Goal: Task Accomplishment & Management: Manage account settings

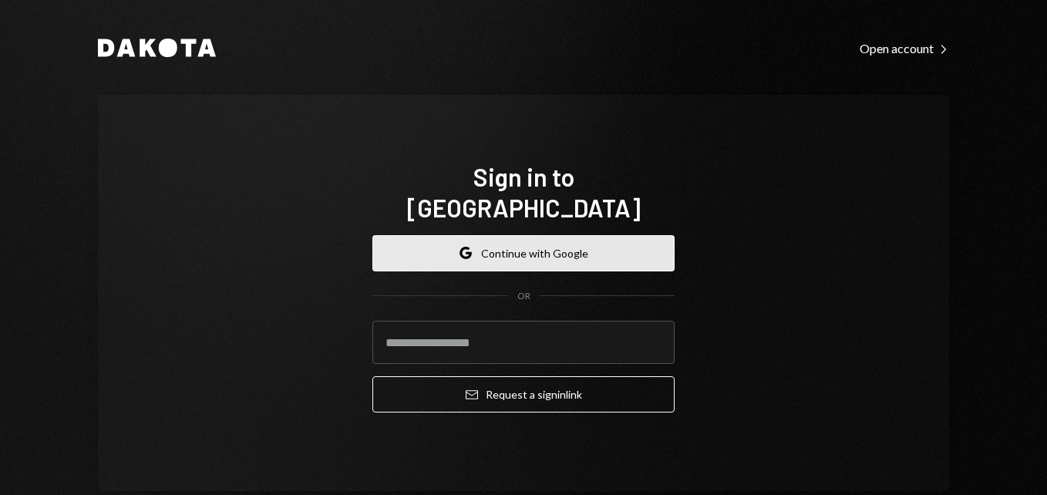
click at [533, 235] on button "Google Continue with Google" at bounding box center [523, 253] width 302 height 36
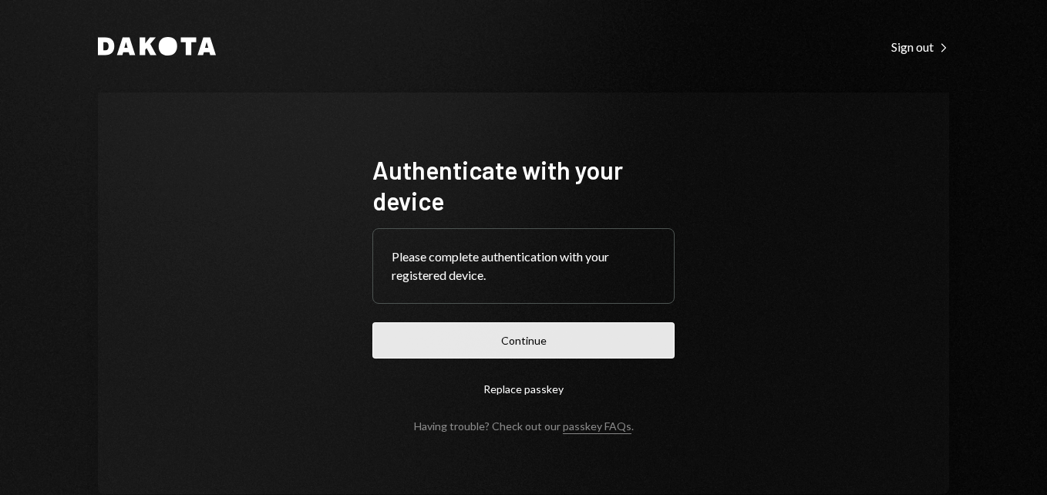
click at [568, 335] on button "Continue" at bounding box center [523, 340] width 302 height 36
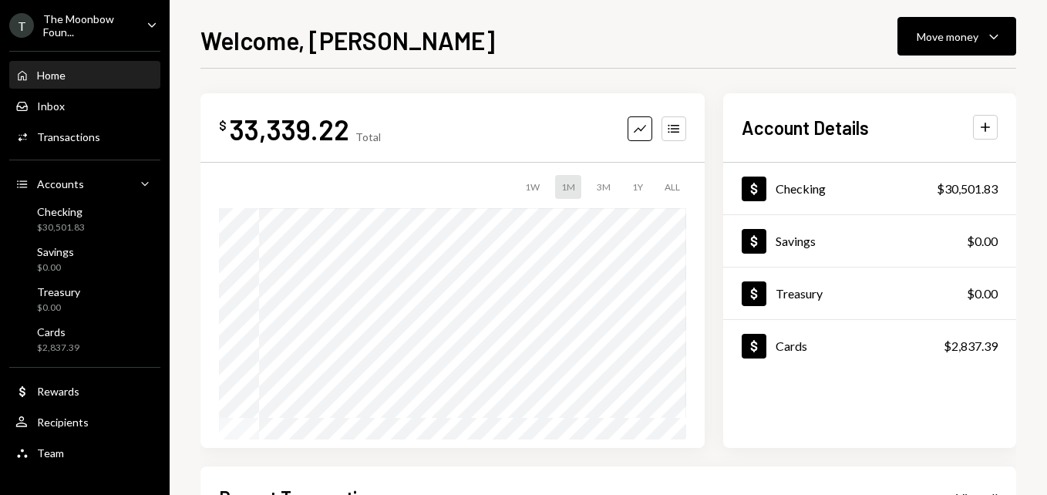
click at [100, 18] on div "The Moonbow Foun..." at bounding box center [88, 25] width 91 height 26
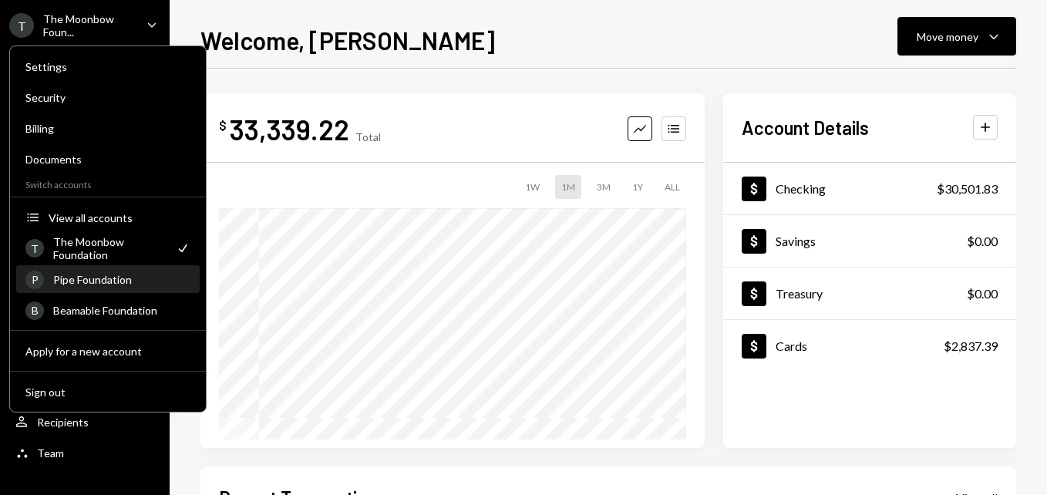
click at [127, 278] on div "Pipe Foundation" at bounding box center [121, 279] width 137 height 13
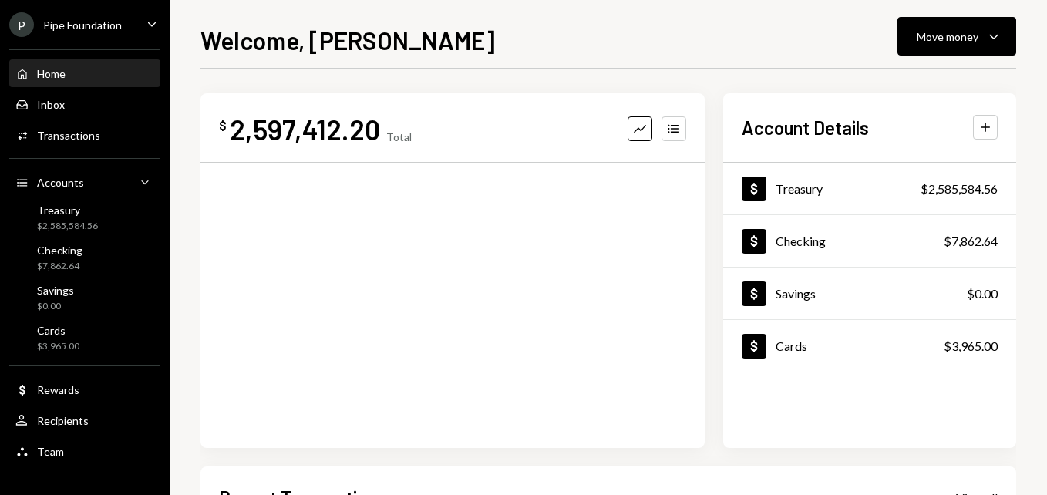
click at [95, 22] on div "Pipe Foundation" at bounding box center [82, 25] width 79 height 13
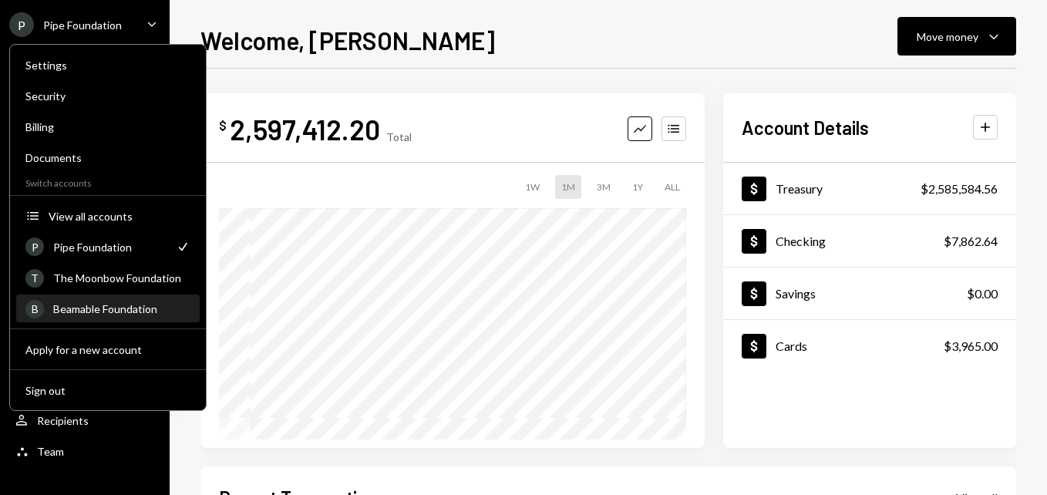
click at [117, 307] on div "Beamable Foundation" at bounding box center [121, 308] width 137 height 13
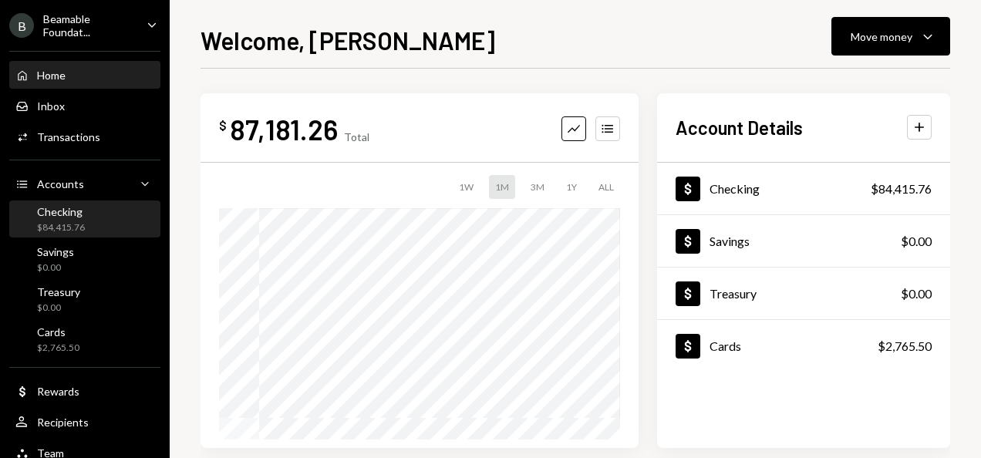
click at [69, 207] on div "Checking" at bounding box center [61, 211] width 48 height 13
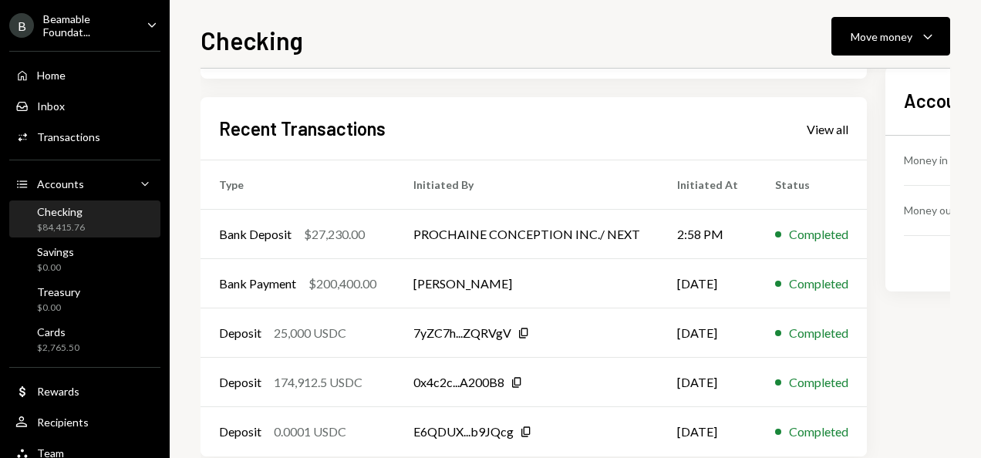
scroll to position [463, 0]
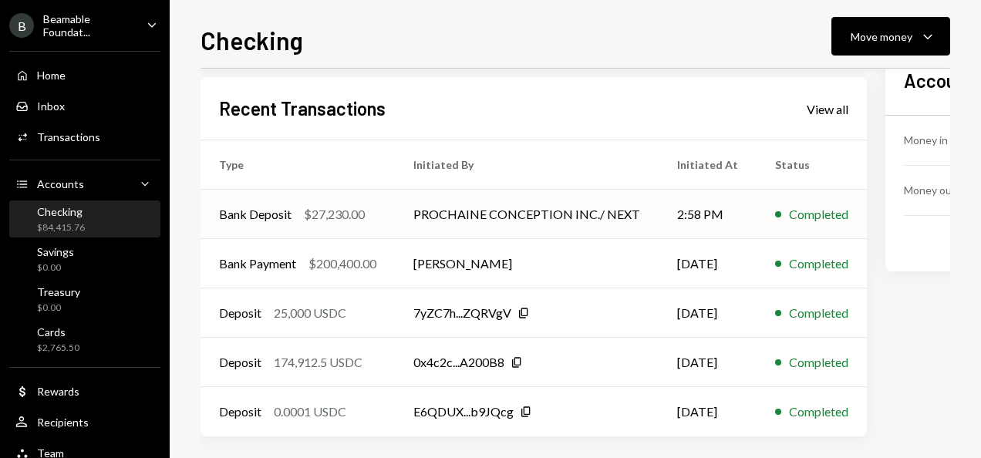
click at [419, 213] on td "PROCHAINE CONCEPTION INC./ NEXT" at bounding box center [527, 214] width 264 height 49
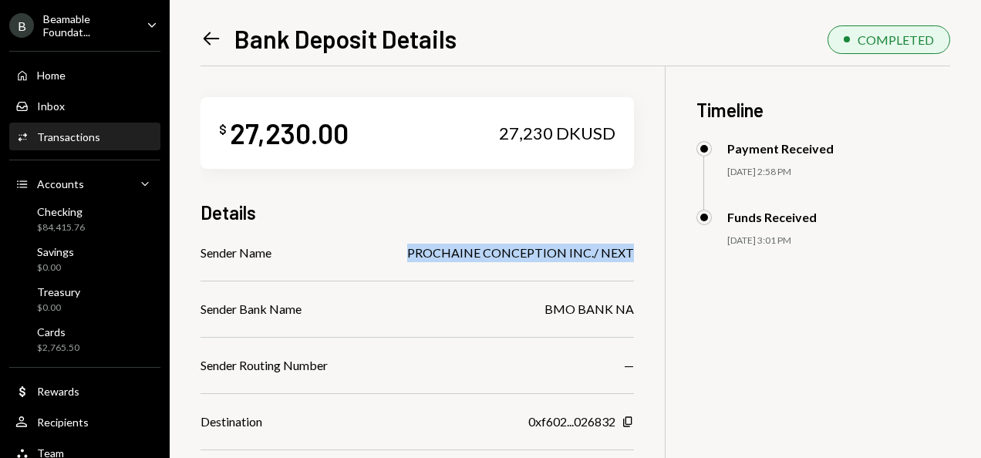
click at [638, 250] on div "$ 27,230.00 27,230 DKUSD Details Sender Name PROCHAINE CONCEPTION INC./ NEXT Se…" at bounding box center [574, 389] width 749 height 646
click at [208, 35] on icon at bounding box center [212, 38] width 16 height 13
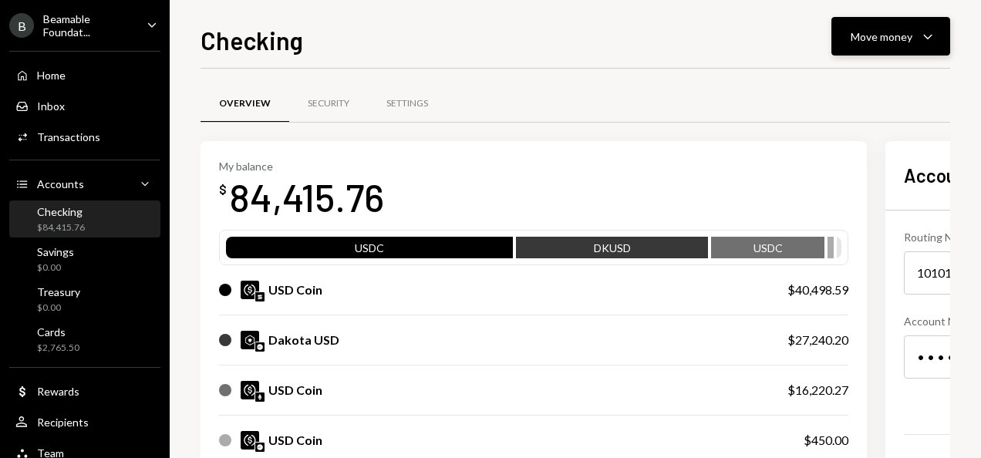
click at [860, 50] on button "Move money Caret Down" at bounding box center [890, 36] width 119 height 39
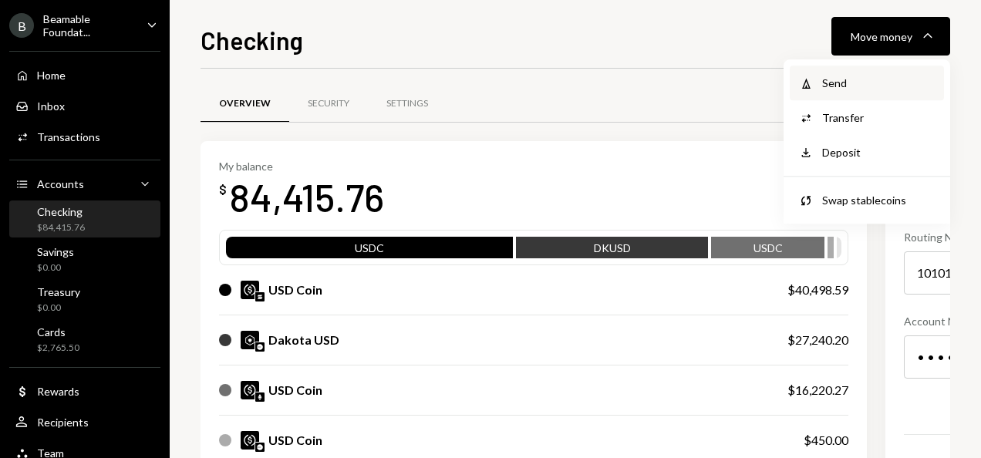
click at [857, 86] on div "Send" at bounding box center [878, 83] width 113 height 16
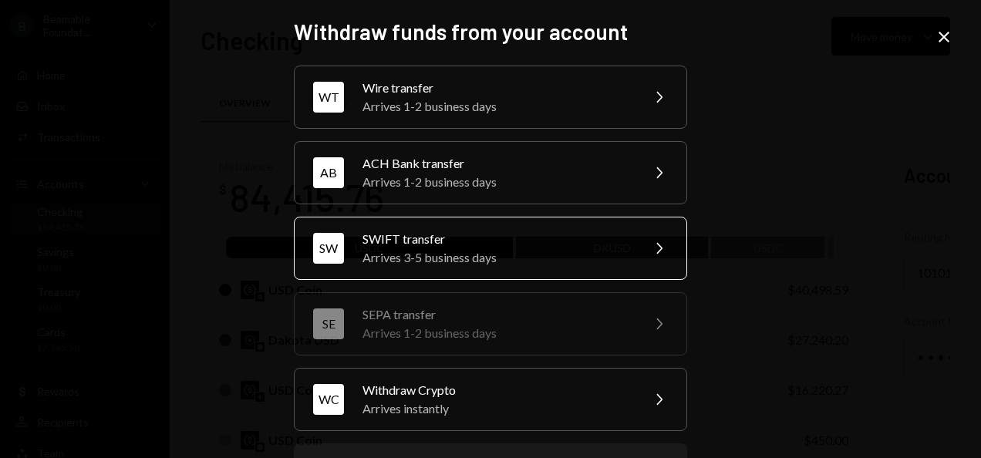
click at [464, 257] on div "Arrives 3-5 business days" at bounding box center [496, 257] width 268 height 19
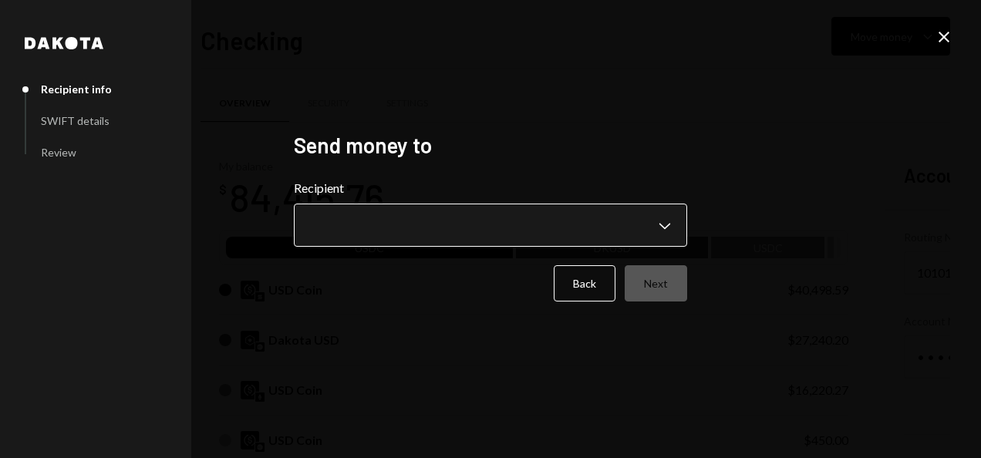
click at [458, 217] on body "B Beamable Foundat... Caret Down Home Home Inbox Inbox Activities Transactions …" at bounding box center [490, 229] width 981 height 458
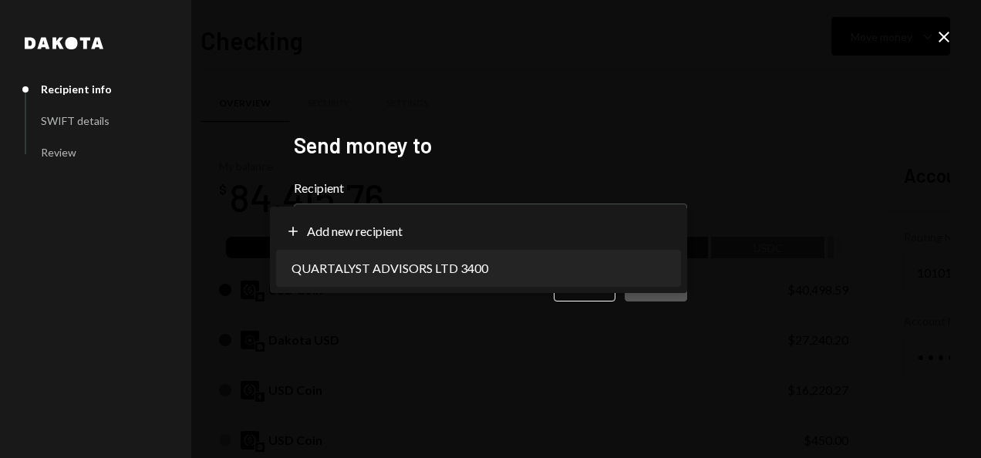
select select "**********"
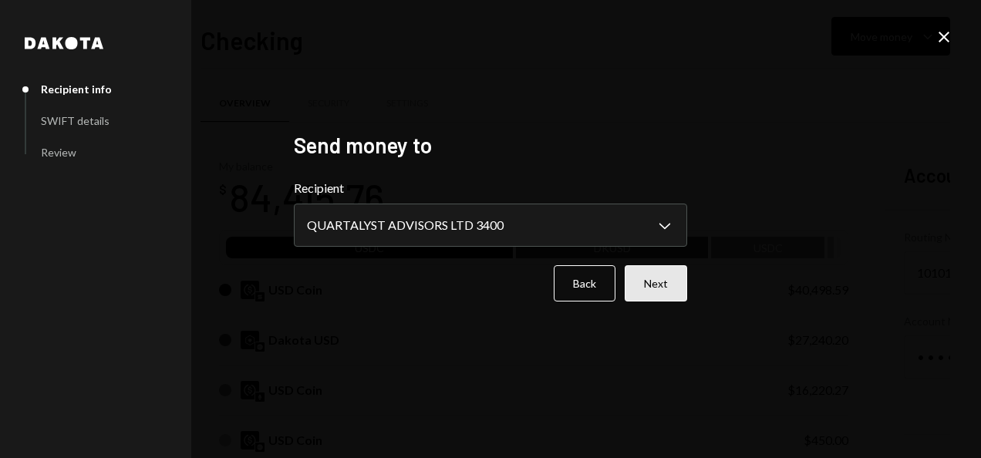
click at [655, 291] on button "Next" at bounding box center [655, 283] width 62 height 36
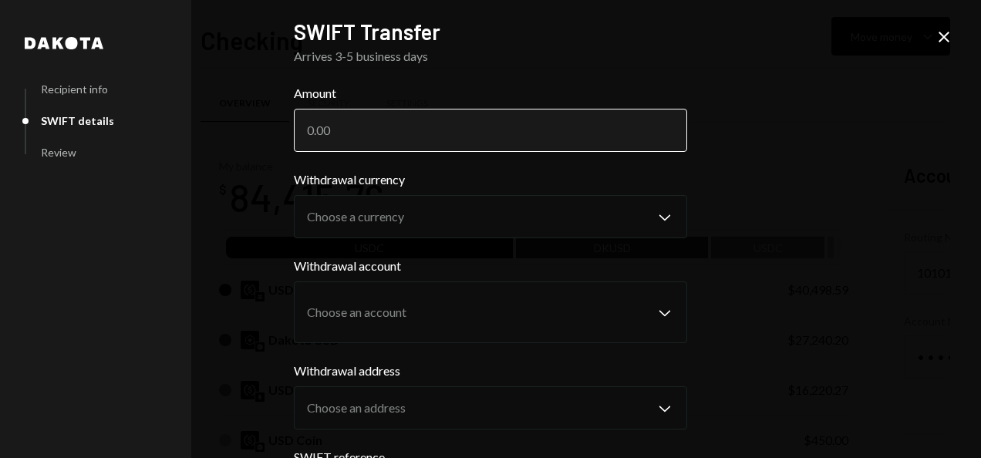
click at [427, 138] on input "Amount" at bounding box center [490, 130] width 393 height 43
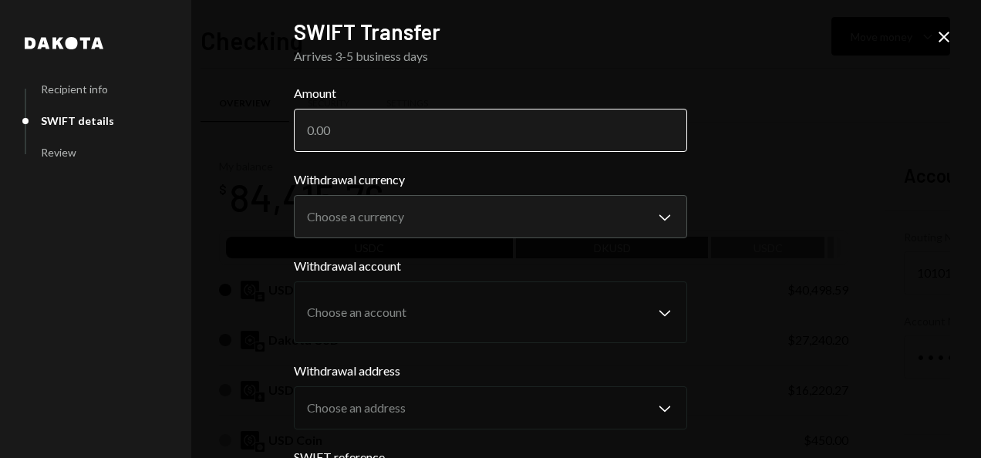
scroll to position [77, 0]
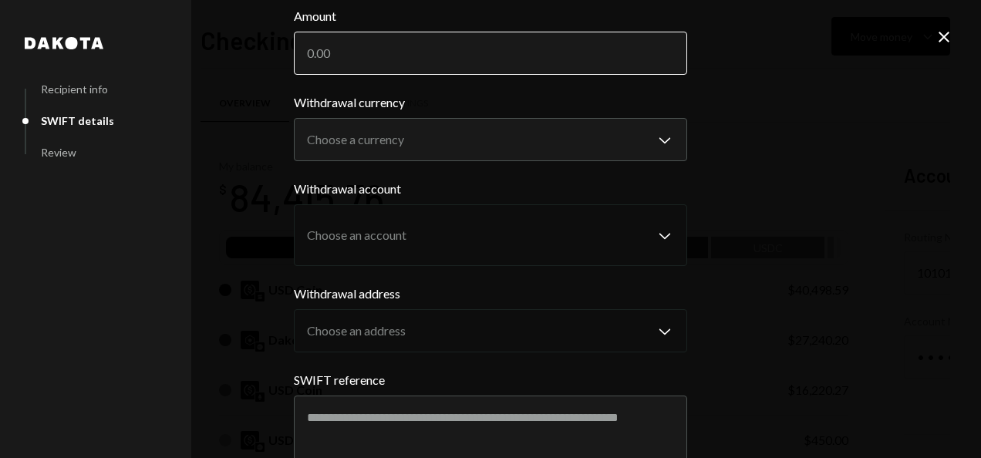
click at [344, 66] on input "Amount" at bounding box center [490, 53] width 393 height 43
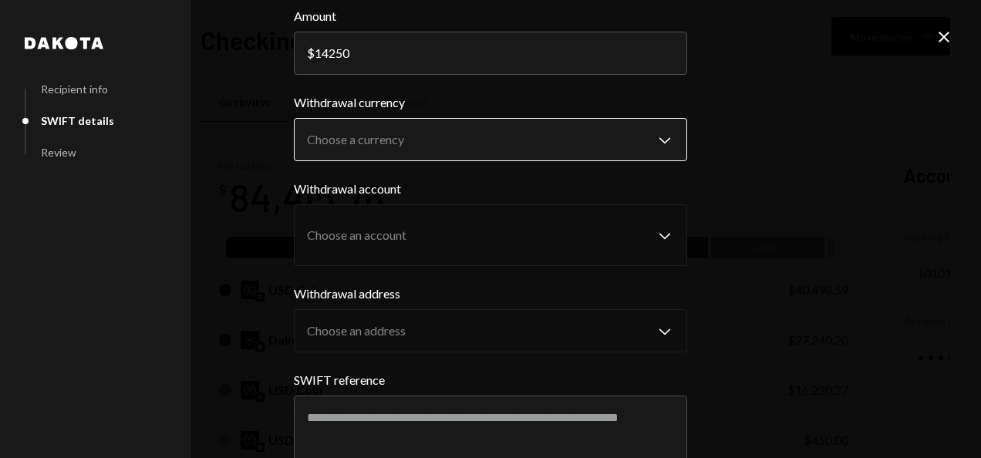
type input "14250"
click at [456, 130] on body "B Beamable Foundat... Caret Down Home Home Inbox Inbox Activities Transactions …" at bounding box center [490, 229] width 981 height 458
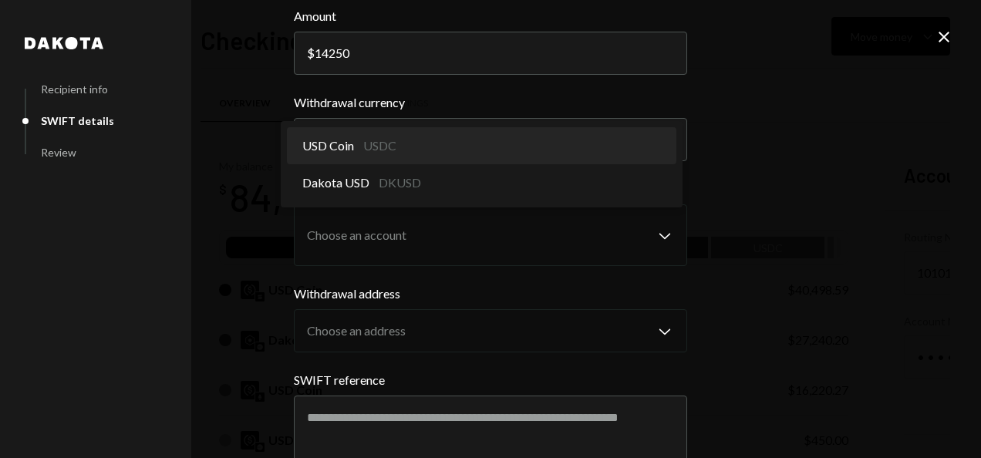
select select "****"
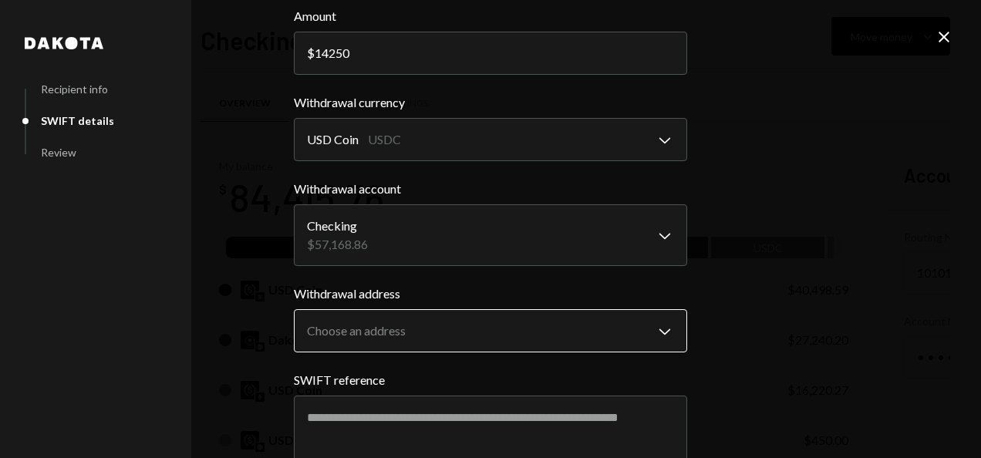
click at [427, 314] on body "B Beamable Foundat... Caret Down Home Home Inbox Inbox Activities Transactions …" at bounding box center [490, 229] width 981 height 458
click at [453, 341] on body "B Beamable Foundat... Caret Down Home Home Inbox Inbox Activities Transactions …" at bounding box center [490, 229] width 981 height 458
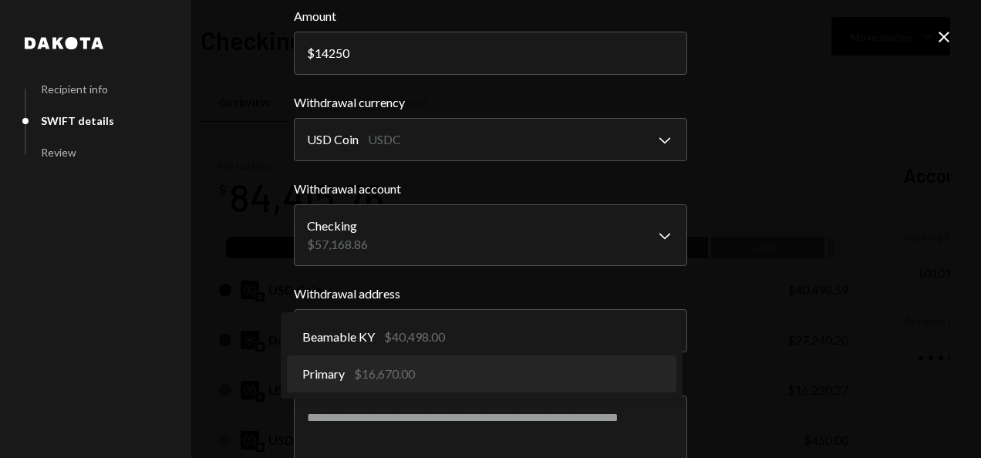
select select "**********"
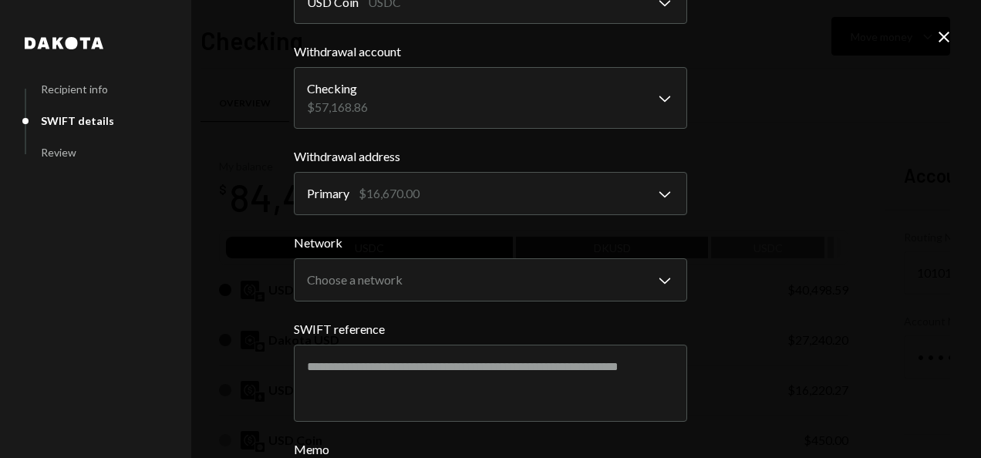
scroll to position [308, 0]
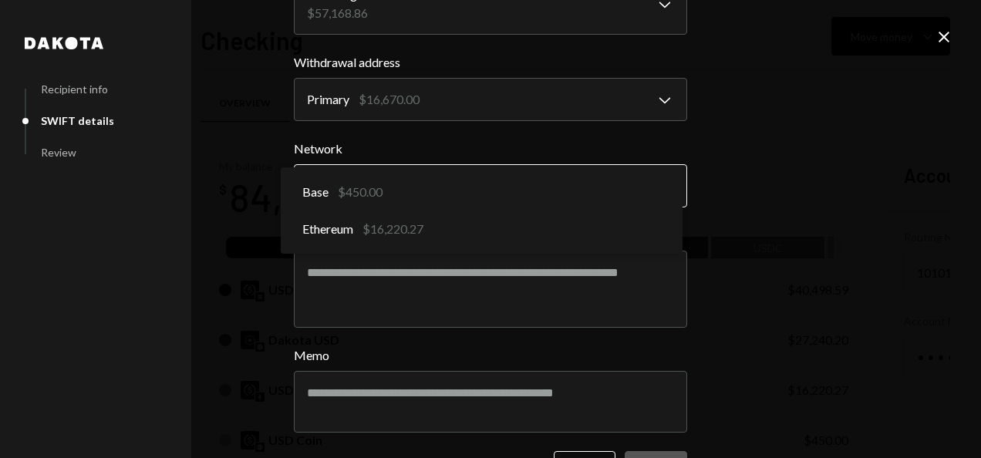
click at [426, 194] on body "B Beamable Foundat... Caret Down Home Home Inbox Inbox Activities Transactions …" at bounding box center [490, 229] width 981 height 458
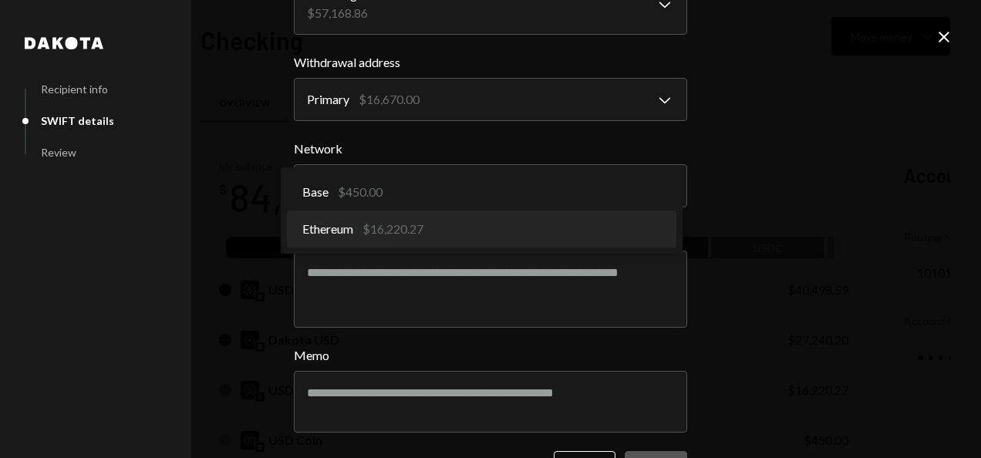
select select "**********"
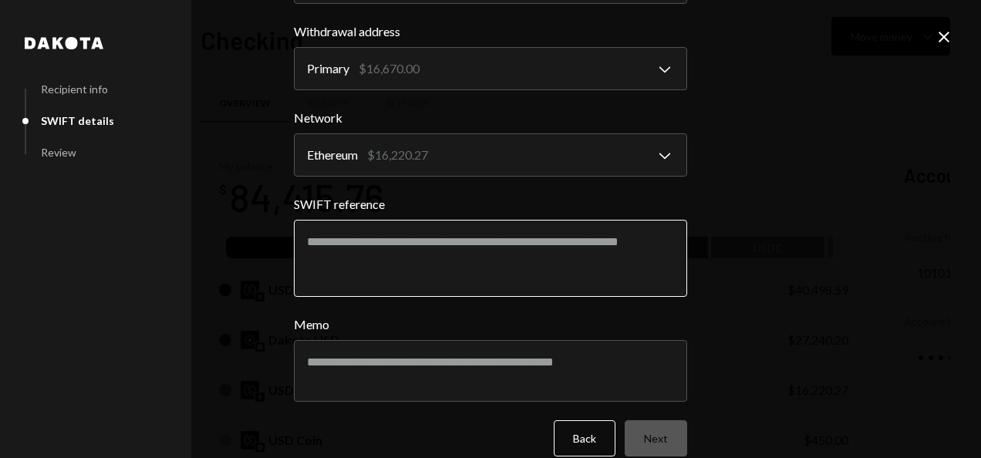
scroll to position [361, 0]
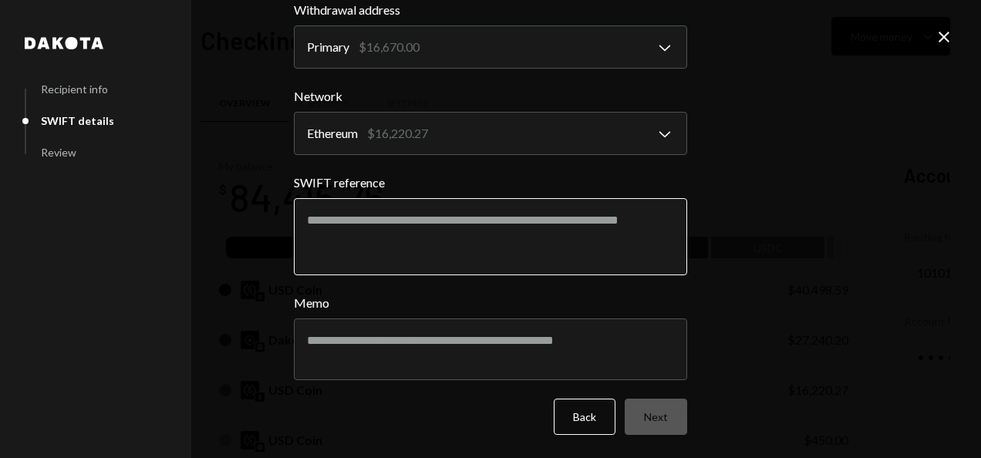
click at [498, 214] on textarea "SWIFT reference" at bounding box center [490, 236] width 393 height 77
click at [359, 251] on textarea "SWIFT reference" at bounding box center [490, 236] width 393 height 77
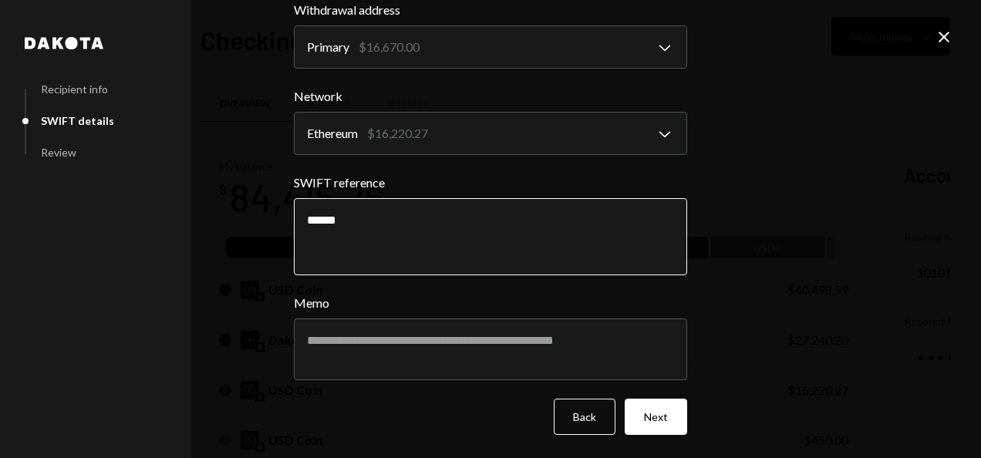
type textarea "******"
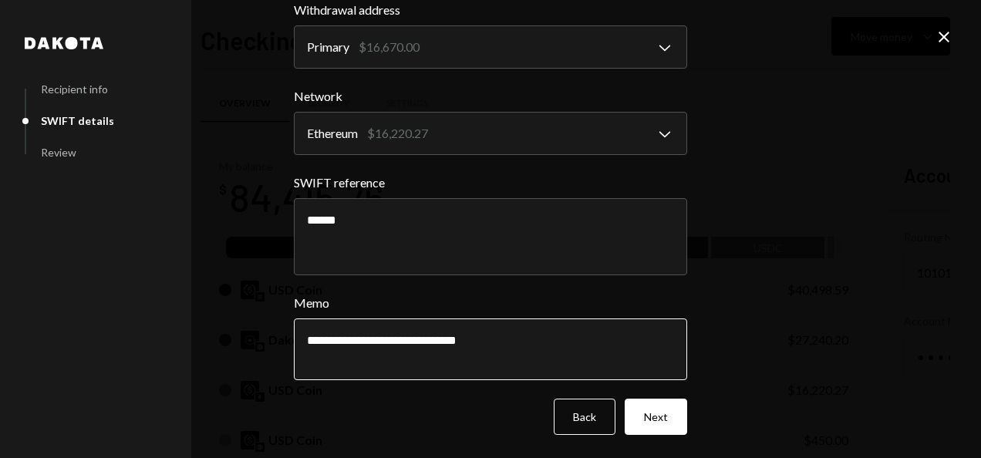
type textarea "**********"
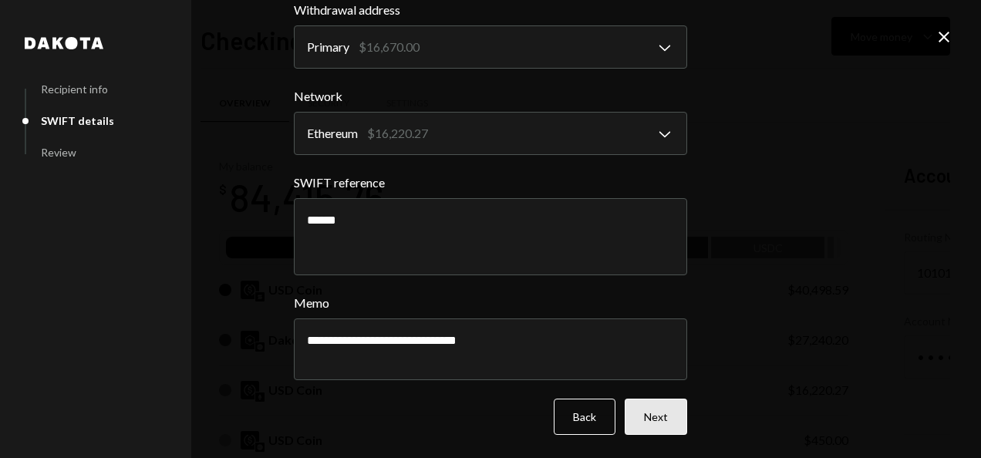
click at [653, 426] on button "Next" at bounding box center [655, 417] width 62 height 36
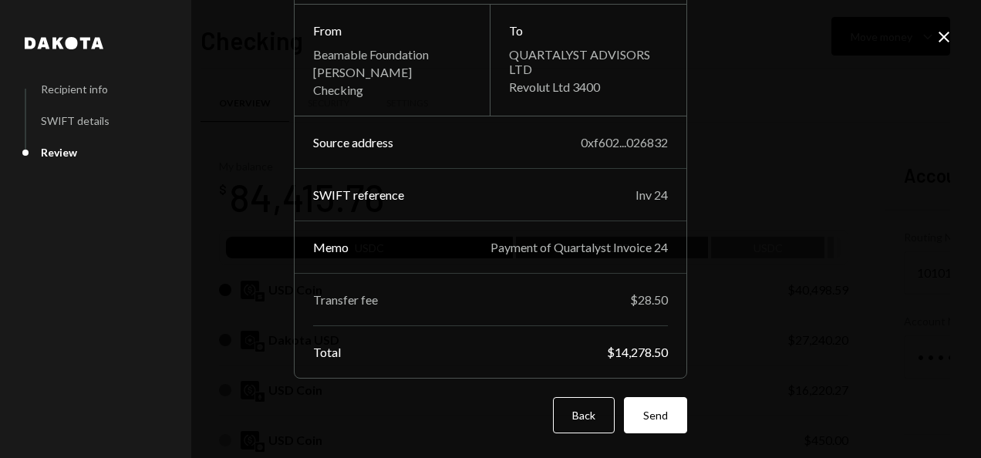
scroll to position [122, 0]
click at [652, 426] on button "Send" at bounding box center [655, 415] width 63 height 36
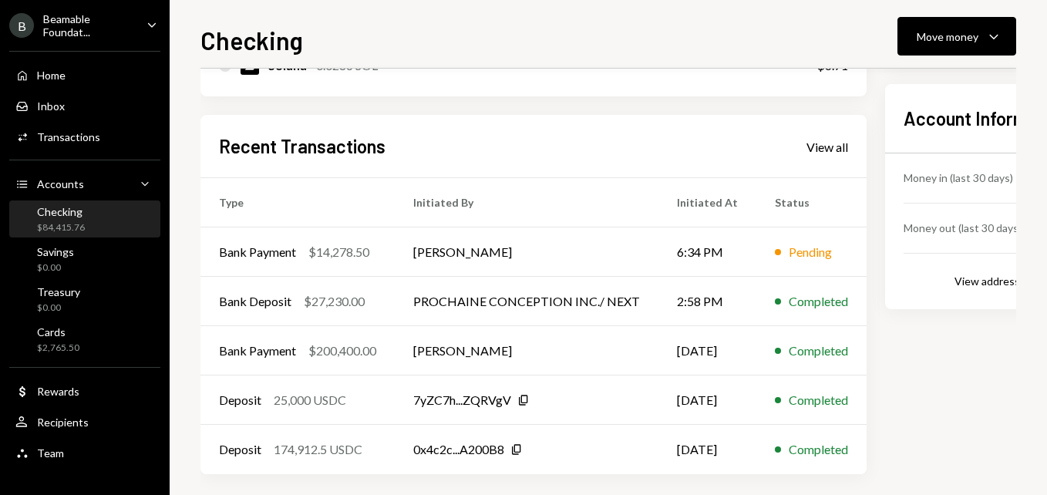
scroll to position [435, 0]
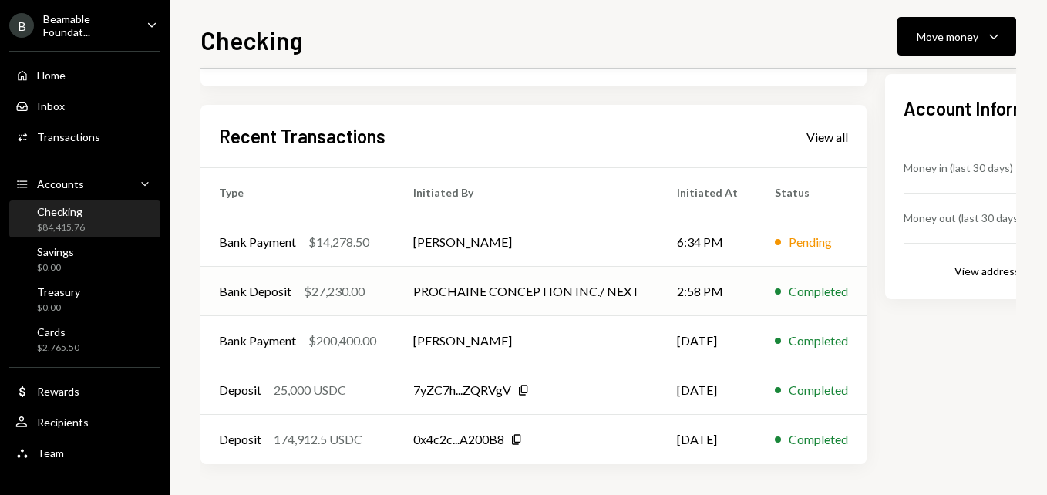
click at [416, 291] on td "PROCHAINE CONCEPTION INC./ NEXT" at bounding box center [527, 291] width 264 height 49
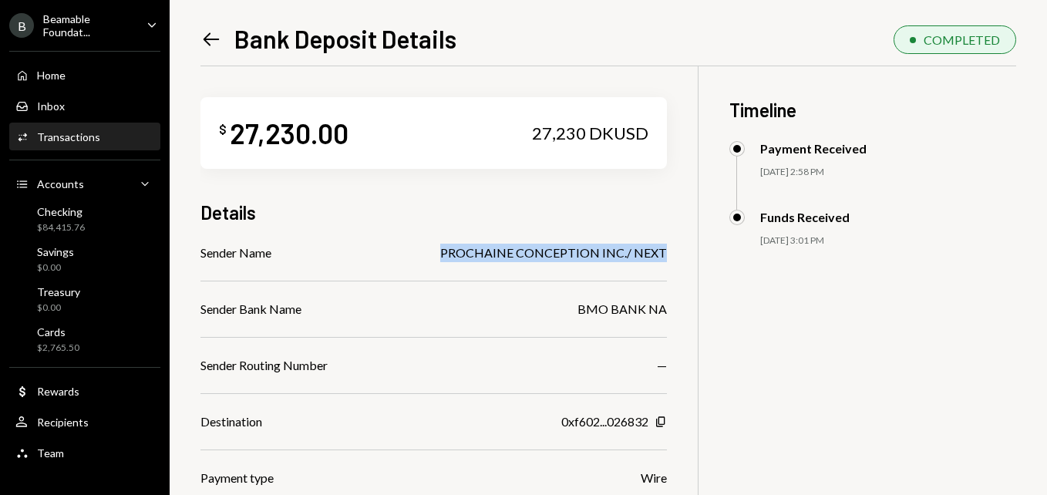
drag, startPoint x: 443, startPoint y: 253, endPoint x: 676, endPoint y: 259, distance: 232.9
click at [676, 259] on div "$ 27,230.00 27,230 DKUSD Details Sender Name PROCHAINE CONCEPTION INC./ NEXT Se…" at bounding box center [608, 389] width 816 height 646
copy div "PROCHAINE CONCEPTION INC./ NEXT"
click at [207, 41] on icon "Left Arrow" at bounding box center [211, 40] width 22 height 22
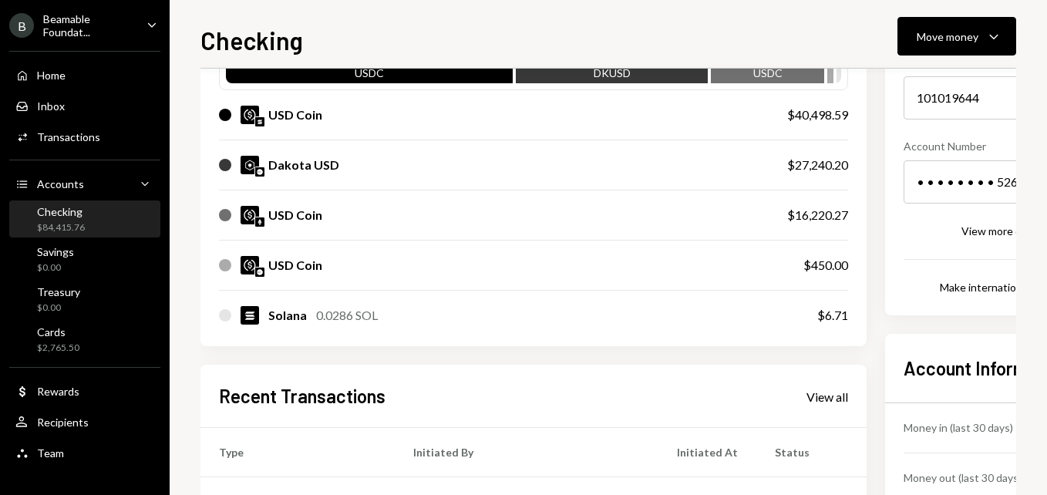
scroll to position [435, 0]
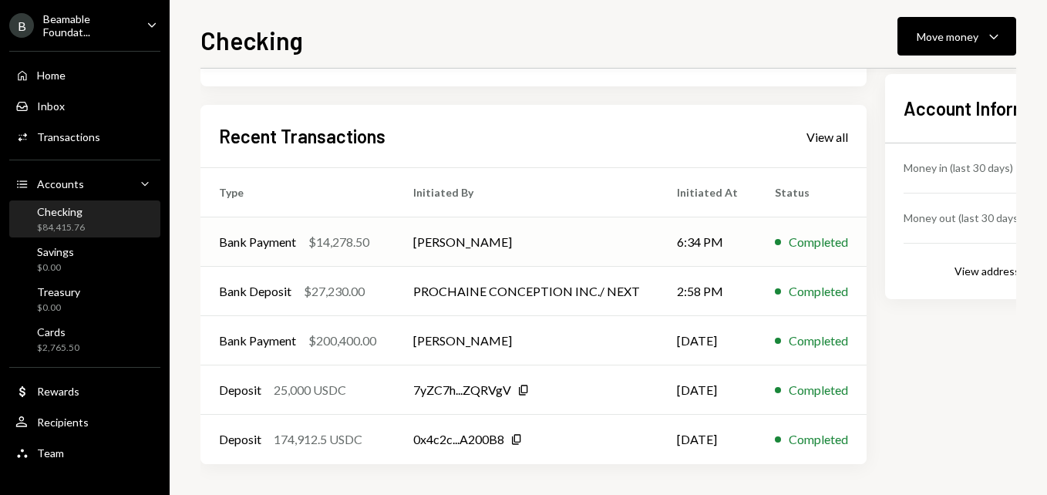
click at [511, 238] on td "[PERSON_NAME]" at bounding box center [527, 241] width 264 height 49
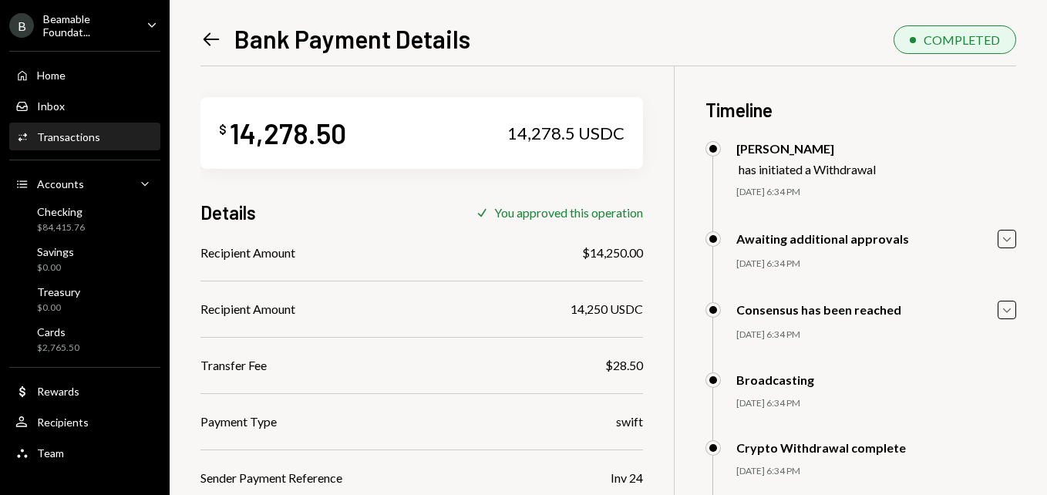
click at [206, 41] on icon at bounding box center [212, 38] width 16 height 13
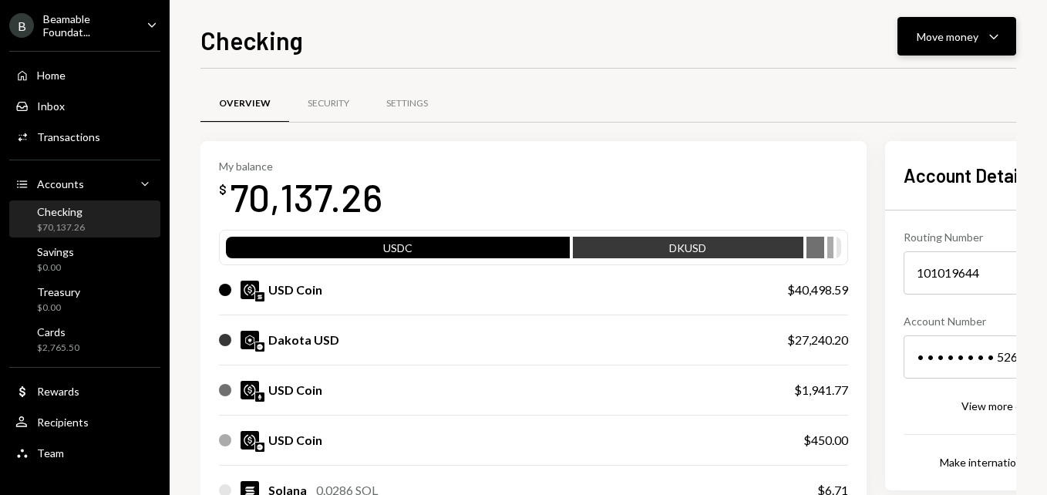
click at [935, 46] on button "Move money Caret Down" at bounding box center [956, 36] width 119 height 39
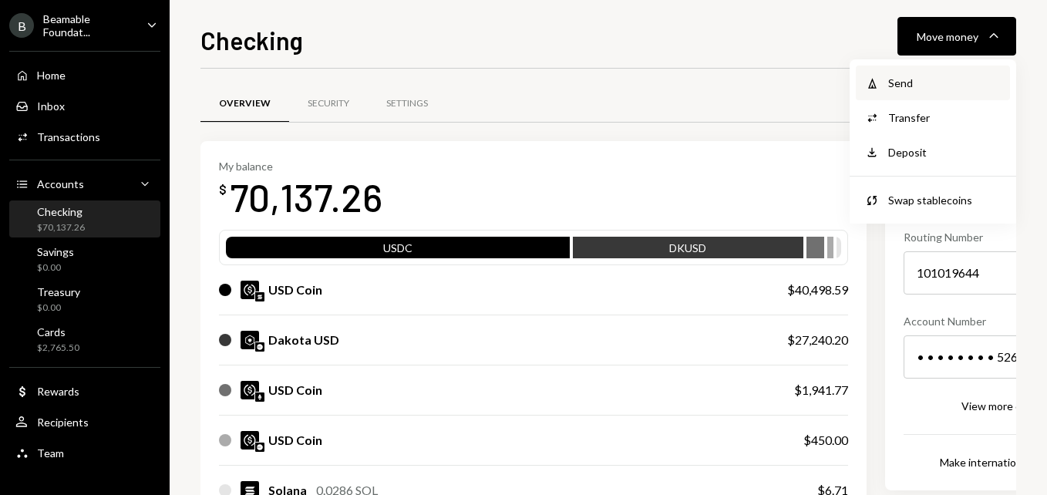
click at [934, 85] on div "Send" at bounding box center [944, 83] width 113 height 16
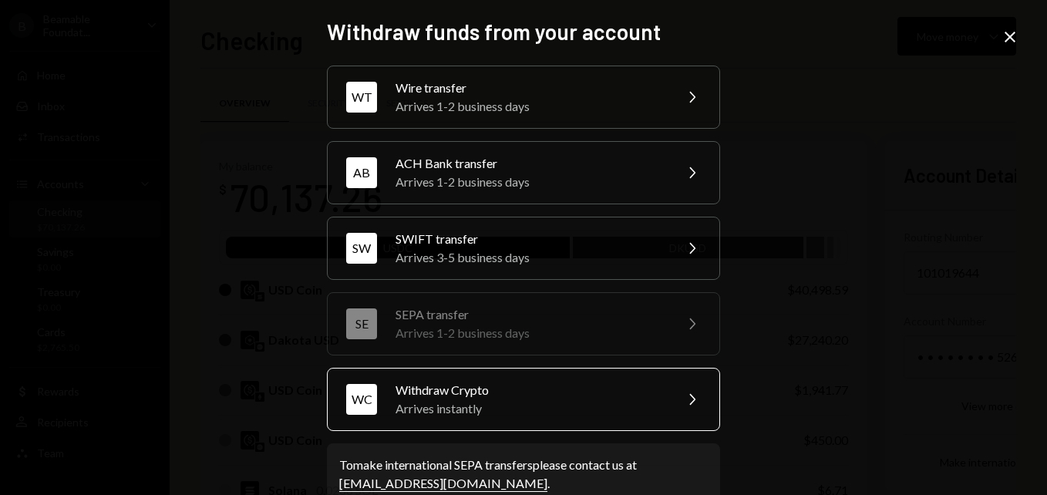
click at [543, 405] on div "Arrives instantly" at bounding box center [529, 408] width 268 height 19
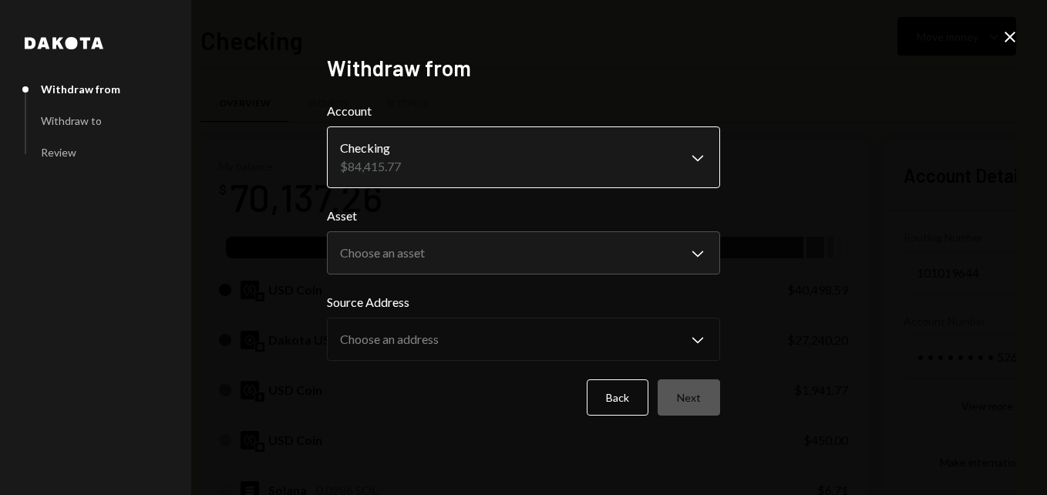
click at [473, 173] on body "B Beamable Foundat... Caret Down Home Home Inbox Inbox Activities Transactions …" at bounding box center [523, 247] width 1047 height 495
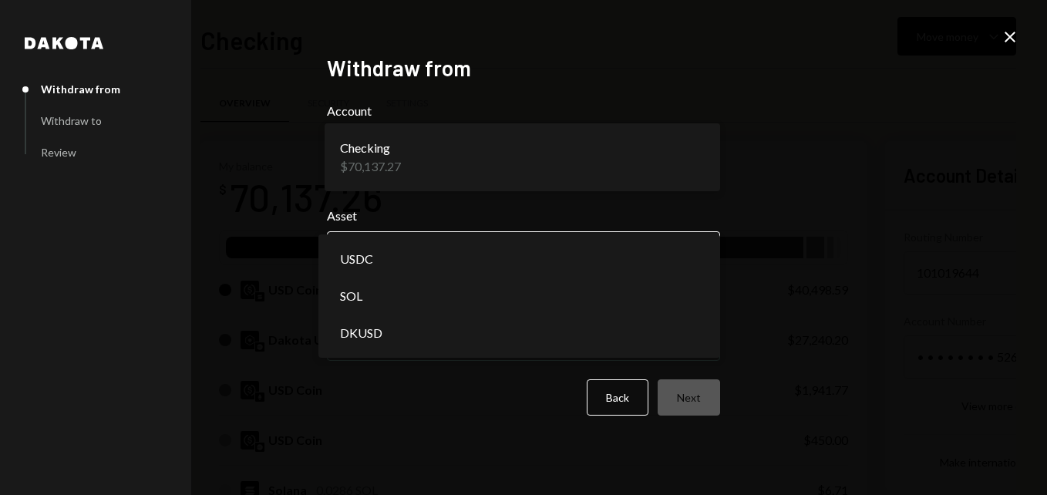
click at [468, 243] on body "B Beamable Foundat... Caret Down Home Home Inbox Inbox Activities Transactions …" at bounding box center [523, 247] width 1047 height 495
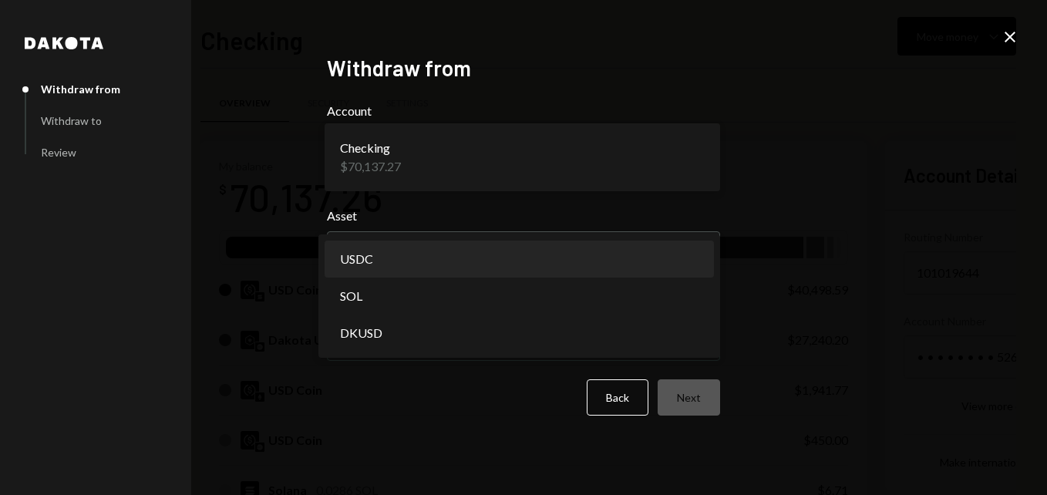
select select "****"
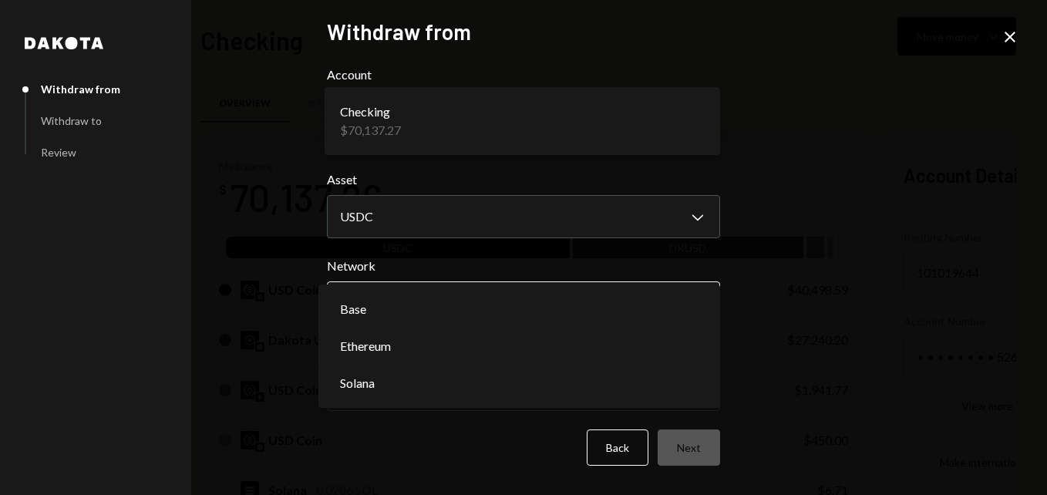
click at [469, 315] on body "B Beamable Foundat... Caret Down Home Home Inbox Inbox Activities Transactions …" at bounding box center [523, 247] width 1047 height 495
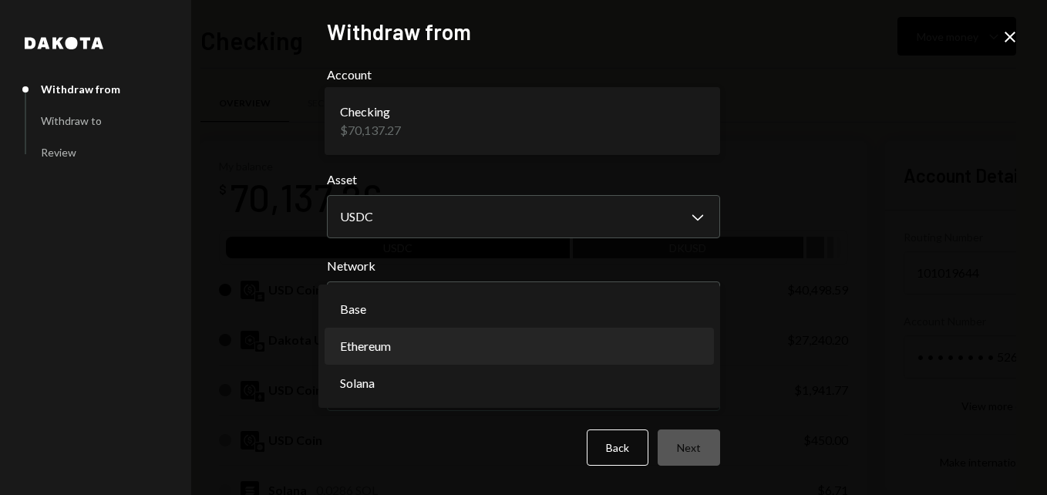
select select "**********"
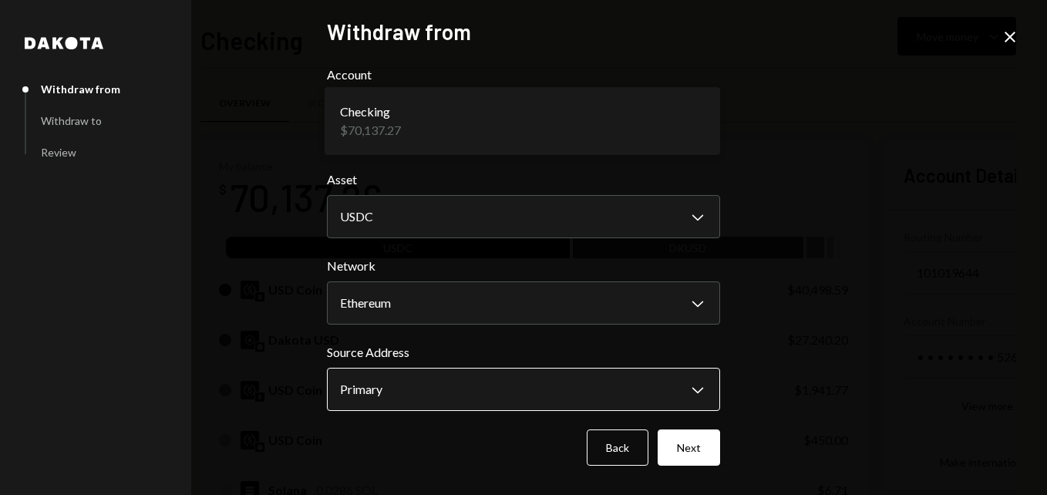
click at [532, 406] on body "B Beamable Foundat... Caret Down Home Home Inbox Inbox Activities Transactions …" at bounding box center [523, 247] width 1047 height 495
drag, startPoint x: 547, startPoint y: 398, endPoint x: 645, endPoint y: 421, distance: 101.4
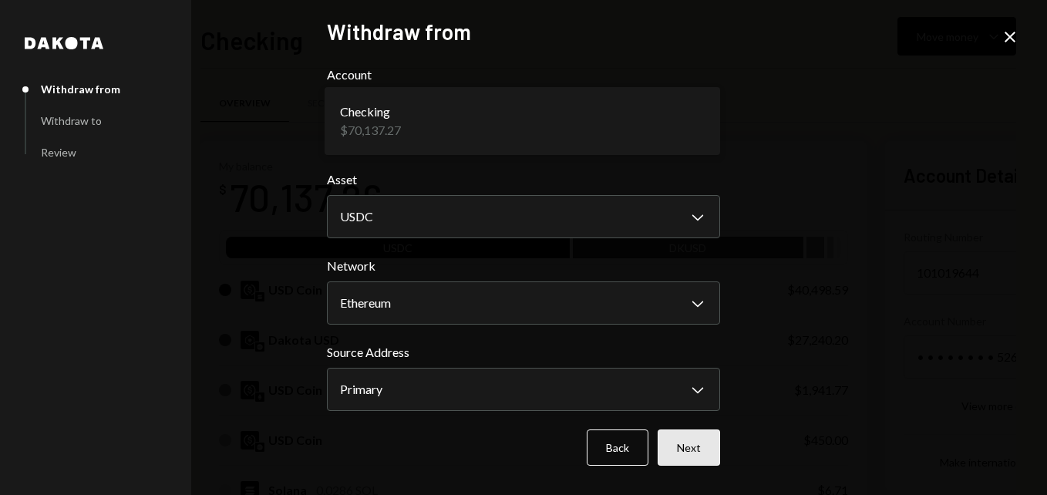
click at [704, 454] on button "Next" at bounding box center [689, 447] width 62 height 36
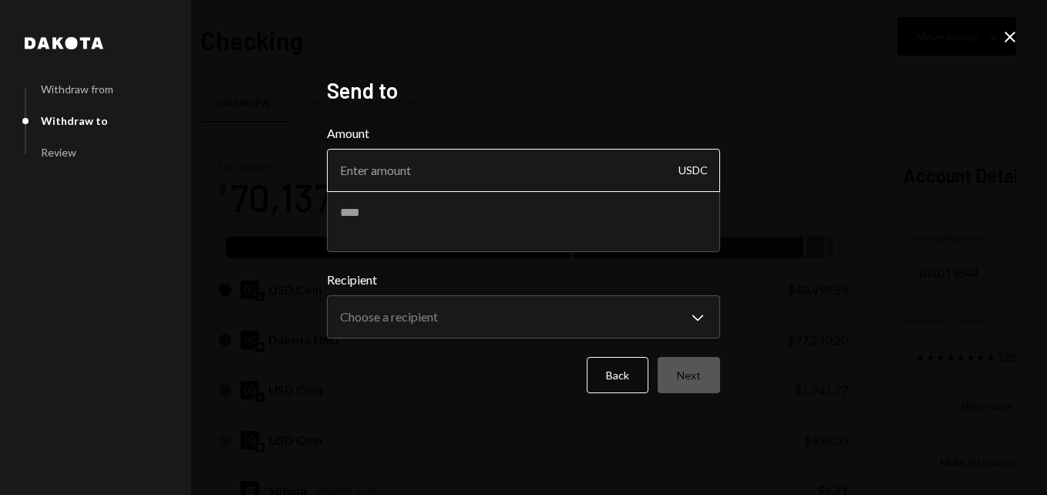
click at [436, 173] on input "Amount" at bounding box center [523, 170] width 393 height 43
type input "1600"
type textarea "*"
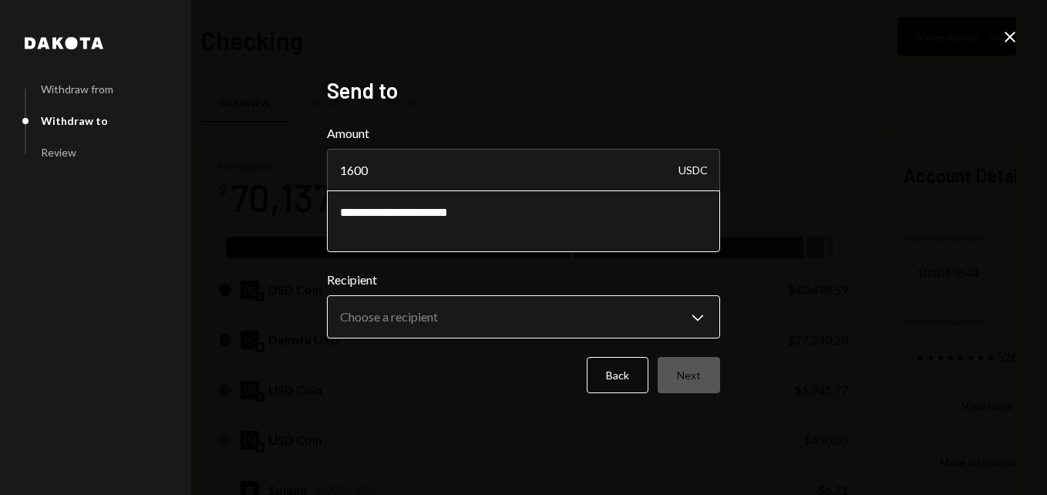
type textarea "**********"
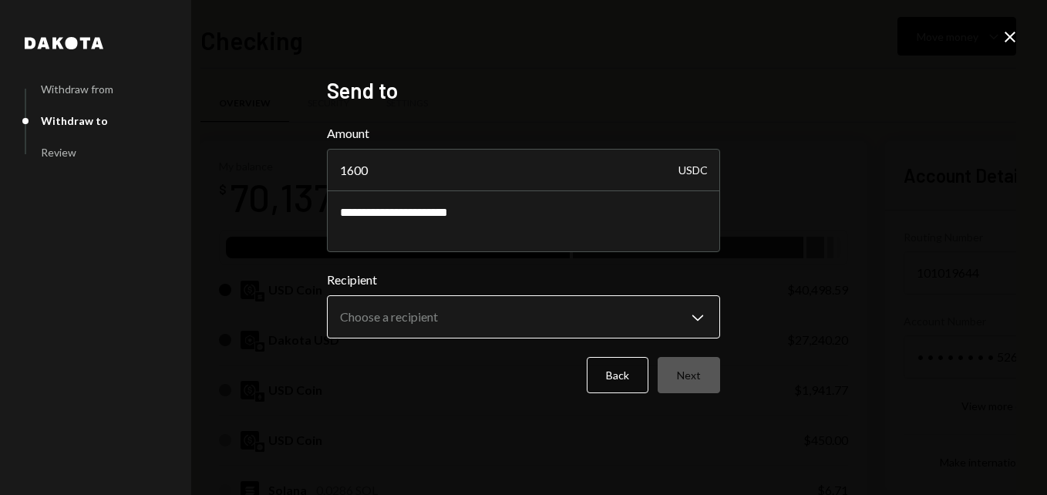
click at [485, 323] on body "B Beamable Foundat... Caret Down Home Home Inbox Inbox Activities Transactions …" at bounding box center [523, 247] width 1047 height 495
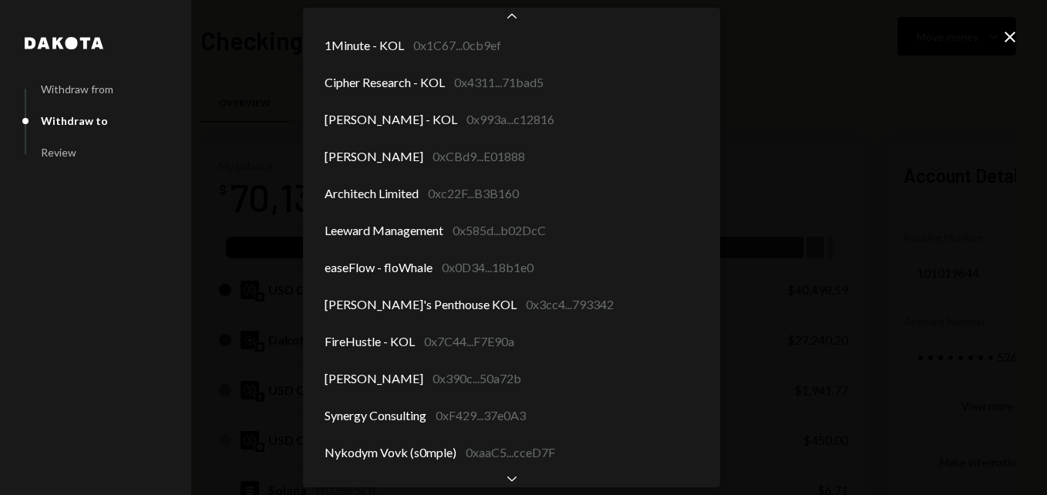
scroll to position [402, 0]
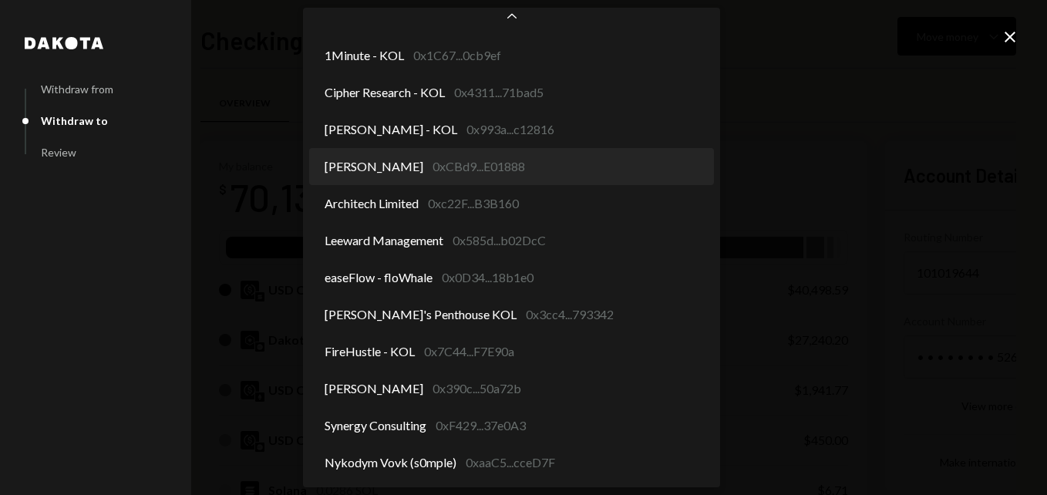
select select "**********"
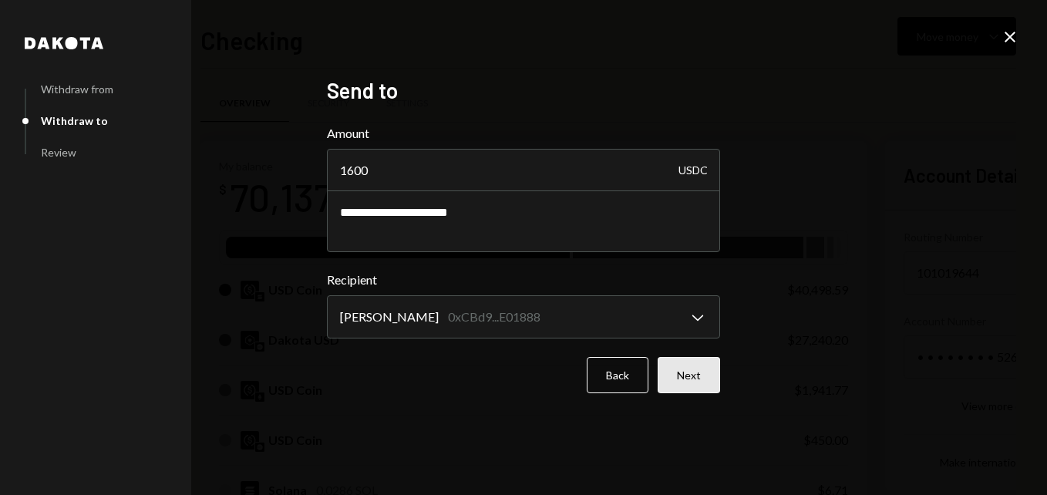
click at [701, 385] on button "Next" at bounding box center [689, 375] width 62 height 36
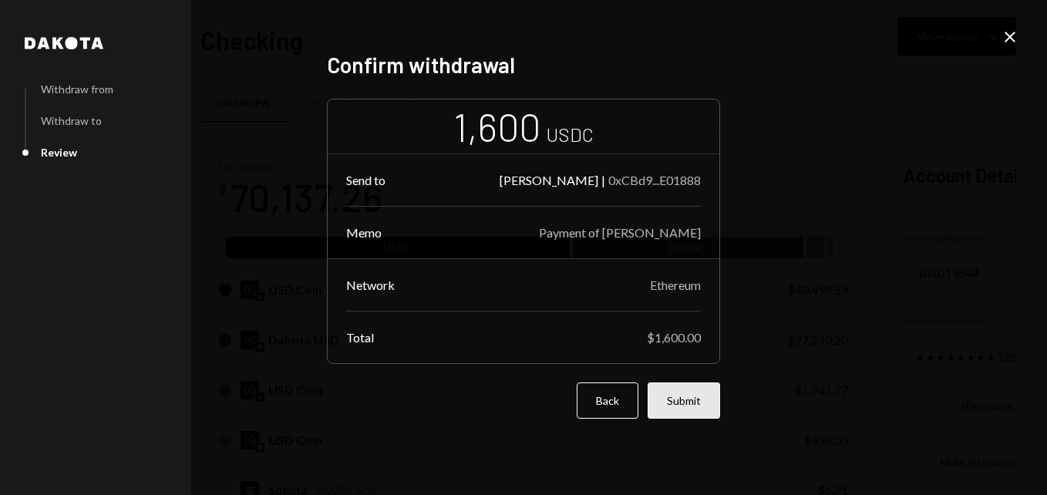
click at [685, 409] on button "Submit" at bounding box center [684, 400] width 72 height 36
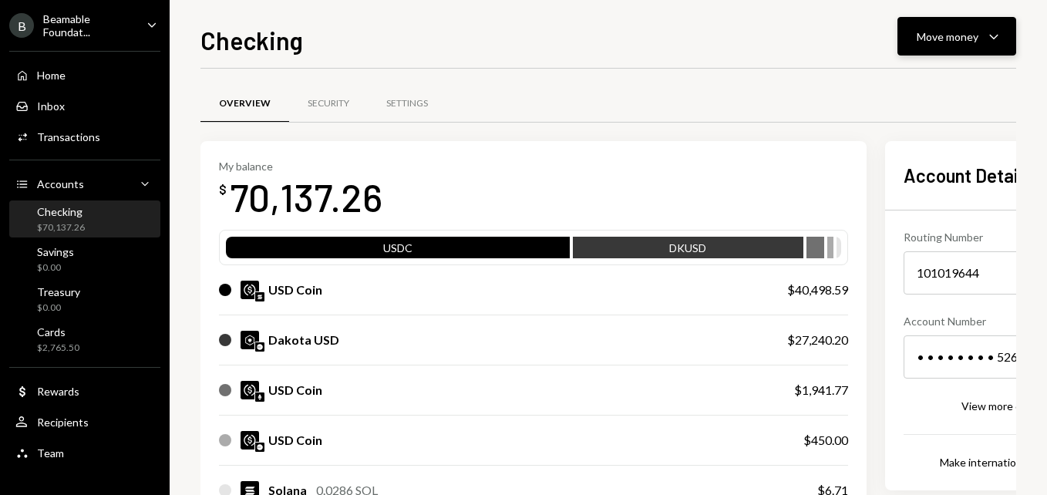
click at [980, 48] on button "Move money Caret Down" at bounding box center [956, 36] width 119 height 39
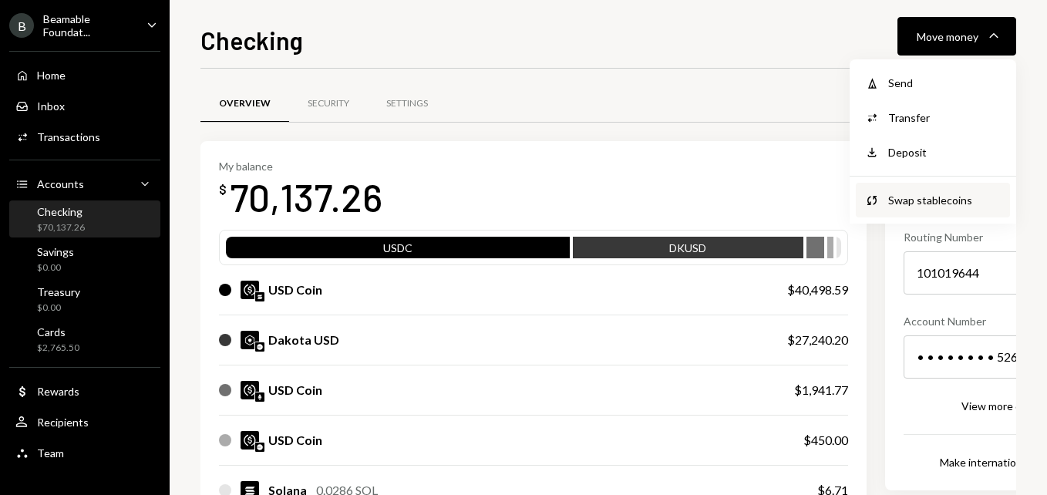
click at [948, 200] on div "Swap stablecoins" at bounding box center [944, 200] width 113 height 16
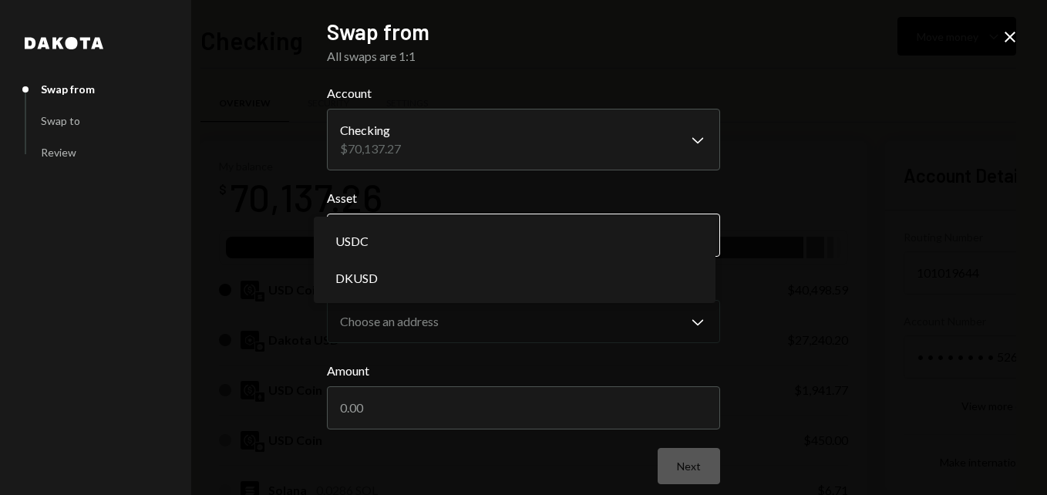
click at [462, 243] on body "B Beamable Foundat... Caret Down Home Home Inbox Inbox Activities Transactions …" at bounding box center [523, 247] width 1047 height 495
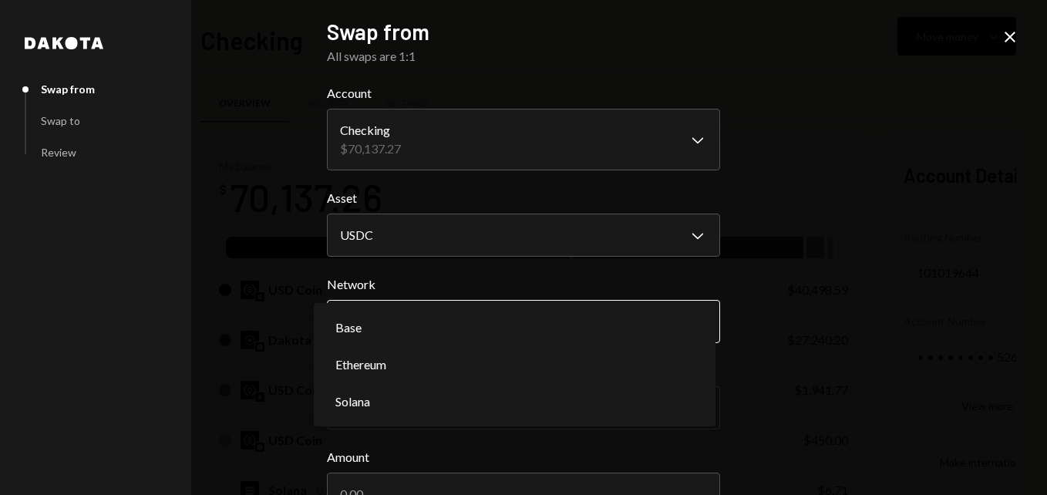
click at [472, 318] on body "B Beamable Foundat... Caret Down Home Home Inbox Inbox Activities Transactions …" at bounding box center [523, 247] width 1047 height 495
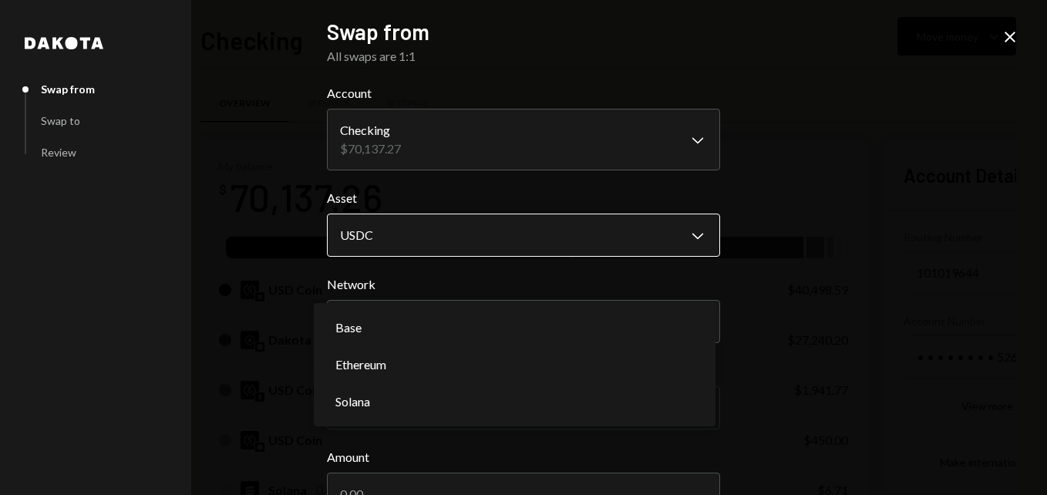
click at [457, 214] on button "USDC Chevron Down" at bounding box center [523, 235] width 393 height 43
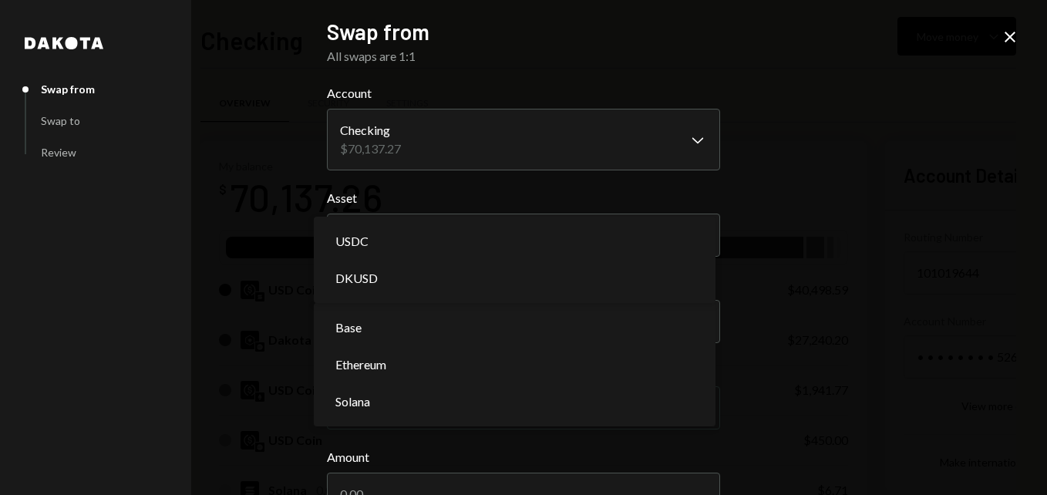
select select "*****"
drag, startPoint x: 441, startPoint y: 293, endPoint x: 436, endPoint y: 282, distance: 11.7
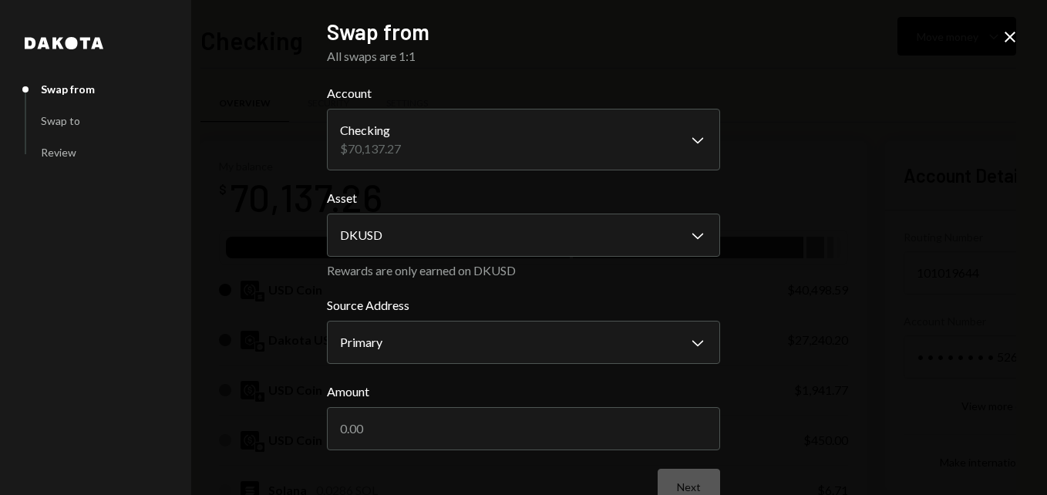
click at [436, 273] on div "Rewards are only earned on DKUSD" at bounding box center [523, 270] width 393 height 15
click at [429, 361] on body "B Beamable Foundat... Caret Down Home Home Inbox Inbox Activities Transactions …" at bounding box center [523, 247] width 1047 height 495
click at [473, 321] on button "Primary Chevron Down" at bounding box center [523, 342] width 393 height 43
click at [471, 422] on input "Amount" at bounding box center [523, 428] width 393 height 43
click at [472, 426] on input "Amount" at bounding box center [523, 428] width 393 height 43
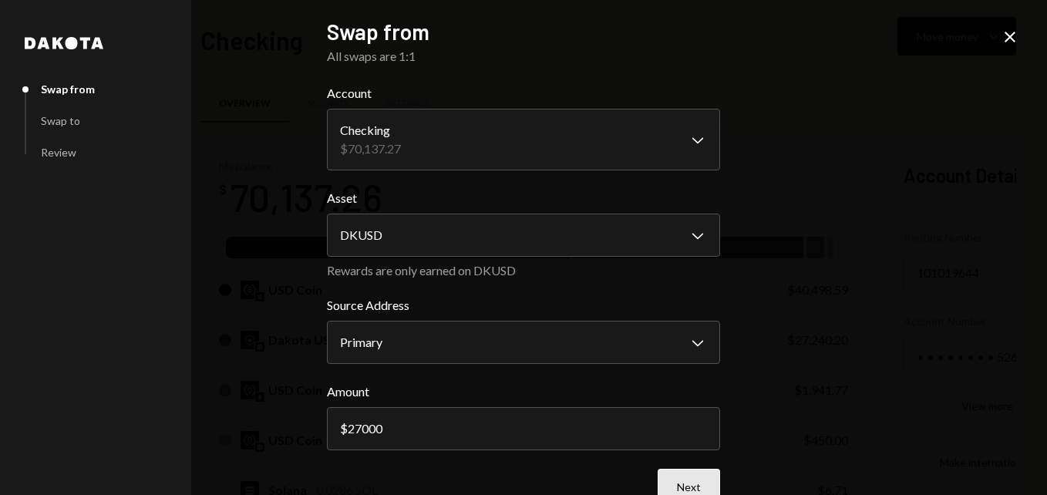
type input "27000"
click at [710, 457] on button "Next" at bounding box center [689, 487] width 62 height 36
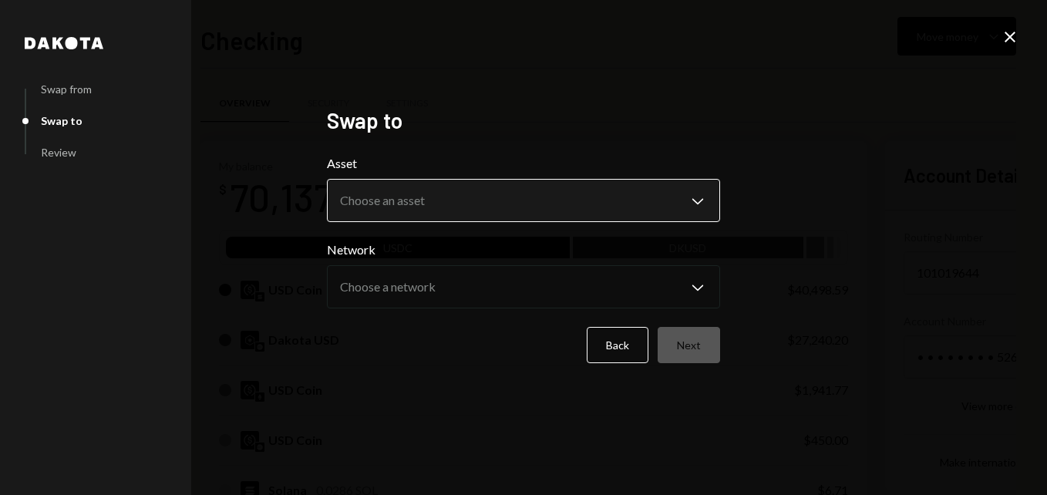
click at [443, 188] on body "B Beamable Foundat... Caret Down Home Home Inbox Inbox Activities Transactions …" at bounding box center [523, 247] width 1047 height 495
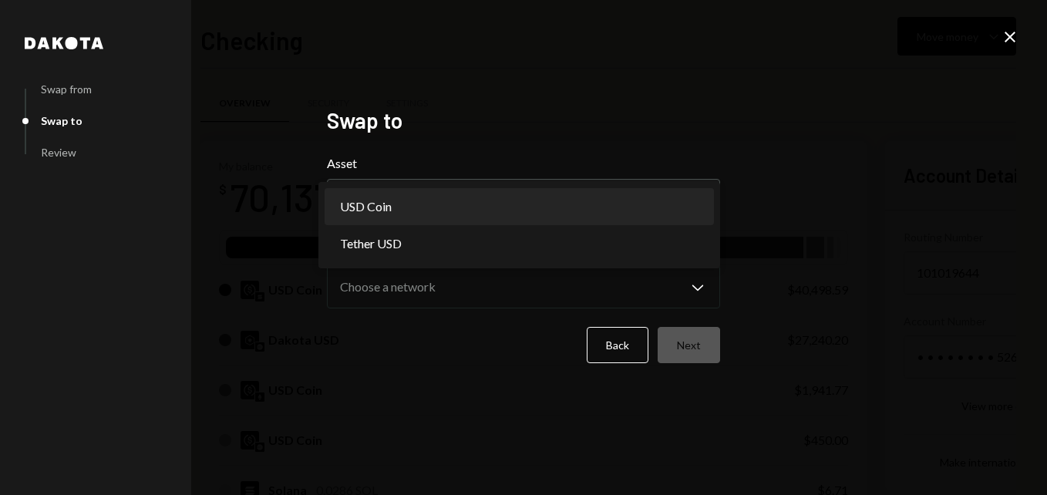
select select "****"
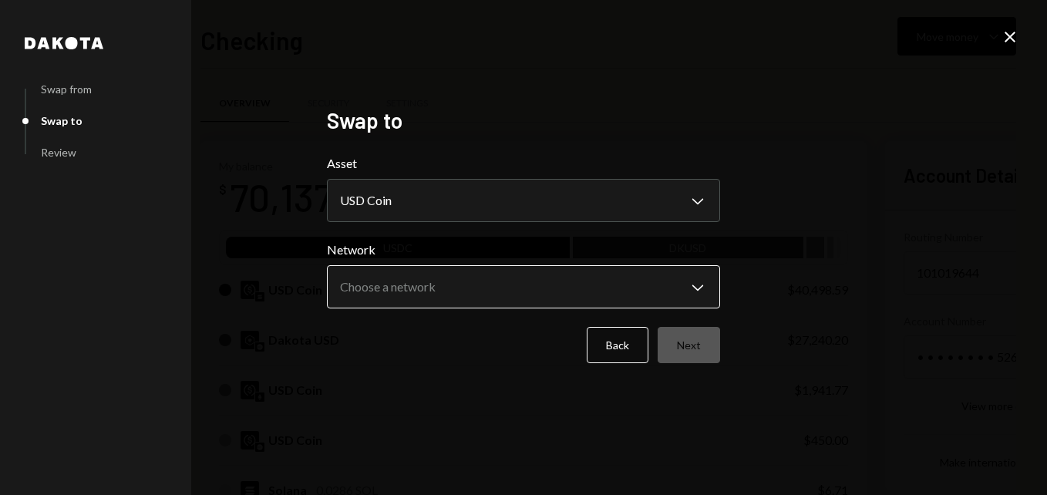
click at [456, 283] on body "B Beamable Foundat... Caret Down Home Home Inbox Inbox Activities Transactions …" at bounding box center [523, 247] width 1047 height 495
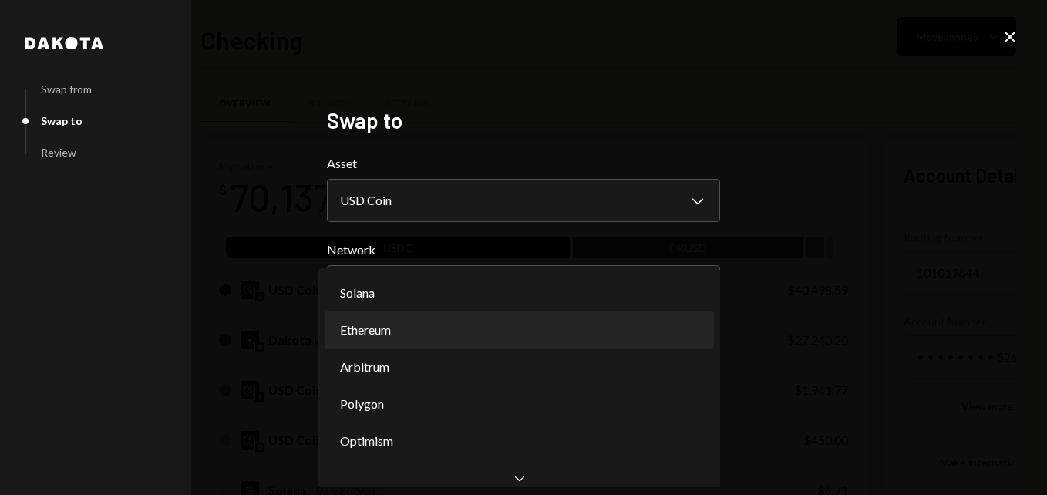
select select "**********"
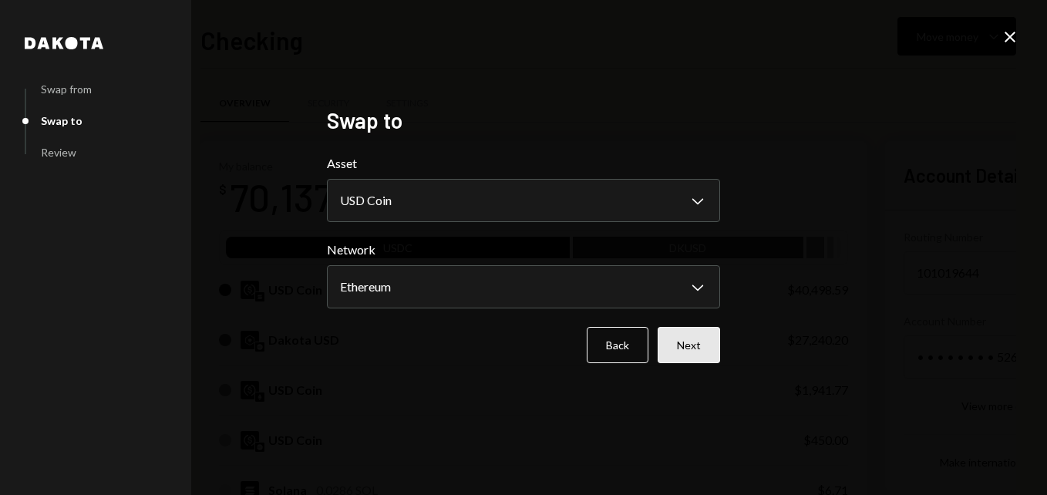
click at [695, 344] on button "Next" at bounding box center [689, 345] width 62 height 36
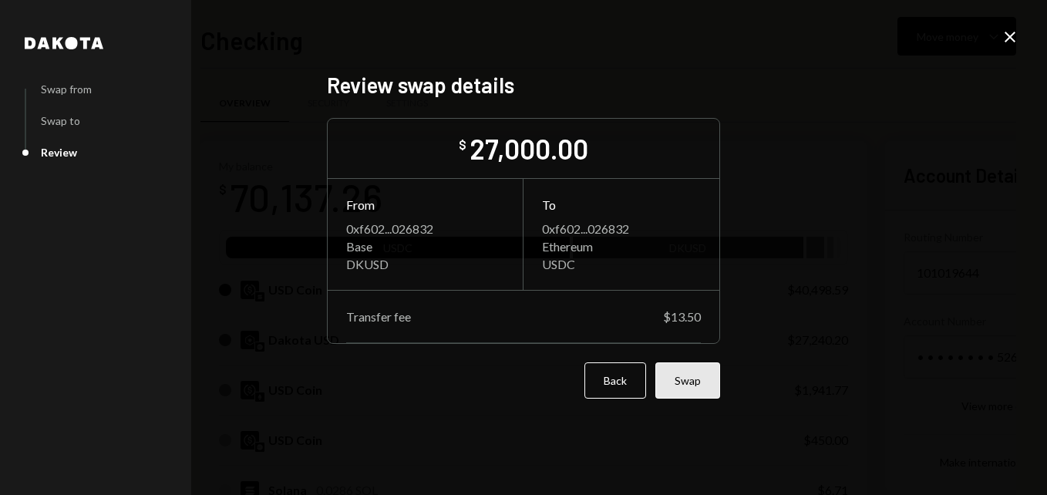
click at [700, 383] on button "Swap" at bounding box center [687, 380] width 65 height 36
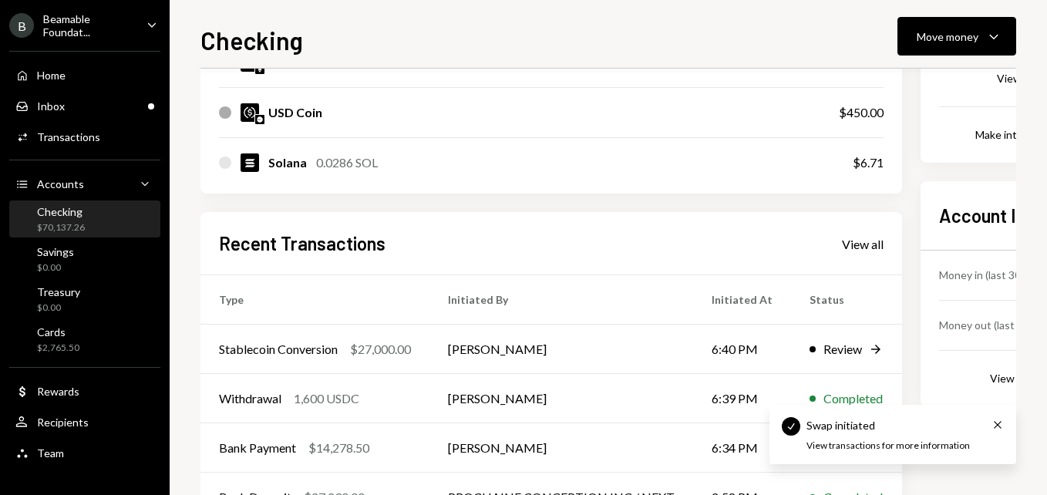
scroll to position [385, 0]
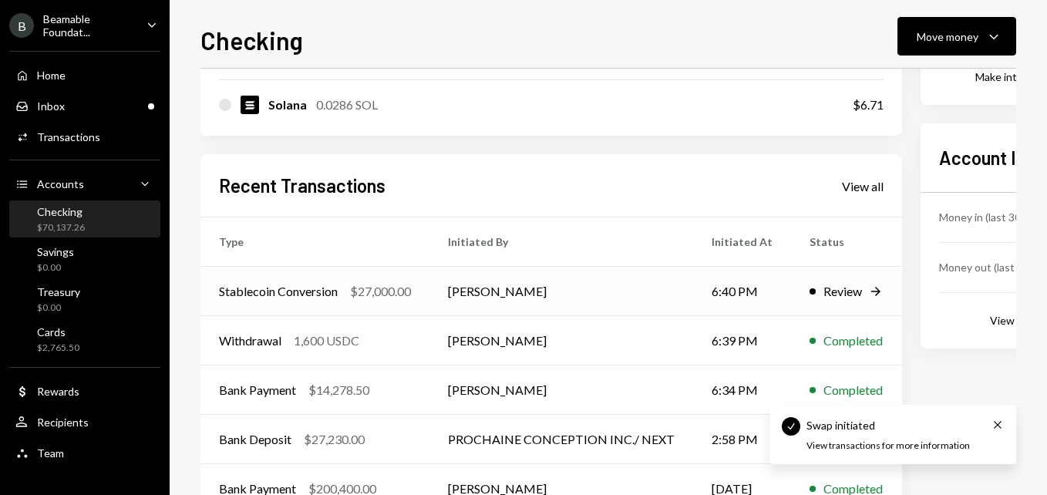
click at [573, 288] on td "[PERSON_NAME]" at bounding box center [561, 291] width 264 height 49
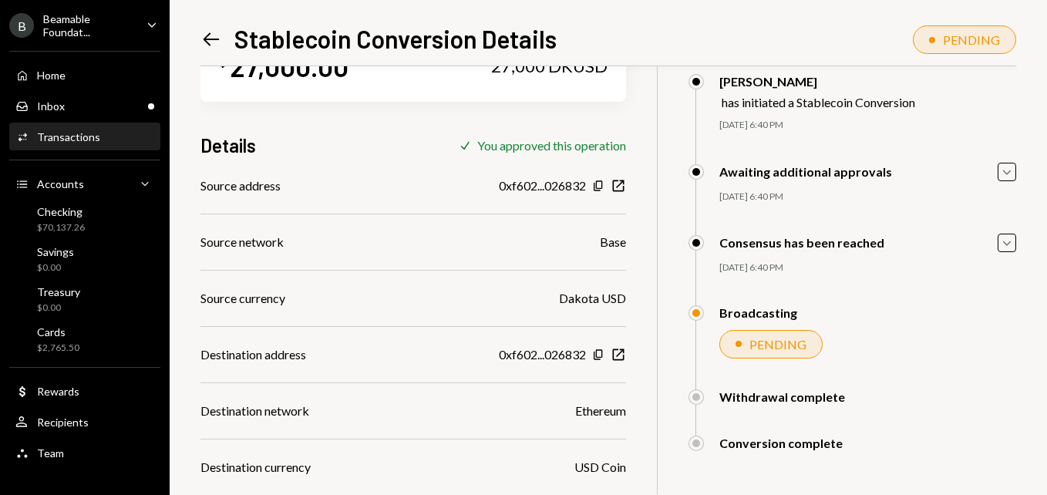
scroll to position [161, 0]
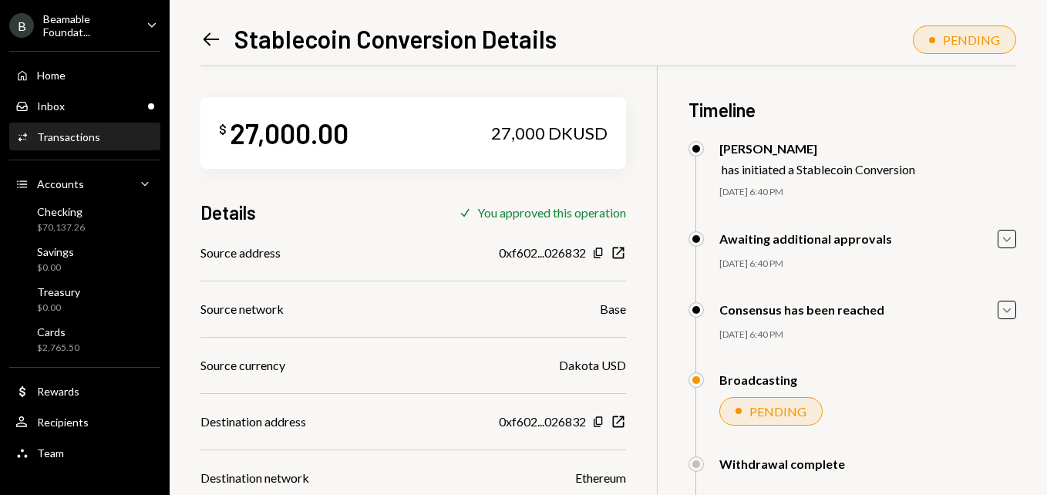
scroll to position [161, 0]
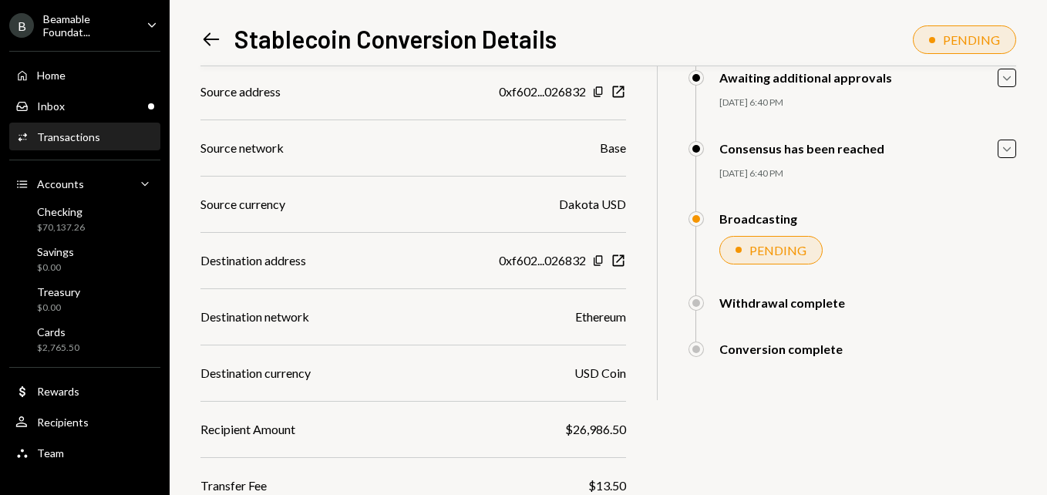
click at [214, 36] on icon "Left Arrow" at bounding box center [211, 40] width 22 height 22
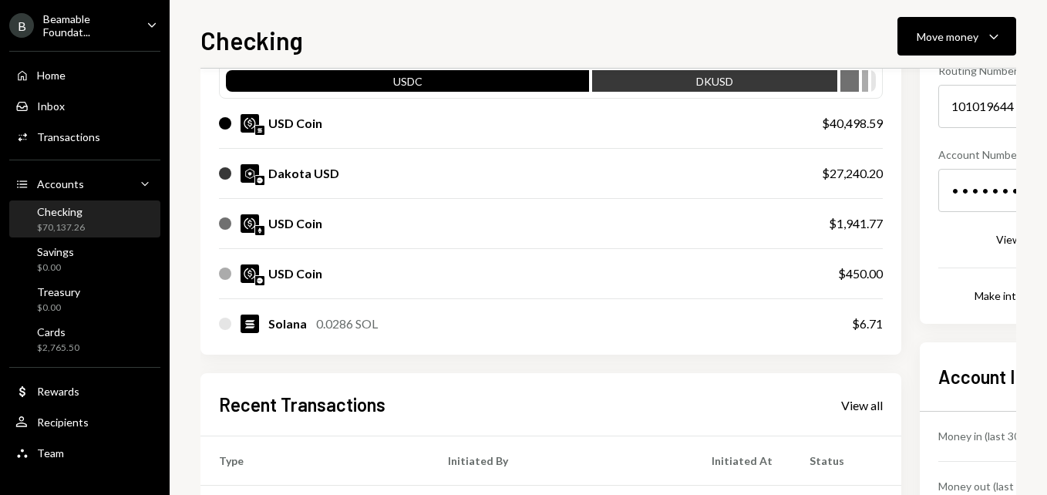
scroll to position [385, 0]
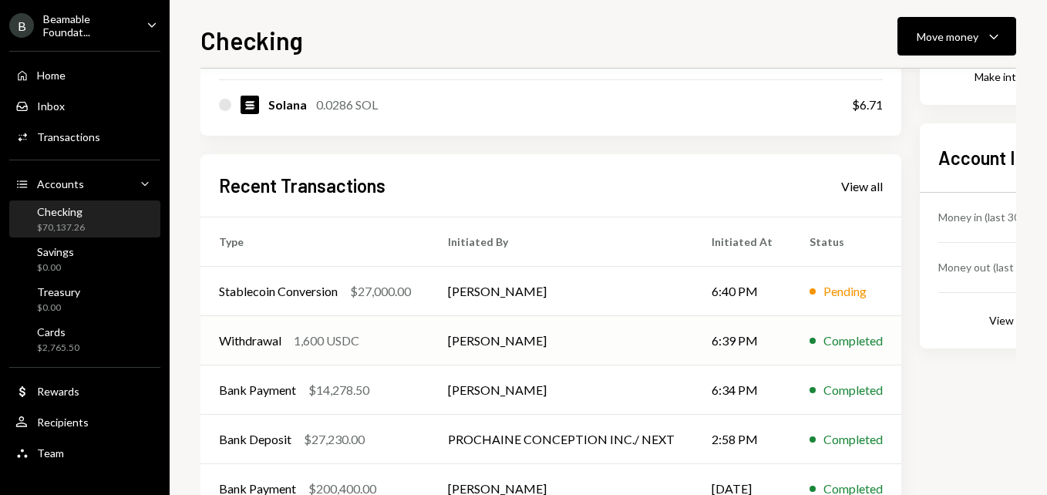
click at [607, 336] on td "[PERSON_NAME]" at bounding box center [561, 340] width 264 height 49
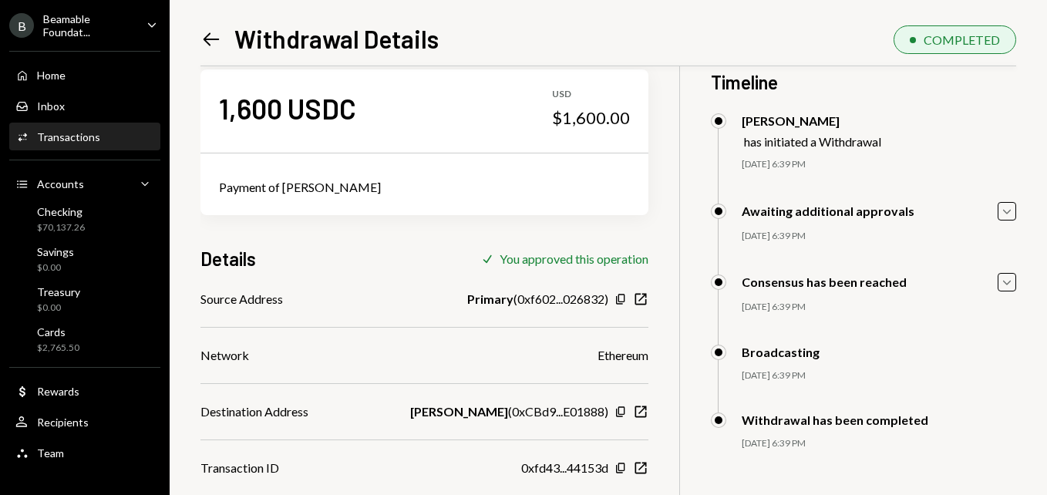
scroll to position [66, 0]
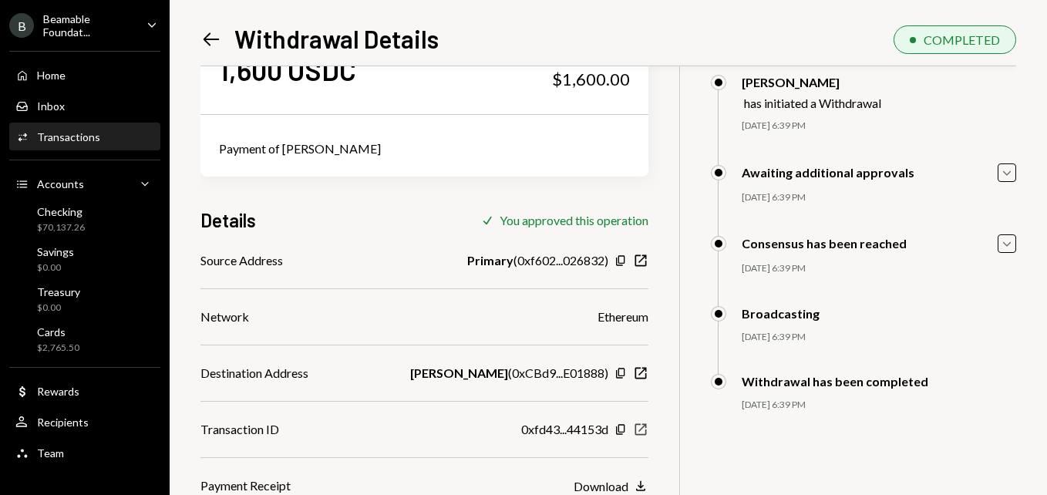
click at [633, 434] on icon "New Window" at bounding box center [640, 429] width 15 height 15
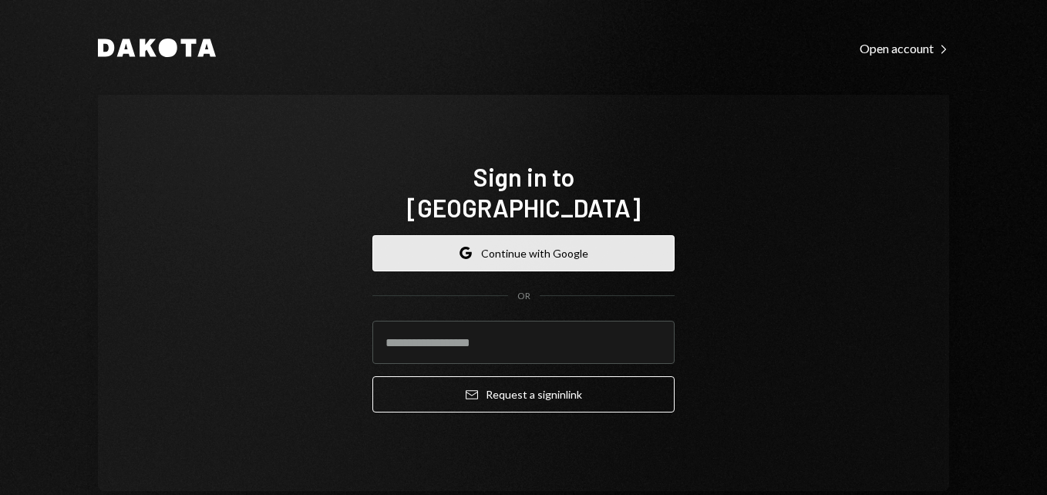
click at [505, 235] on button "Google Continue with Google" at bounding box center [523, 253] width 302 height 36
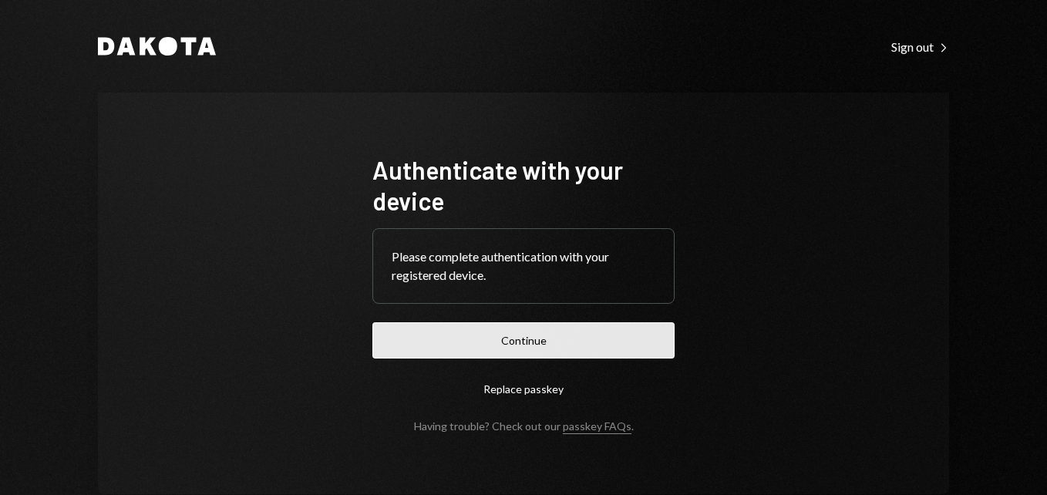
click at [559, 342] on button "Continue" at bounding box center [523, 340] width 302 height 36
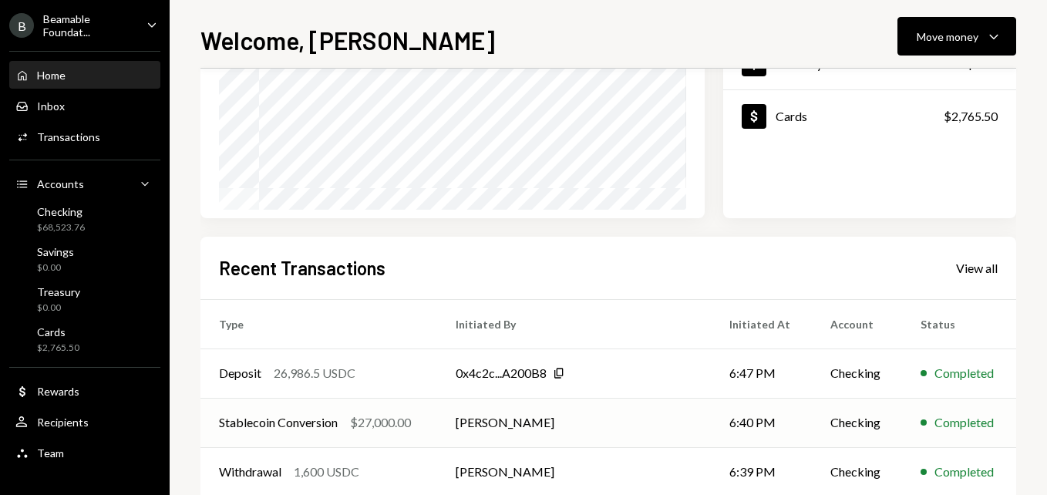
scroll to position [231, 0]
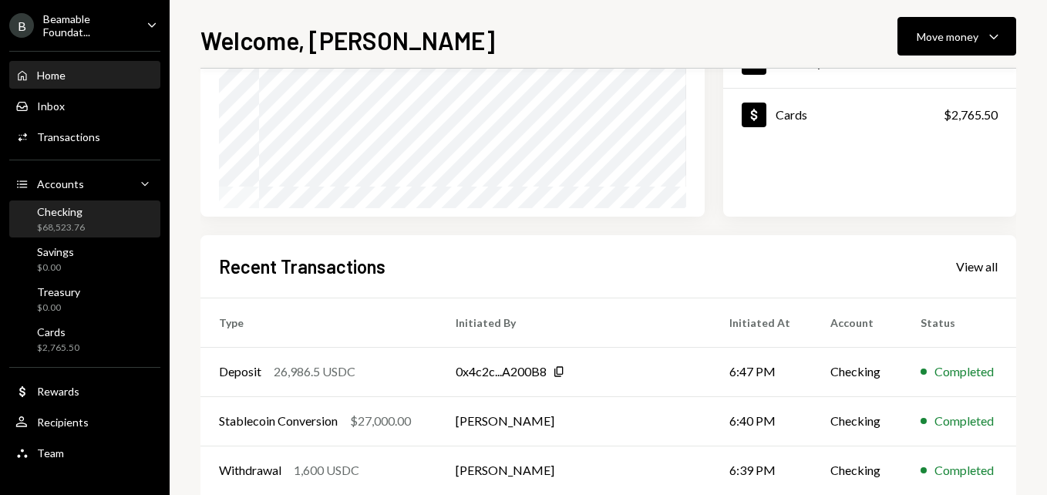
click at [93, 220] on div "Checking $68,523.76" at bounding box center [84, 219] width 139 height 29
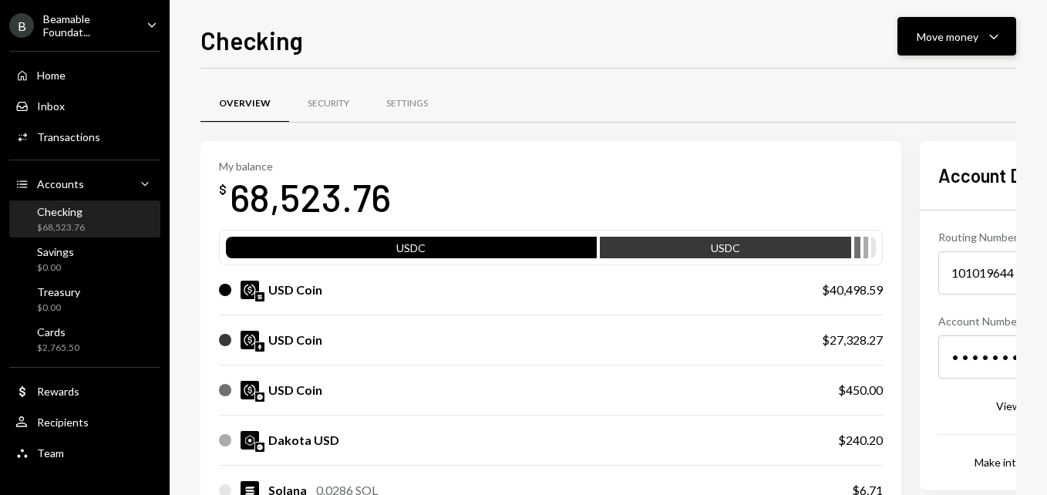
click at [954, 31] on div "Move money" at bounding box center [948, 37] width 62 height 16
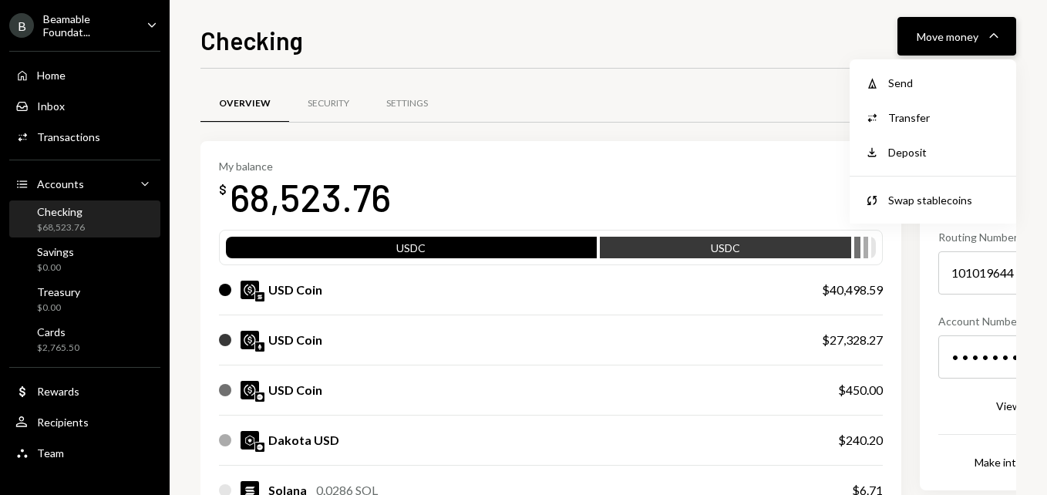
click at [956, 42] on div "Move money" at bounding box center [948, 37] width 62 height 16
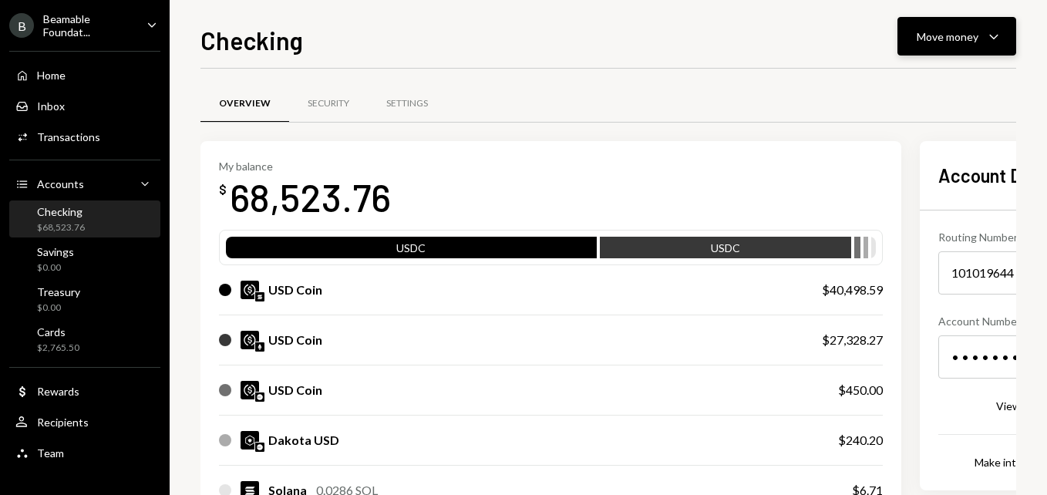
click at [952, 44] on div "Move money" at bounding box center [948, 37] width 62 height 16
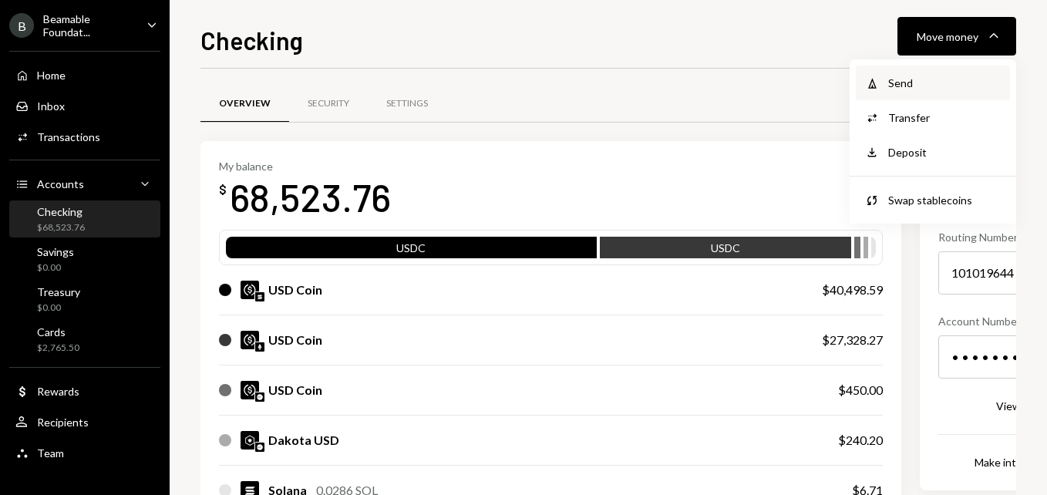
click at [937, 82] on div "Send" at bounding box center [944, 83] width 113 height 16
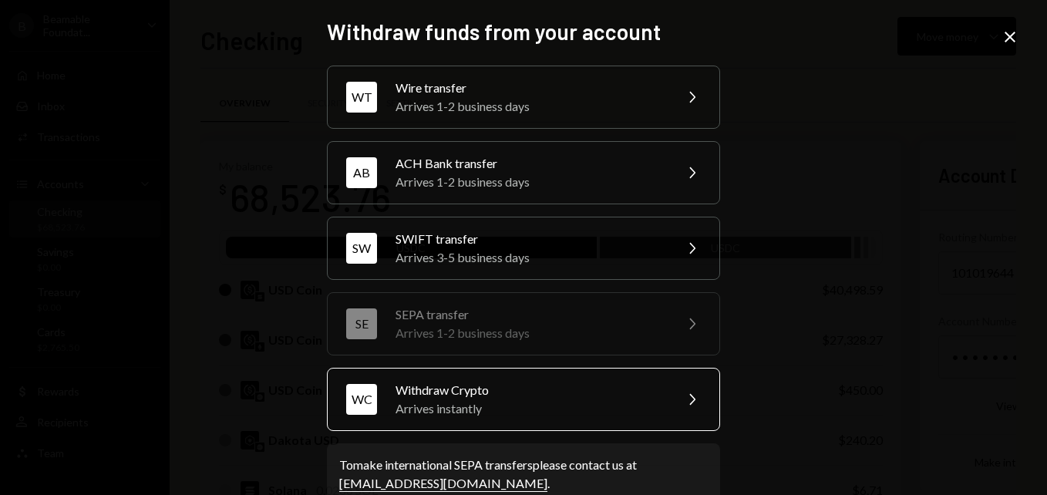
click at [472, 412] on div "Arrives instantly" at bounding box center [529, 408] width 268 height 19
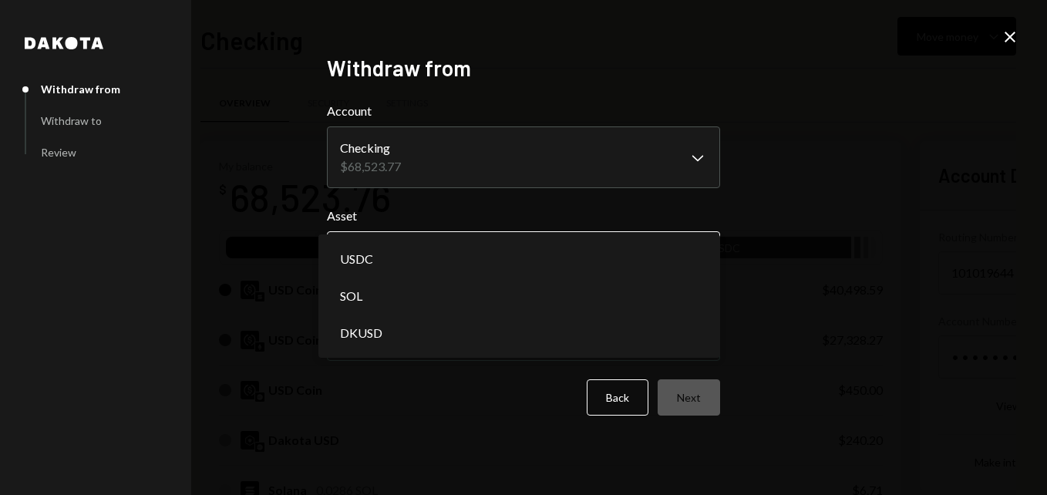
click at [453, 248] on body "B Beamable Foundat... Caret Down Home Home Inbox Inbox Activities Transactions …" at bounding box center [523, 247] width 1047 height 495
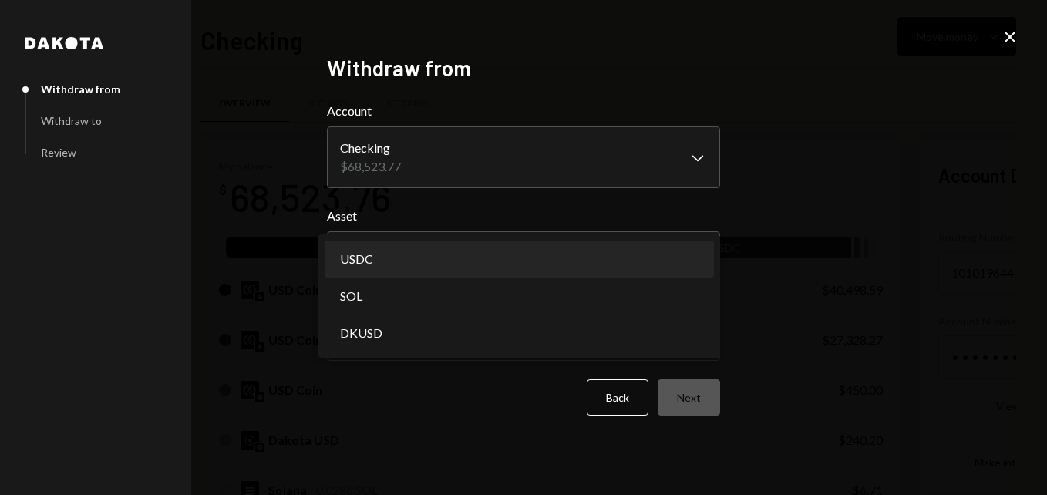
select select "****"
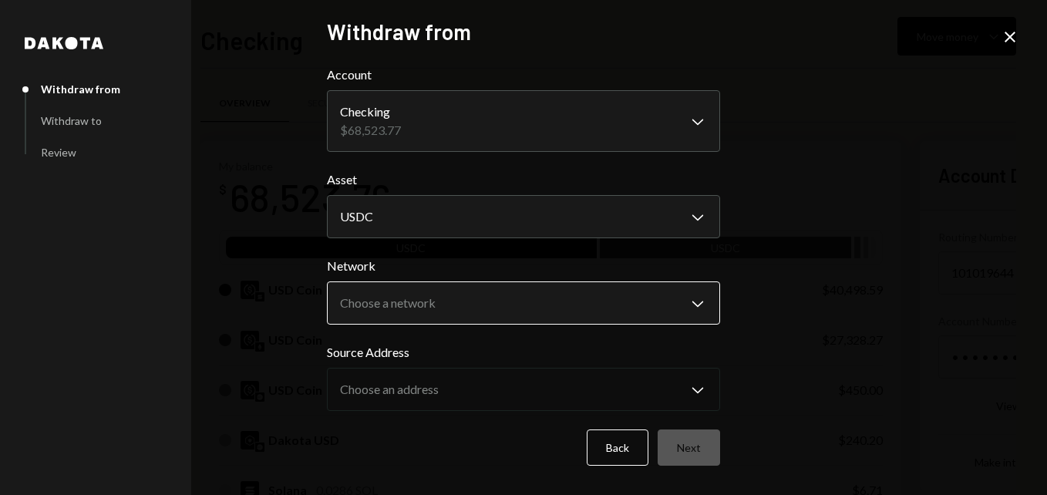
click at [446, 309] on body "B Beamable Foundat... Caret Down Home Home Inbox Inbox Activities Transactions …" at bounding box center [523, 247] width 1047 height 495
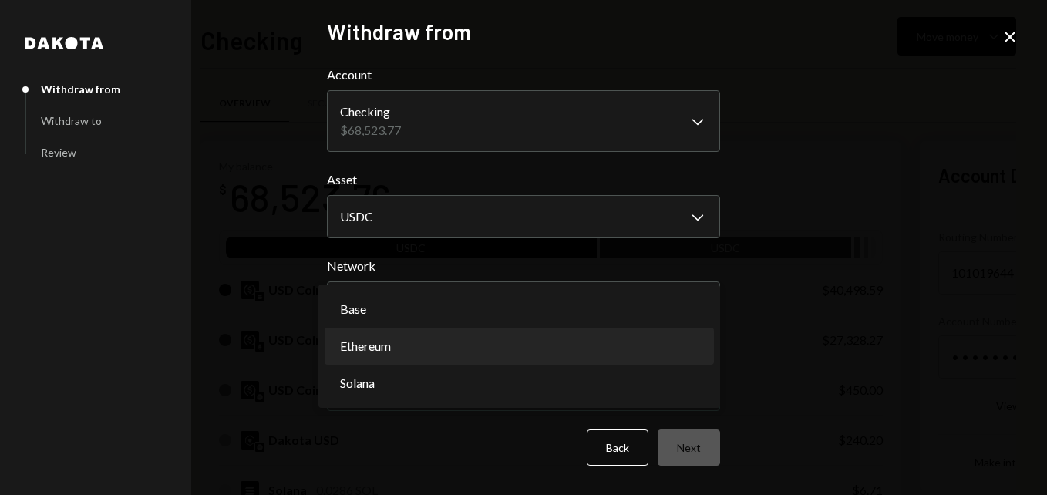
select select "**********"
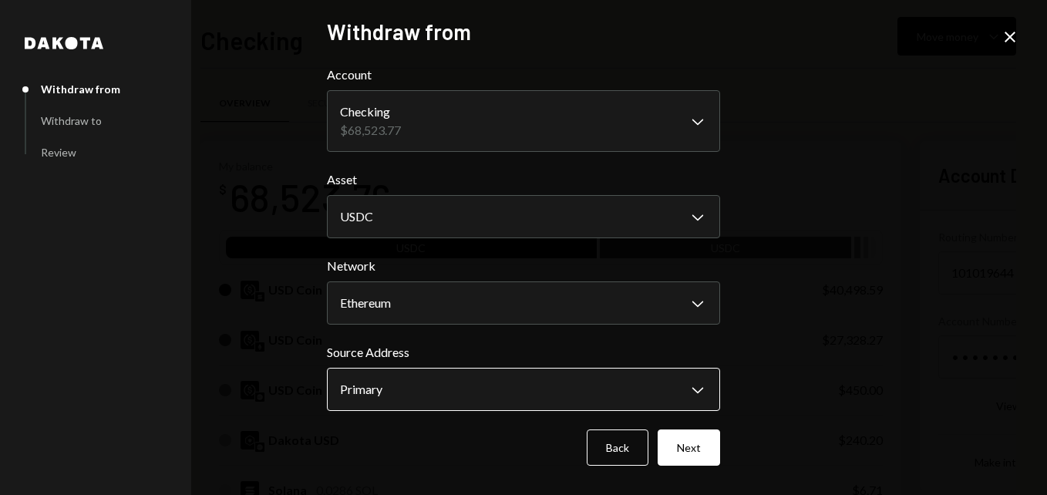
click at [529, 404] on body "B Beamable Foundat... Caret Down Home Home Inbox Inbox Activities Transactions …" at bounding box center [523, 247] width 1047 height 495
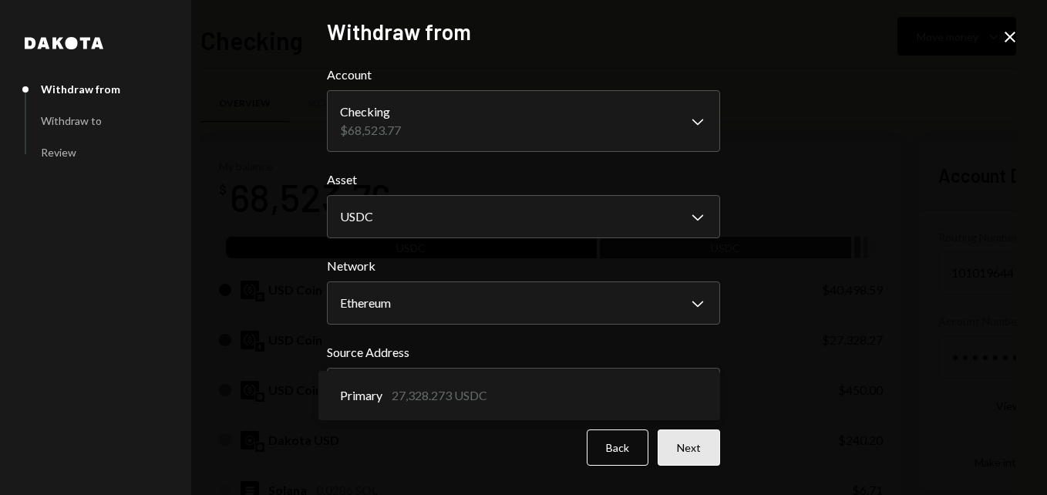
click at [706, 456] on button "Next" at bounding box center [689, 447] width 62 height 36
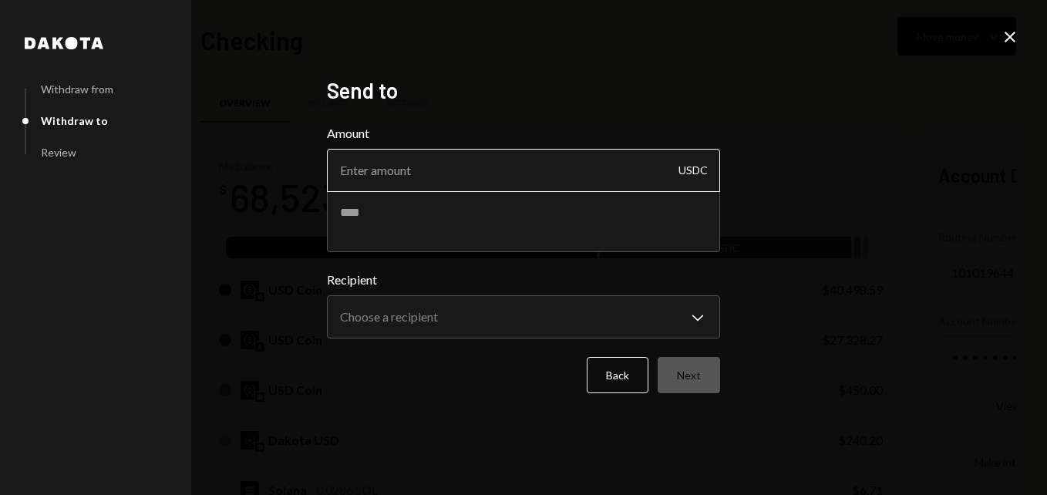
click at [486, 165] on input "Amount" at bounding box center [523, 170] width 393 height 43
type input "2200"
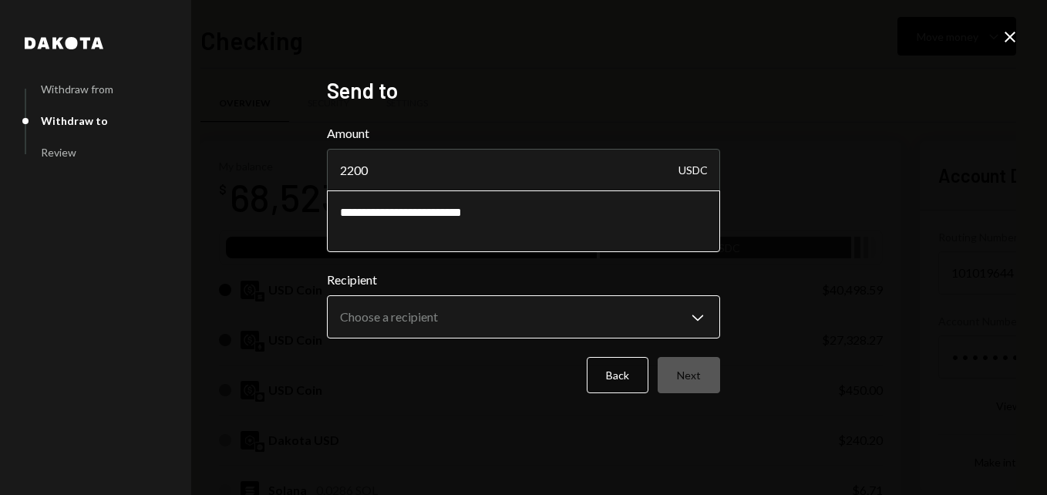
type textarea "**********"
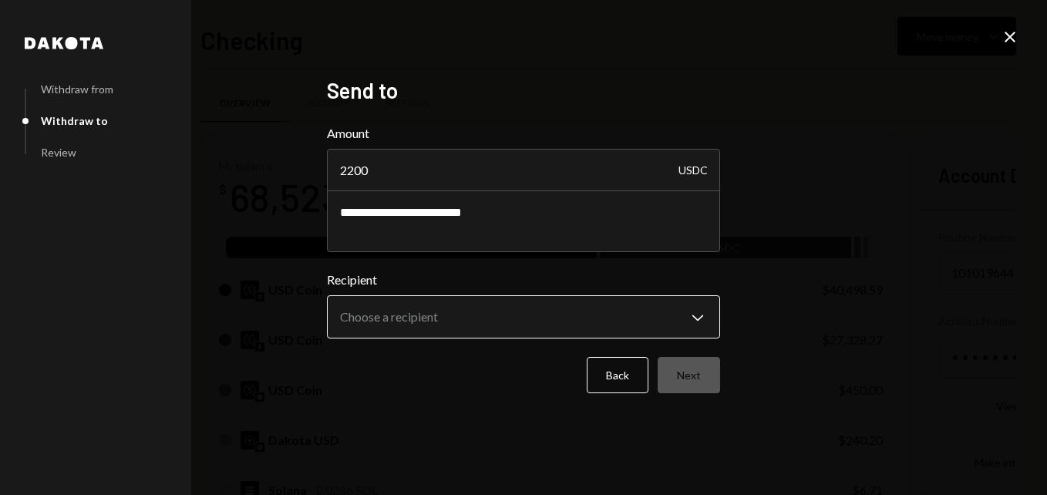
click at [483, 320] on body "B Beamable Foundat... Caret Down Home Home Inbox Inbox Activities Transactions …" at bounding box center [523, 247] width 1047 height 495
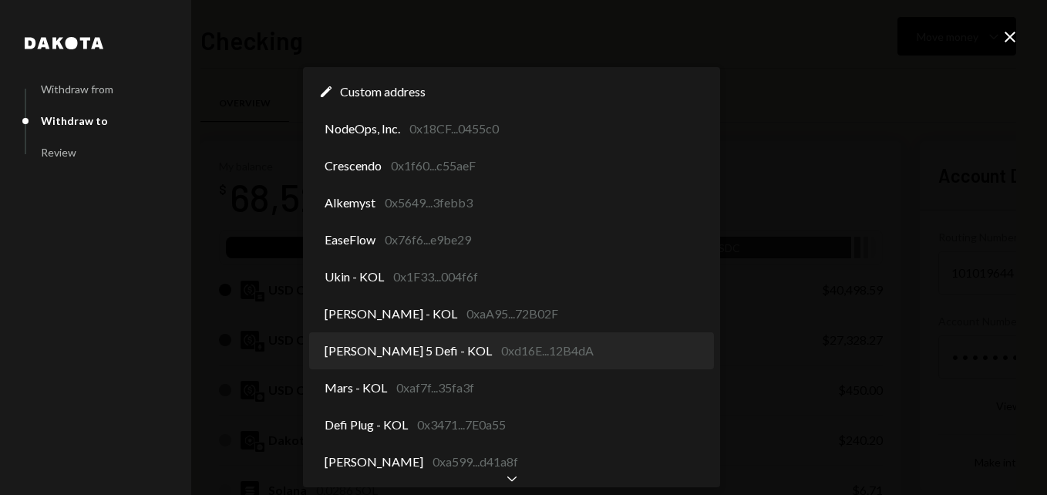
select select "**********"
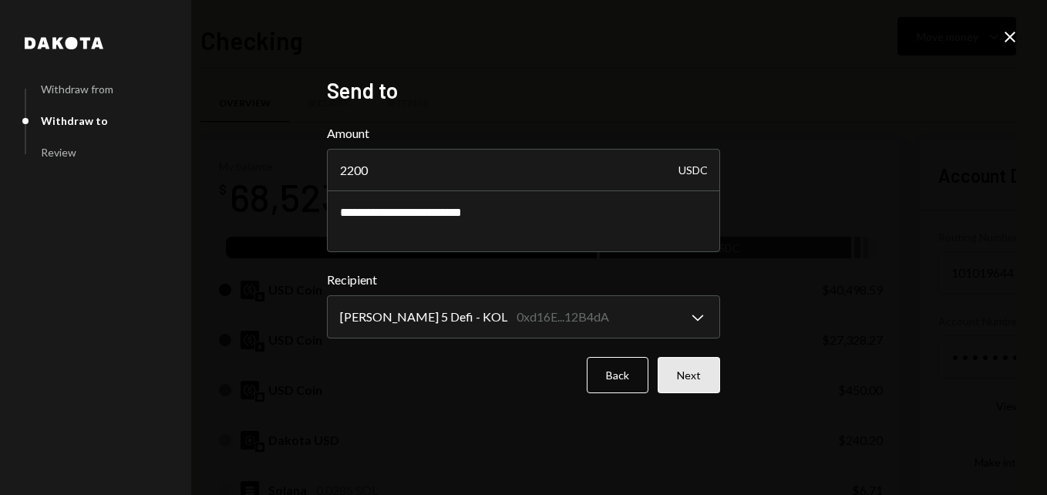
click at [702, 366] on button "Next" at bounding box center [689, 375] width 62 height 36
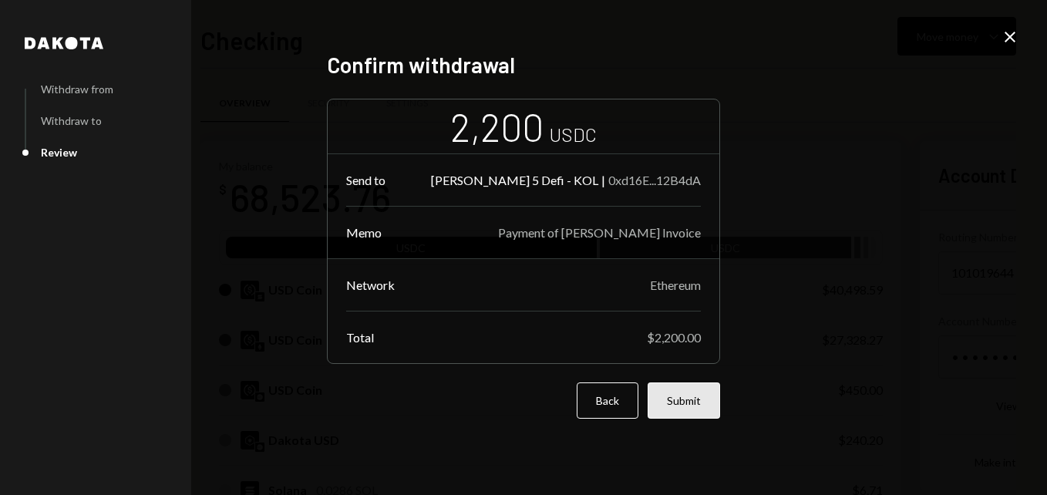
click at [696, 393] on button "Submit" at bounding box center [684, 400] width 72 height 36
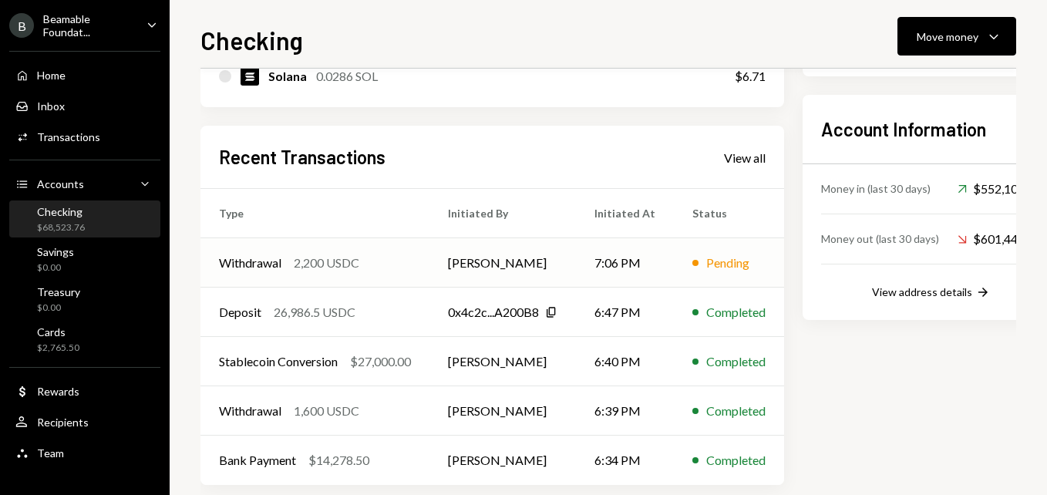
scroll to position [435, 0]
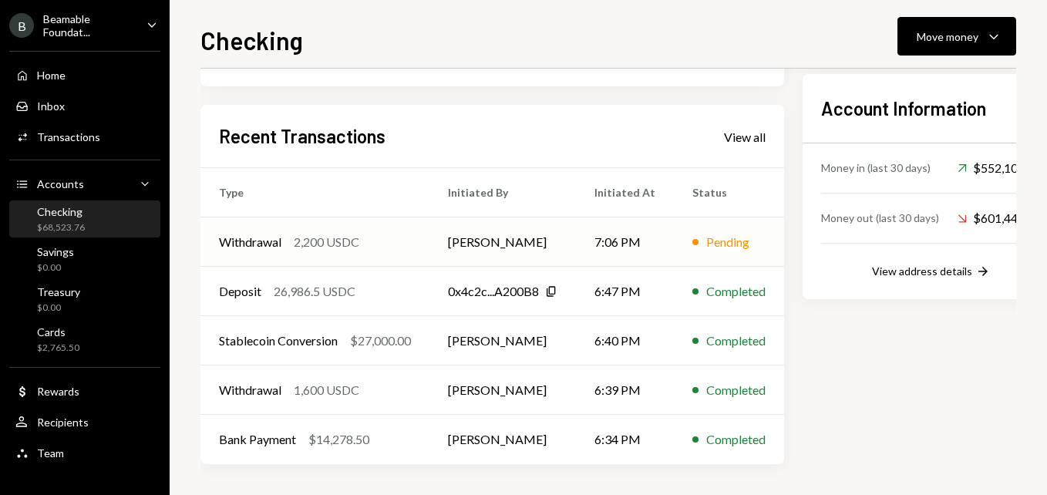
click at [506, 236] on td "[PERSON_NAME]" at bounding box center [502, 241] width 146 height 49
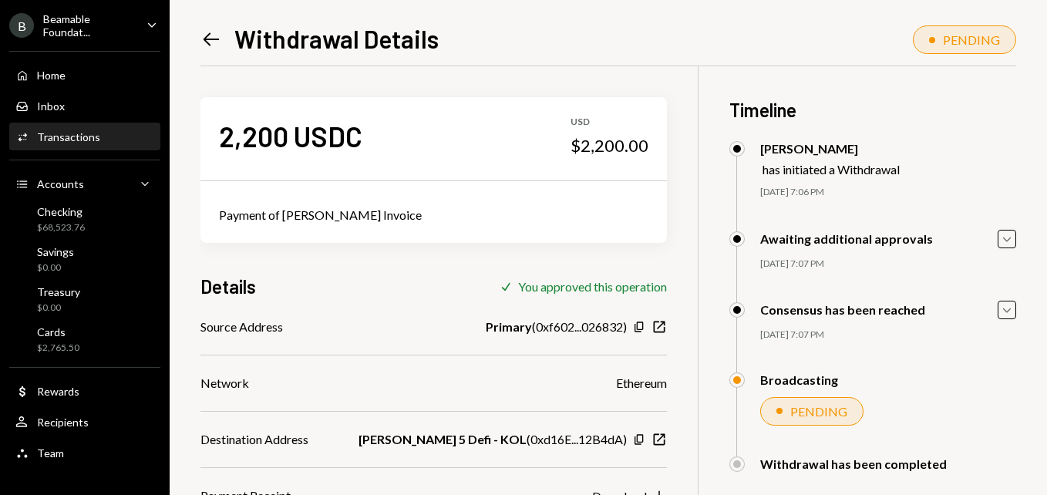
click at [214, 35] on icon "Left Arrow" at bounding box center [211, 40] width 22 height 22
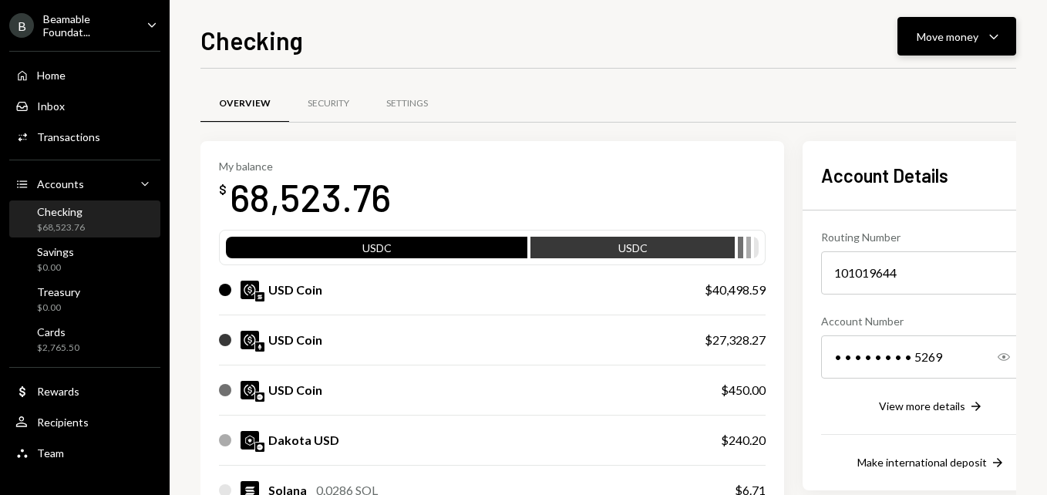
click at [954, 32] on div "Move money" at bounding box center [948, 37] width 62 height 16
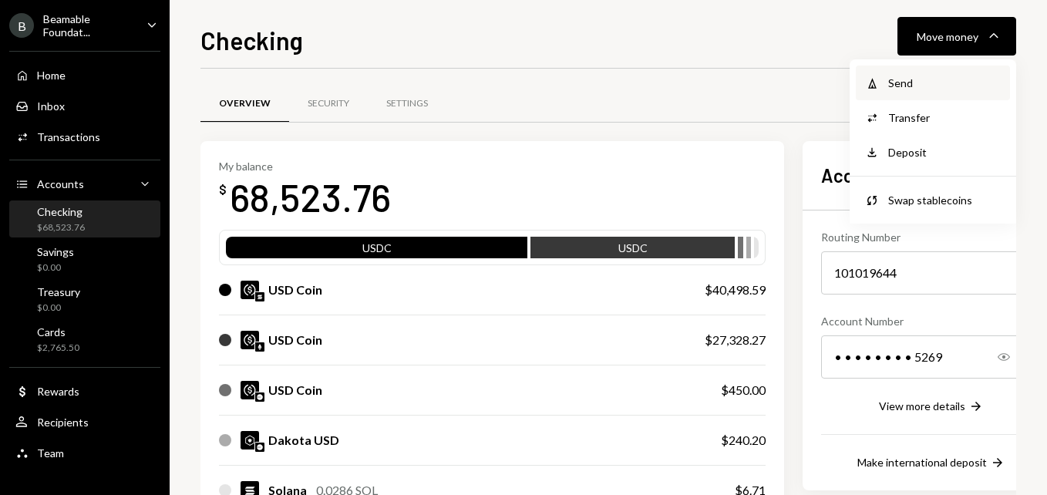
click at [916, 82] on div "Send" at bounding box center [944, 83] width 113 height 16
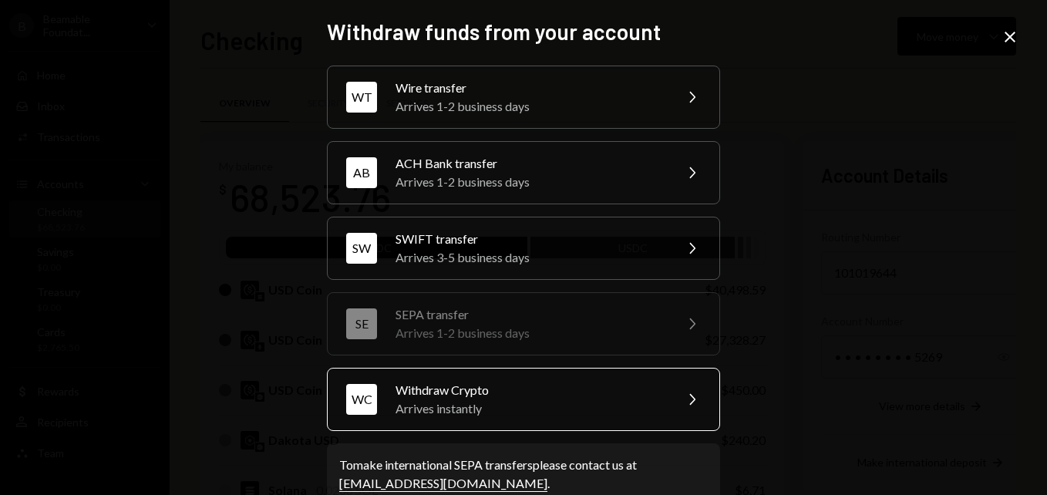
click at [516, 393] on div "Withdraw Crypto" at bounding box center [529, 390] width 268 height 19
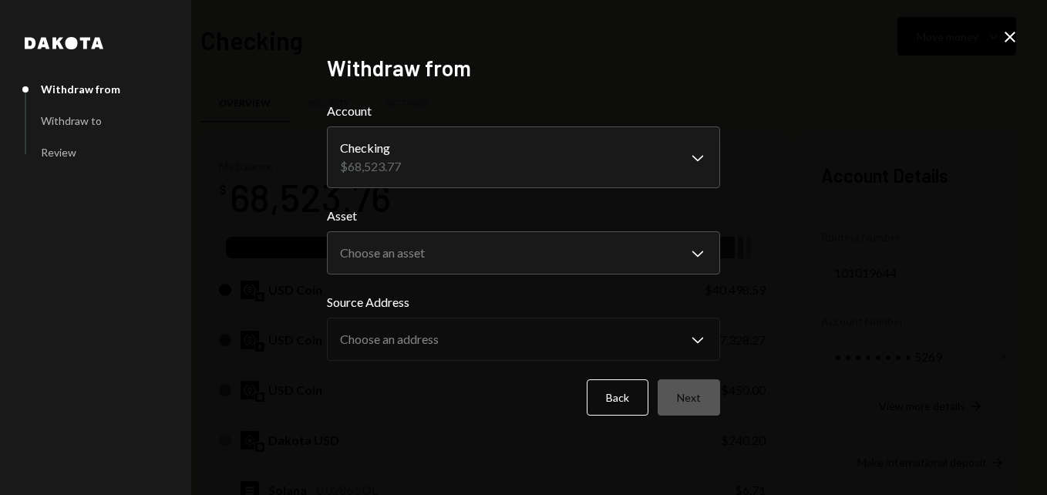
click at [385, 230] on div "Asset Choose an asset Chevron Down **** *** *****" at bounding box center [523, 241] width 393 height 68
click at [383, 259] on body "B Beamable Foundat... Caret Down Home Home Inbox Inbox Activities Transactions …" at bounding box center [523, 247] width 1047 height 495
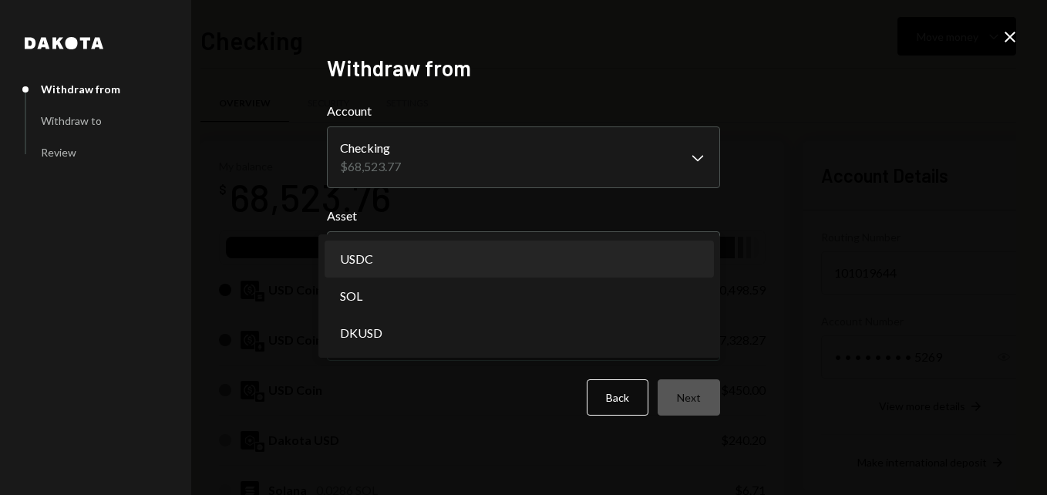
select select "****"
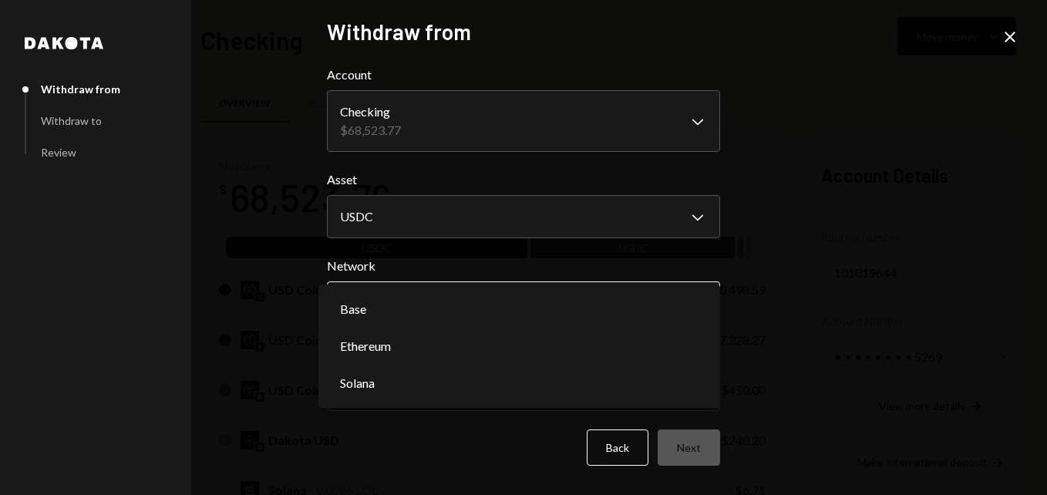
click at [419, 305] on body "B Beamable Foundat... Caret Down Home Home Inbox Inbox Activities Transactions …" at bounding box center [523, 247] width 1047 height 495
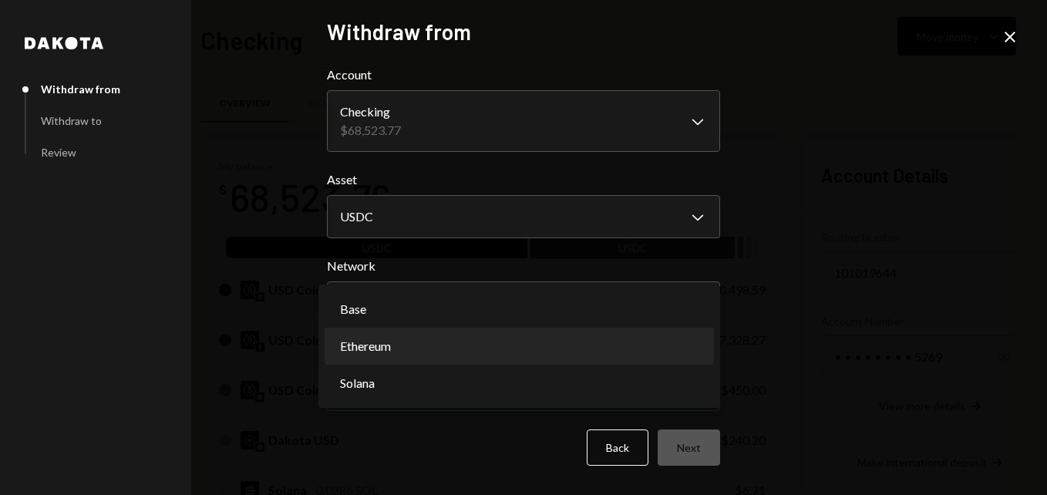
select select "**********"
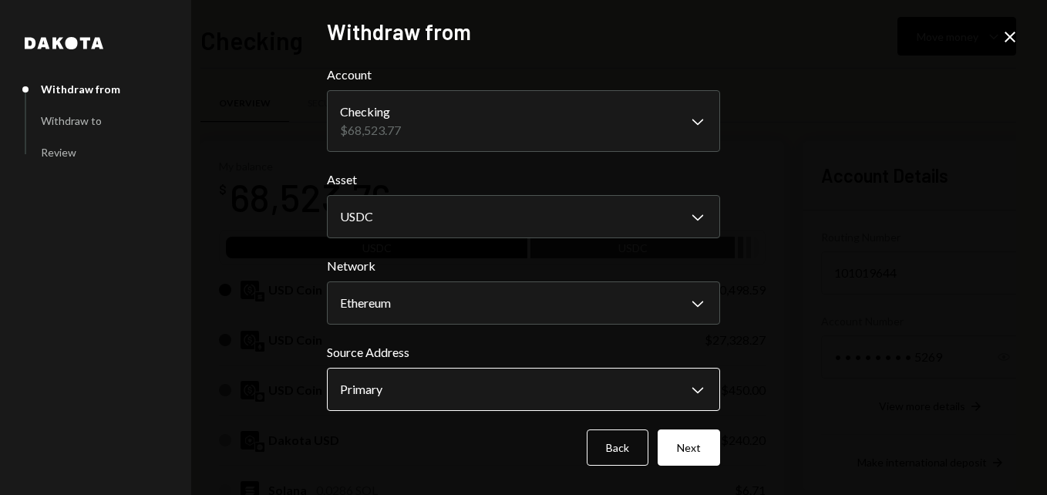
click at [407, 392] on body "B Beamable Foundat... Caret Down Home Home Inbox Inbox Activities Transactions …" at bounding box center [523, 247] width 1047 height 495
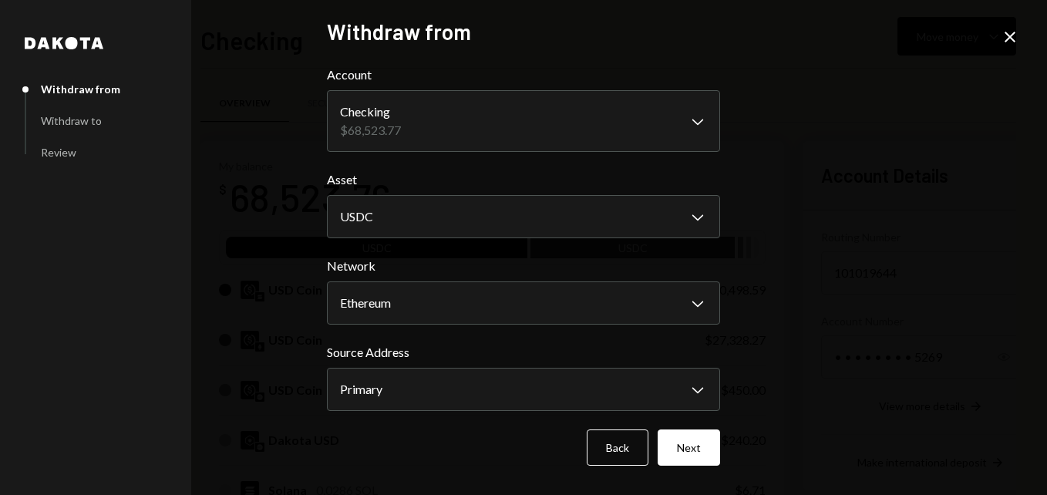
click at [693, 462] on button "Next" at bounding box center [689, 447] width 62 height 36
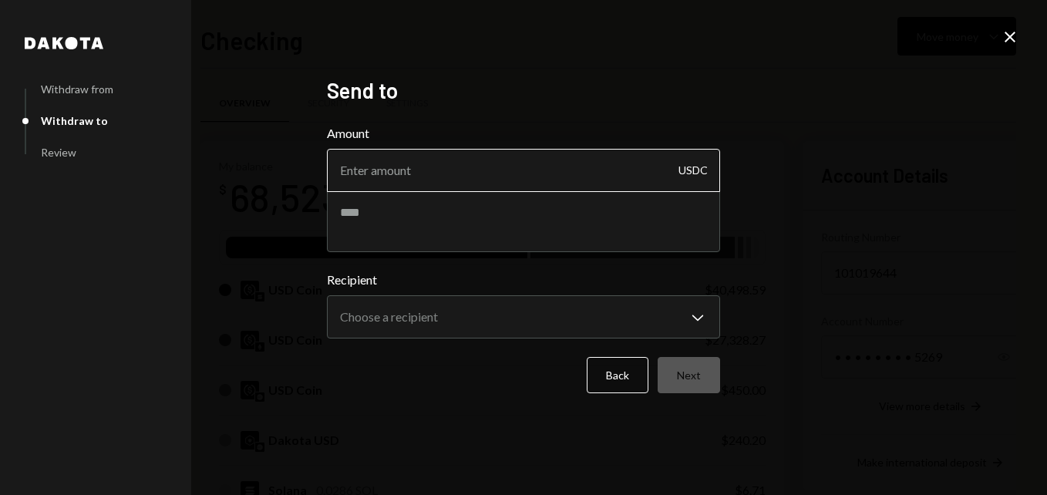
click at [403, 158] on input "Amount" at bounding box center [523, 170] width 393 height 43
type input "2250"
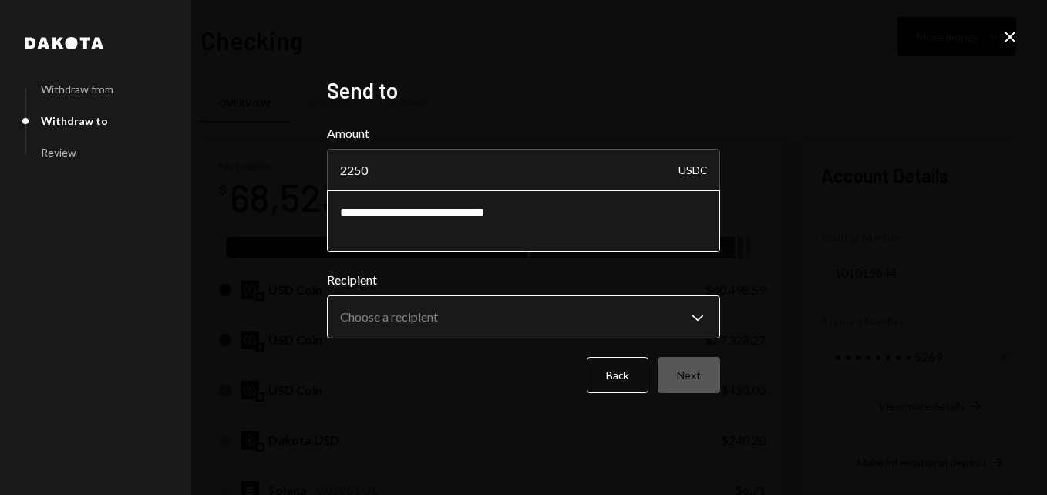
type textarea "**********"
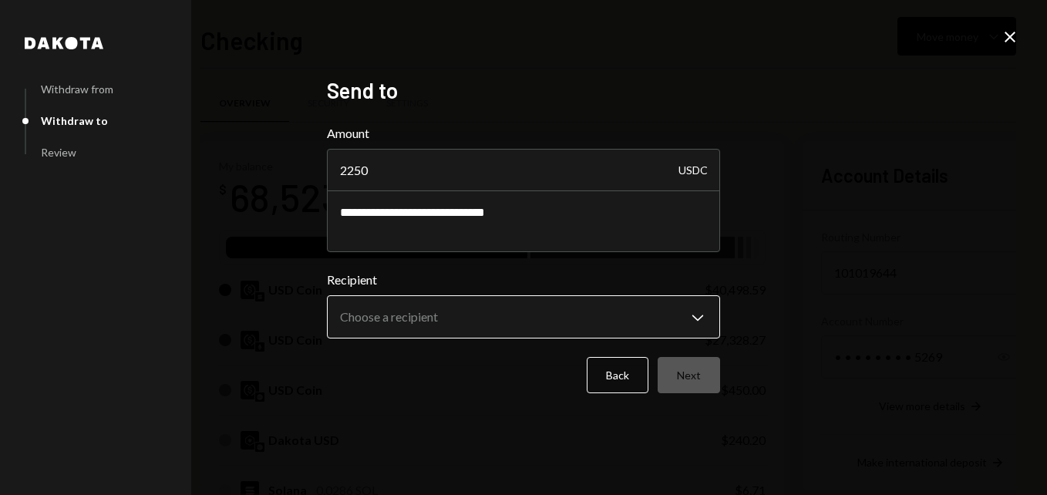
click at [379, 330] on body "B Beamable Foundat... Caret Down Home Home Inbox Inbox Activities Transactions …" at bounding box center [523, 247] width 1047 height 495
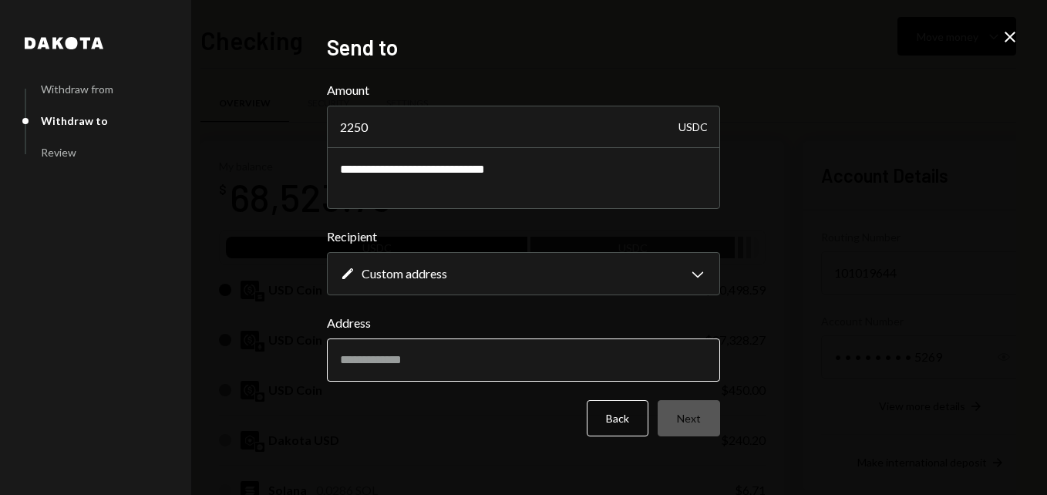
click at [419, 344] on input "Address" at bounding box center [523, 359] width 393 height 43
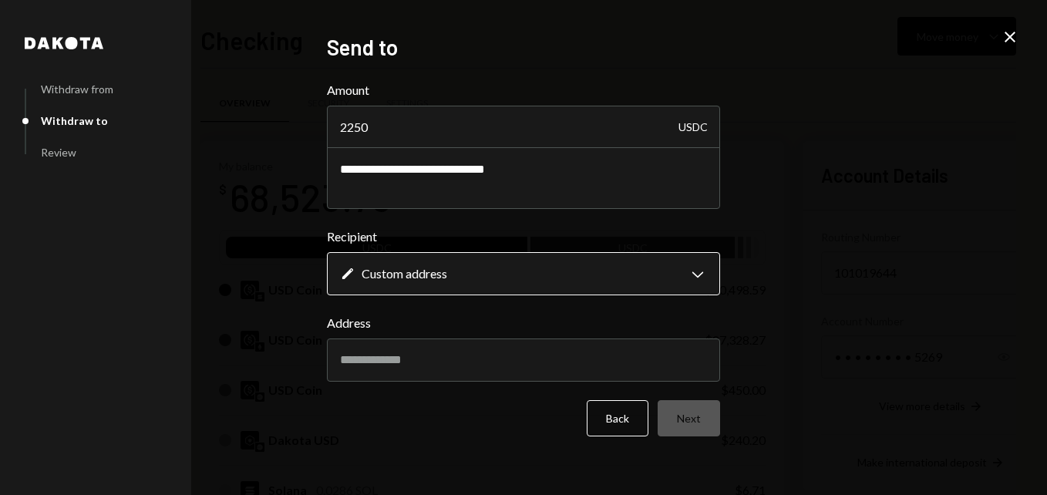
click at [429, 281] on body "B Beamable Foundat... Caret Down Home Home Inbox Inbox Activities Transactions …" at bounding box center [523, 247] width 1047 height 495
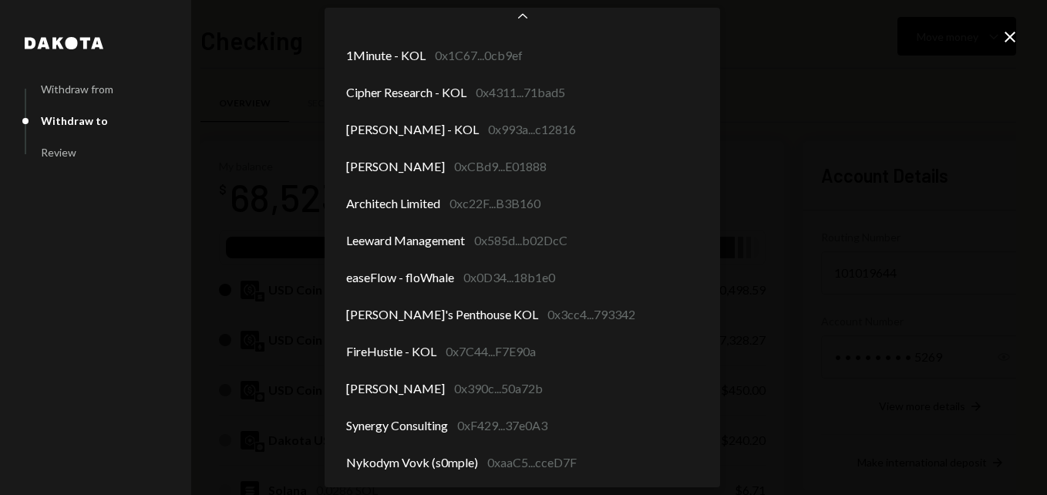
scroll to position [402, 0]
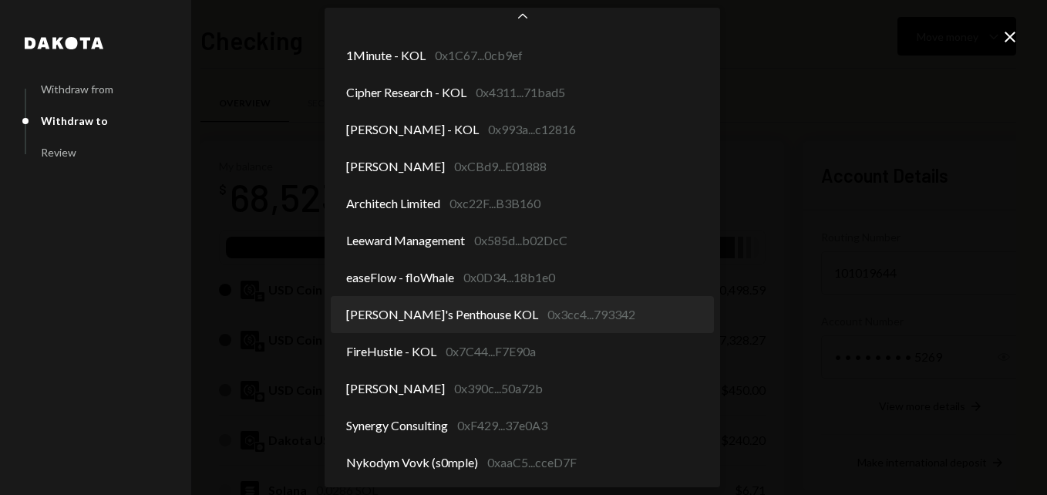
select select "**********"
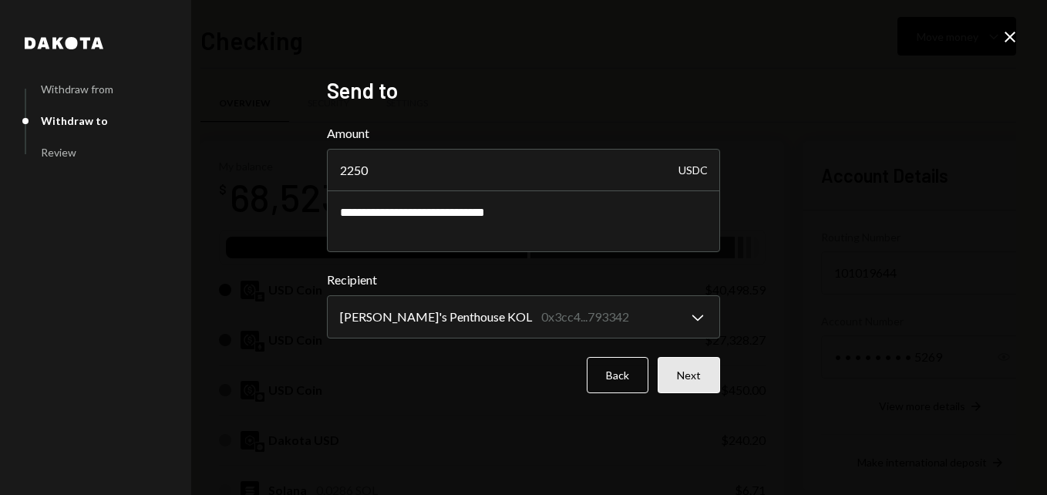
click at [684, 379] on button "Next" at bounding box center [689, 375] width 62 height 36
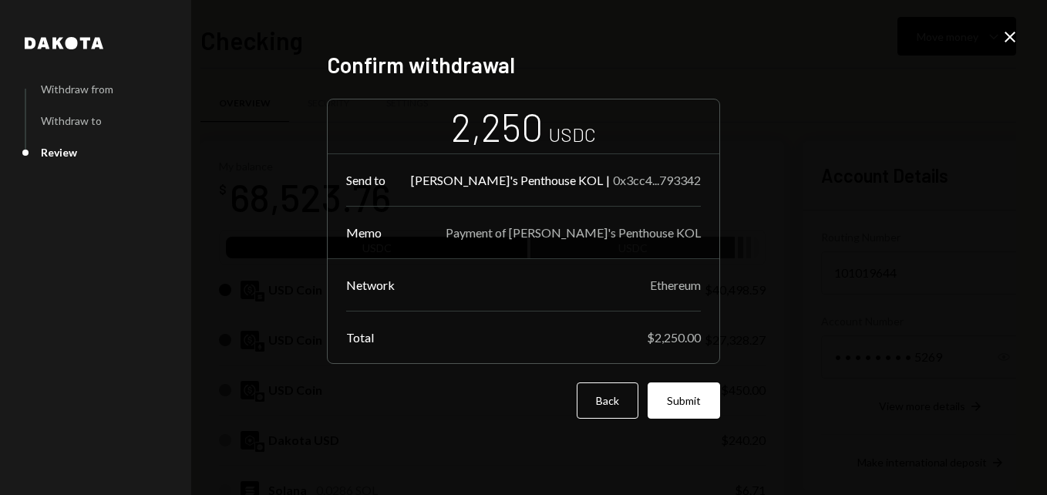
click at [673, 396] on button "Submit" at bounding box center [684, 400] width 72 height 36
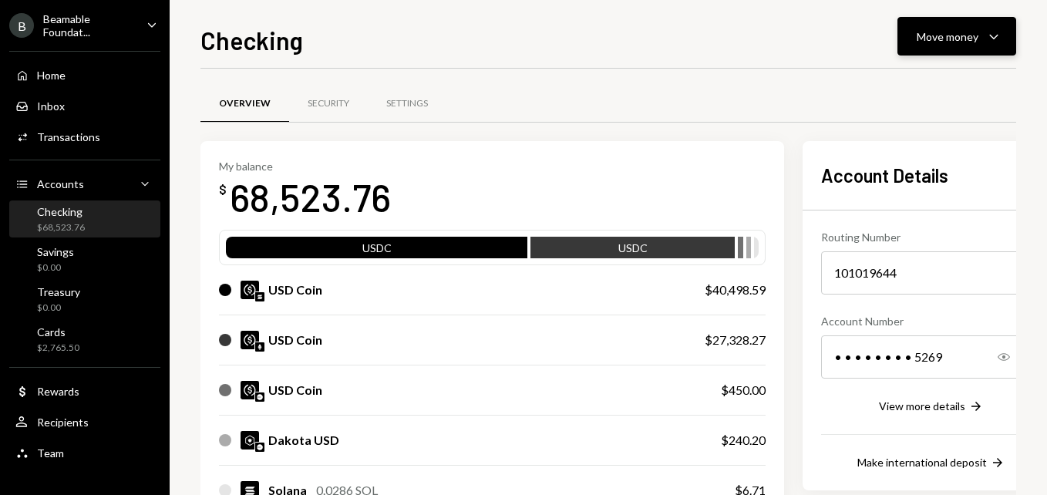
click at [925, 45] on button "Move money Caret Down" at bounding box center [956, 36] width 119 height 39
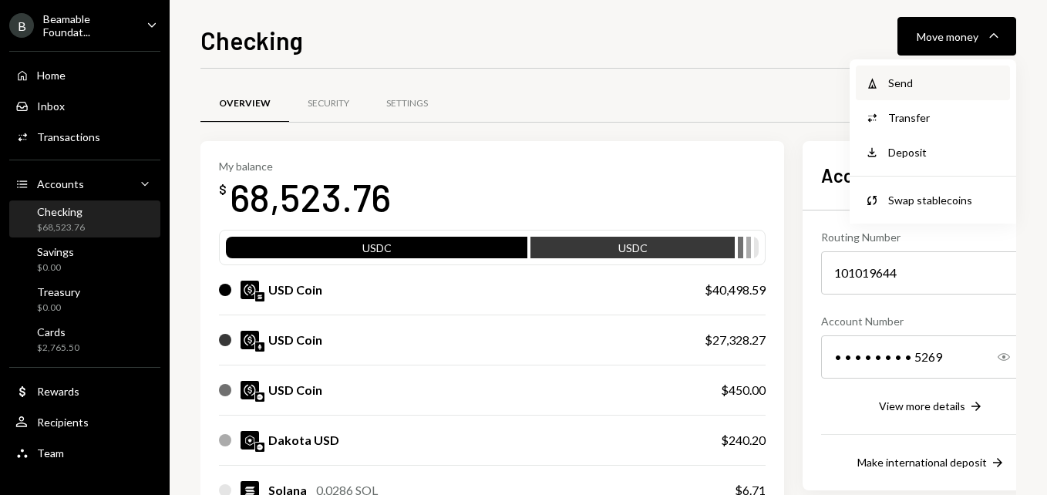
click at [898, 77] on div "Send" at bounding box center [944, 83] width 113 height 16
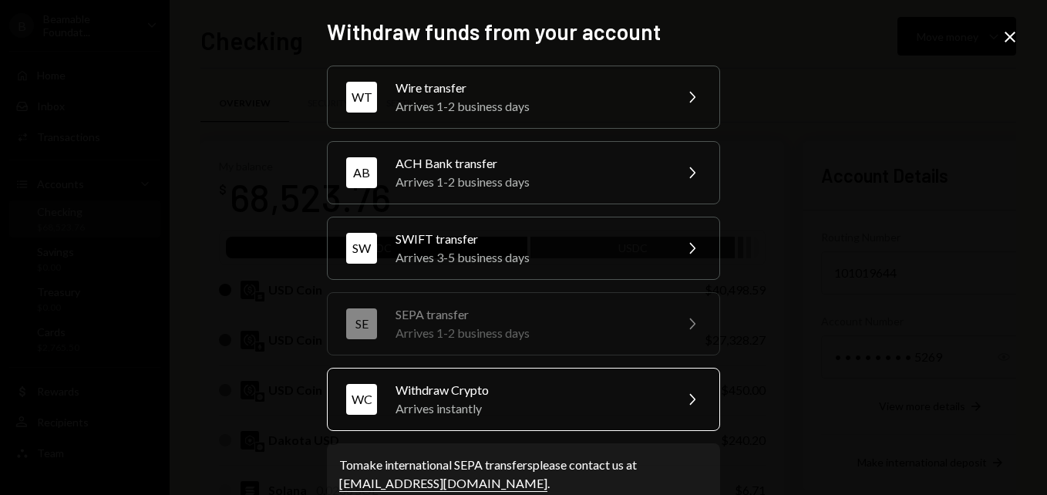
click at [506, 388] on div "Withdraw Crypto" at bounding box center [529, 390] width 268 height 19
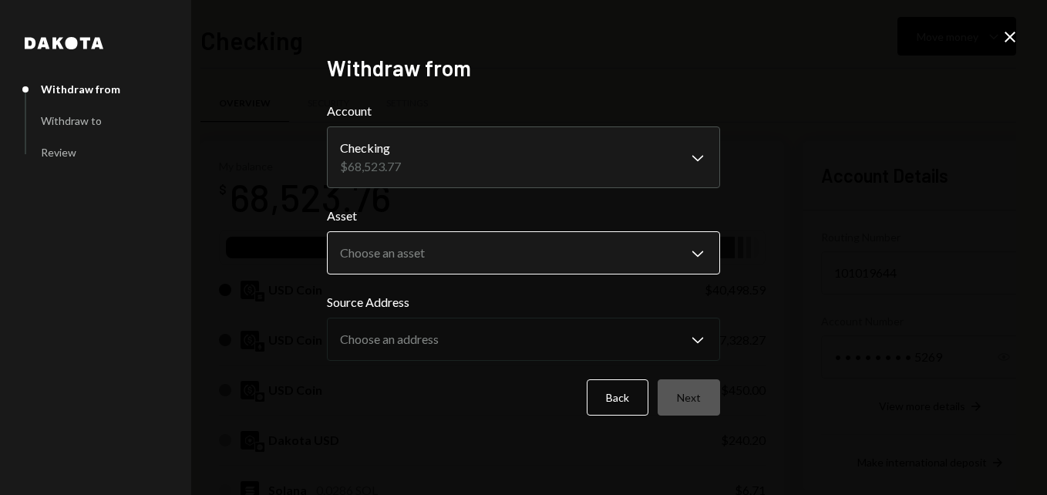
click at [444, 265] on body "B Beamable Foundat... Caret Down Home Home Inbox Inbox Activities Transactions …" at bounding box center [523, 247] width 1047 height 495
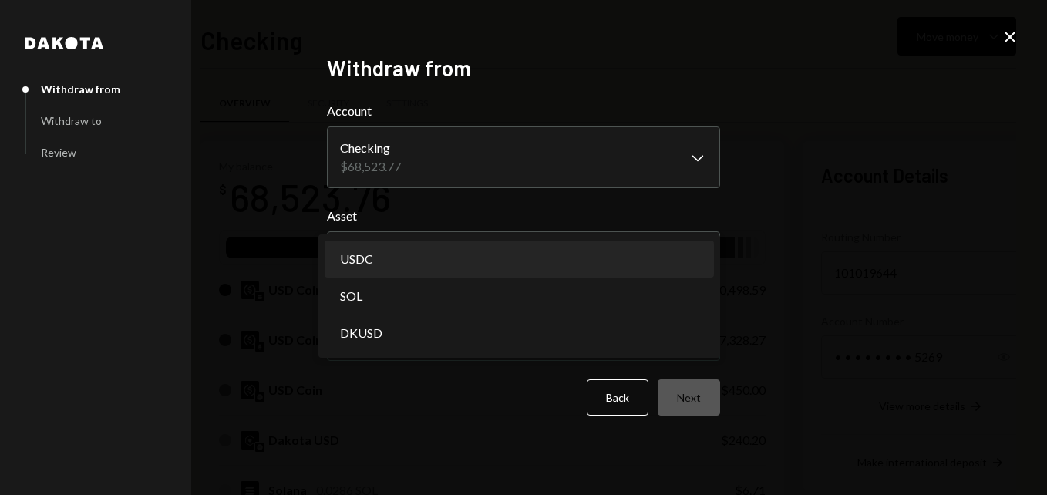
select select "****"
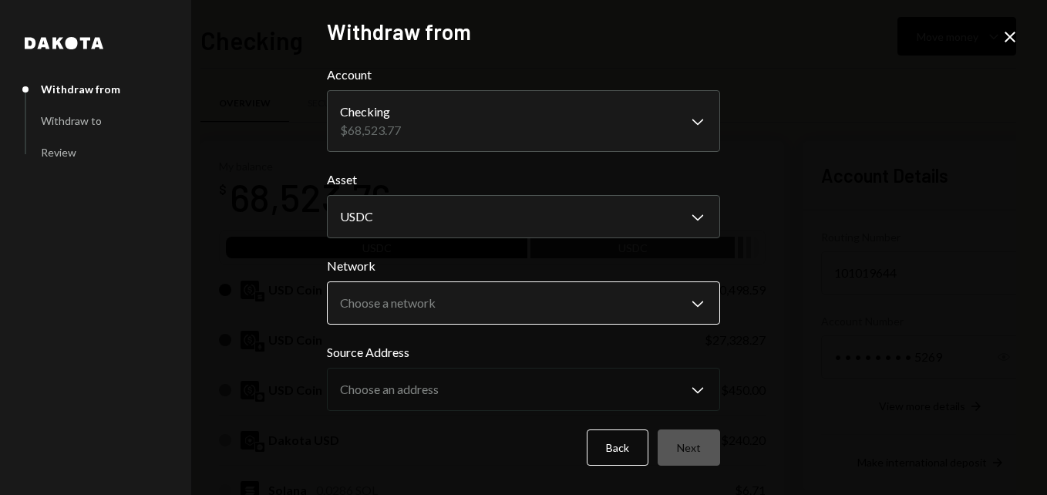
click at [436, 305] on body "B Beamable Foundat... Caret Down Home Home Inbox Inbox Activities Transactions …" at bounding box center [523, 247] width 1047 height 495
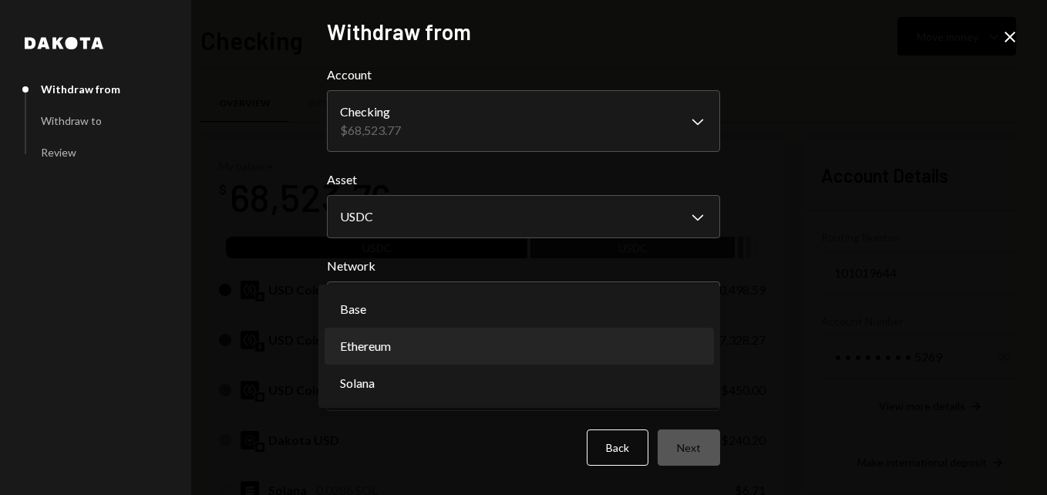
select select "**********"
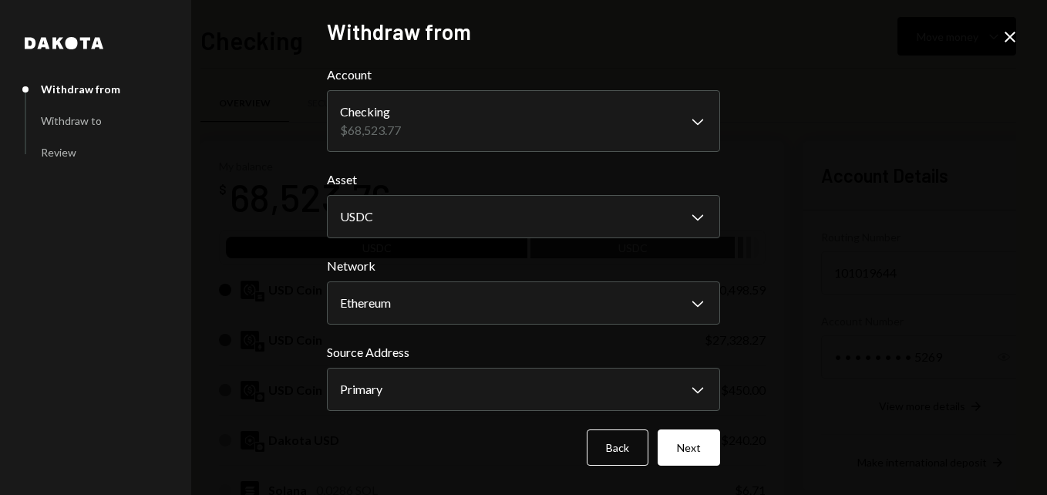
click at [441, 387] on body "B Beamable Foundat... Caret Down Home Home Inbox Inbox Activities Transactions …" at bounding box center [523, 247] width 1047 height 495
click at [706, 453] on button "Next" at bounding box center [689, 447] width 62 height 36
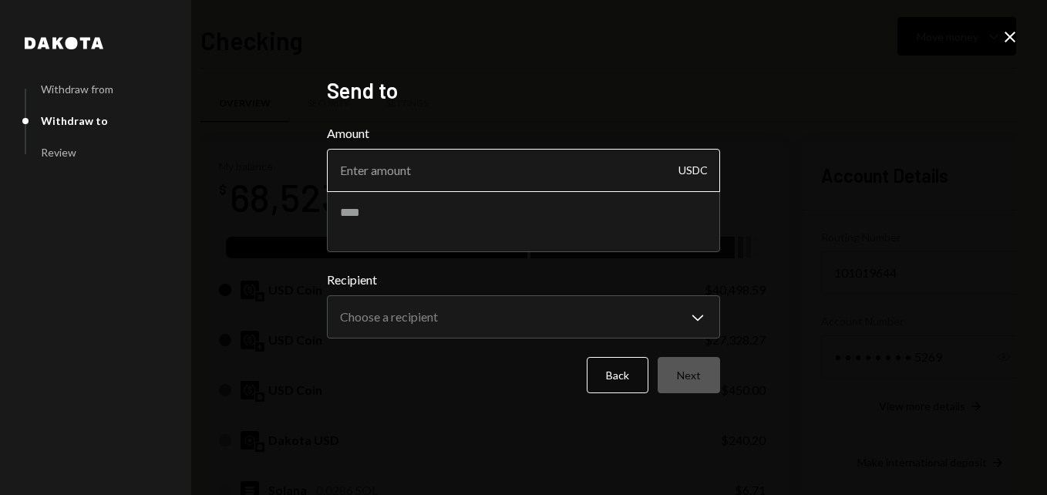
click at [492, 191] on input "Amount" at bounding box center [523, 170] width 393 height 43
type input "3000"
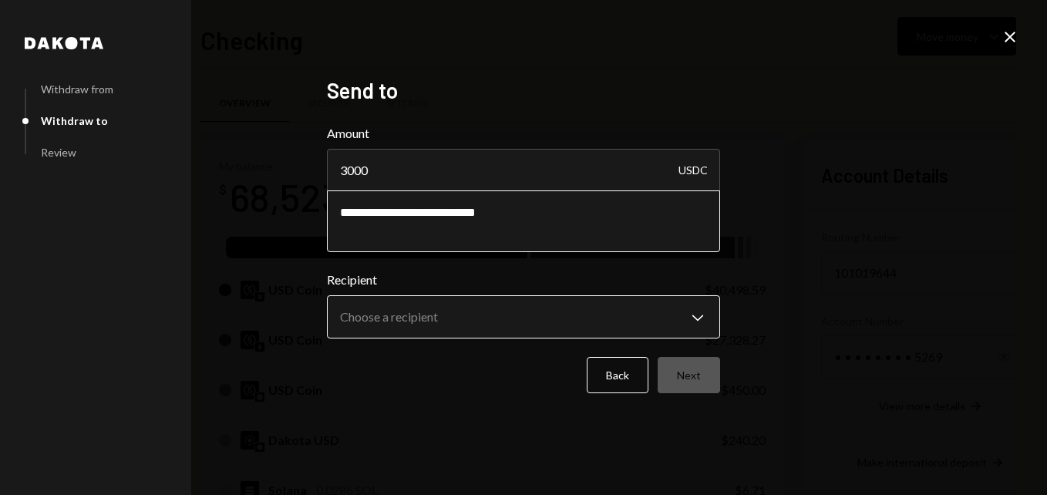
type textarea "**********"
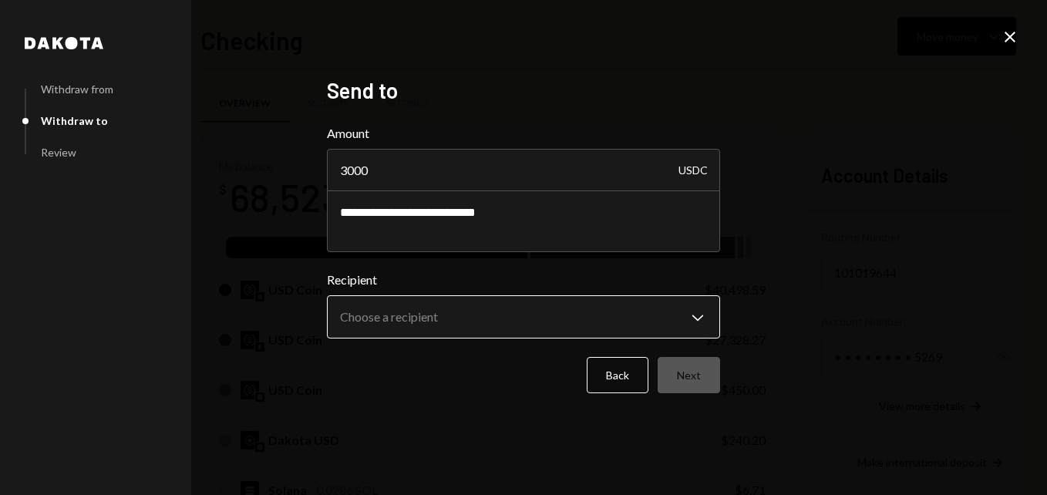
click at [432, 311] on body "B Beamable Foundat... Caret Down Home Home Inbox Inbox Activities Transactions …" at bounding box center [523, 247] width 1047 height 495
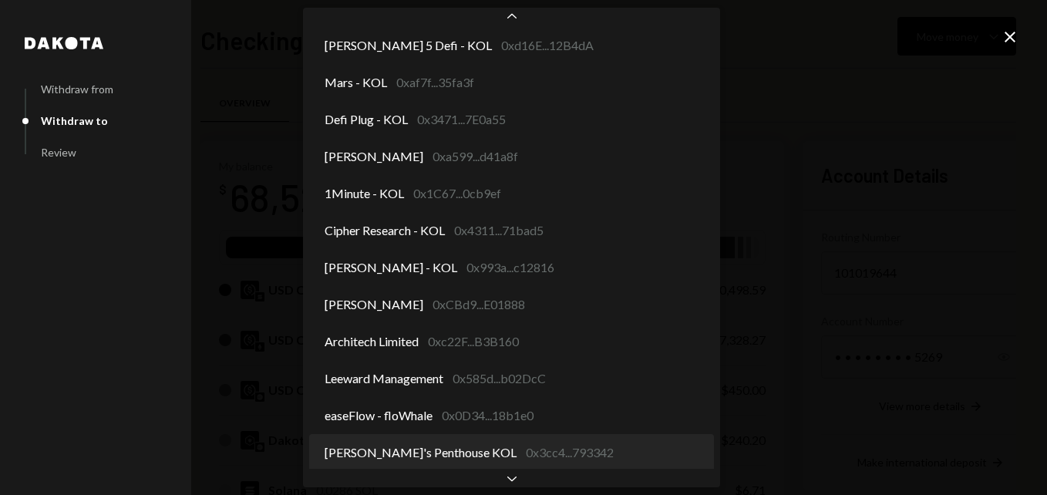
scroll to position [338, 0]
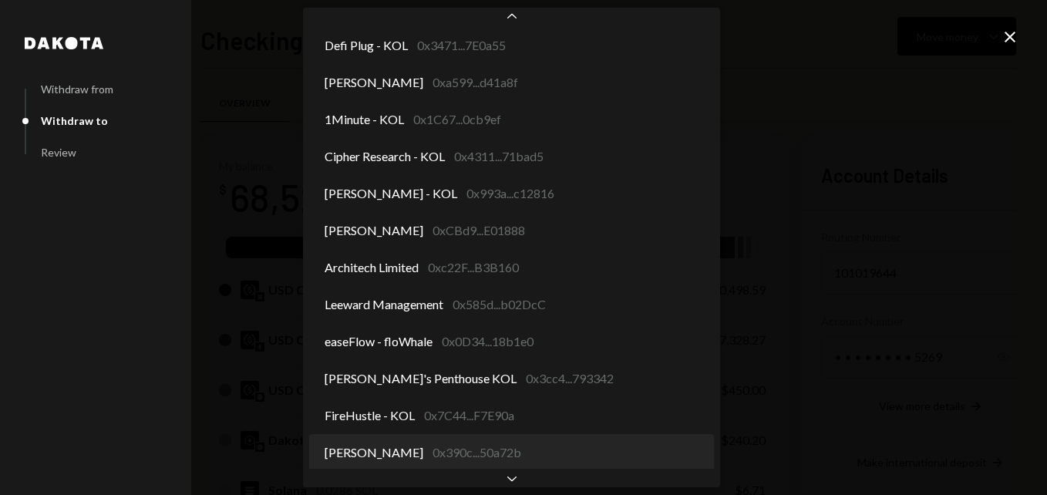
select select "**********"
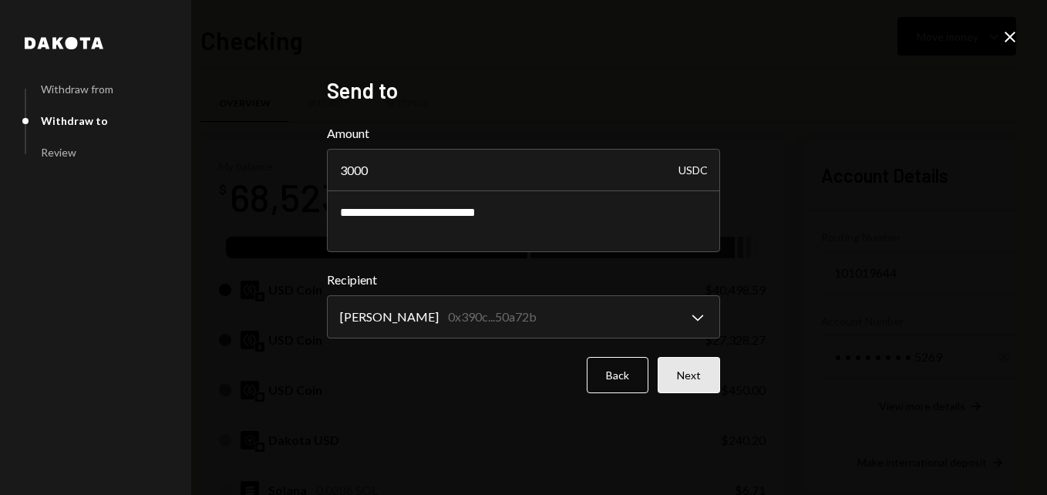
click at [678, 371] on button "Next" at bounding box center [689, 375] width 62 height 36
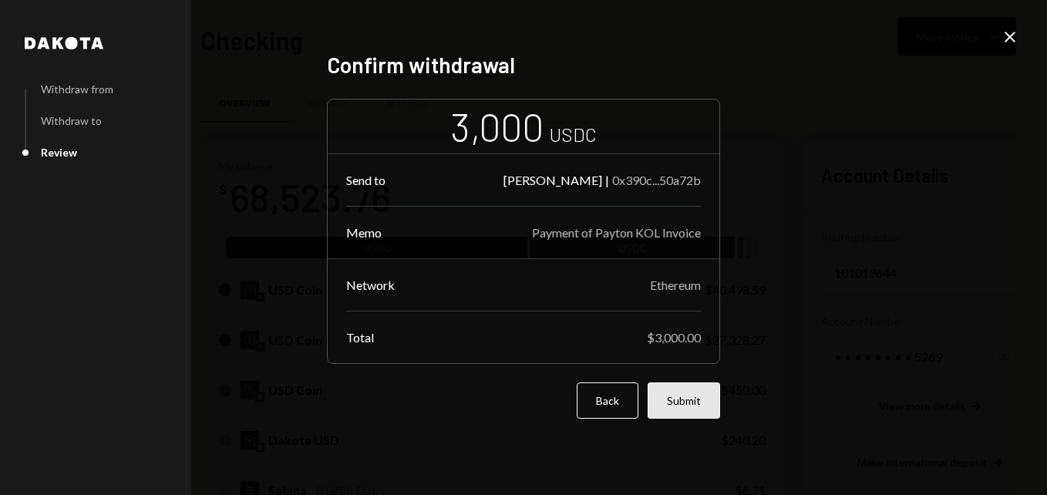
click at [700, 396] on button "Submit" at bounding box center [684, 400] width 72 height 36
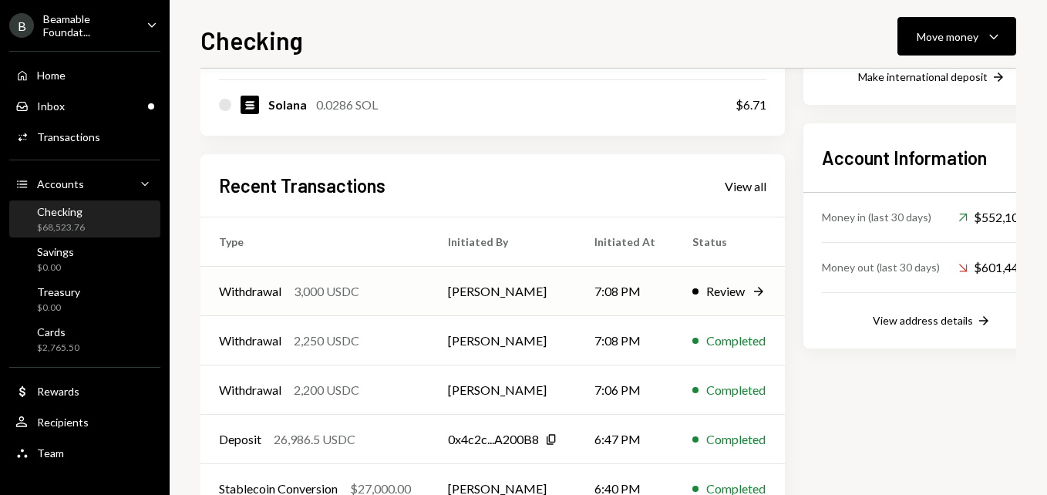
scroll to position [435, 0]
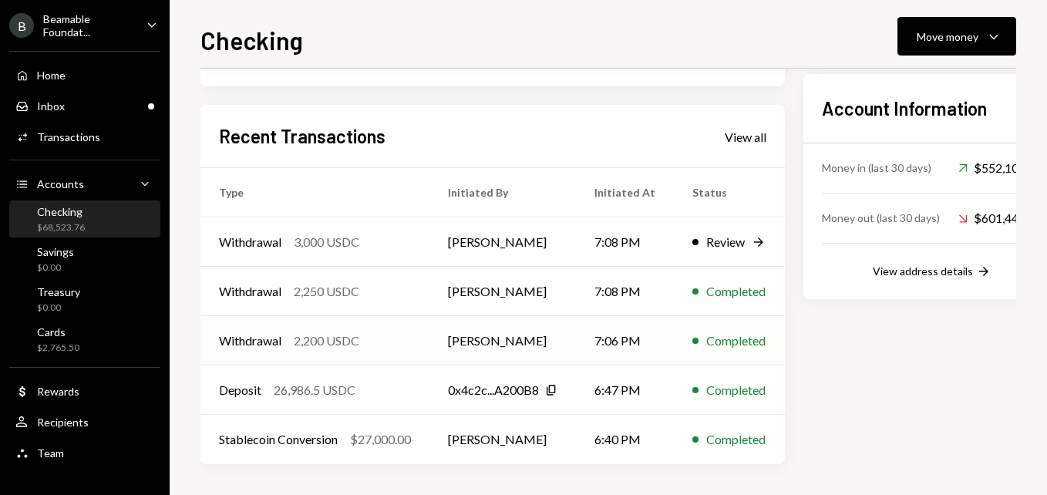
click at [710, 340] on div "Completed" at bounding box center [735, 340] width 59 height 19
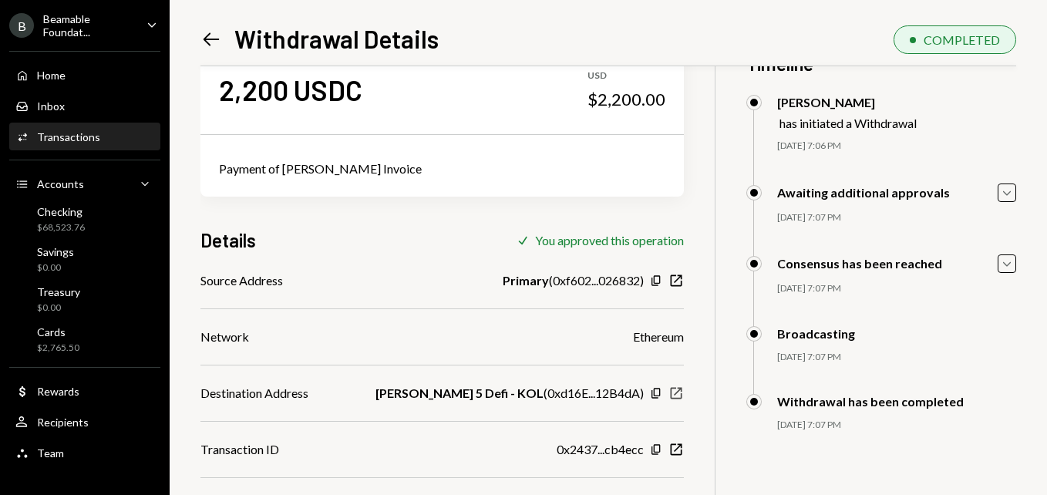
scroll to position [66, 0]
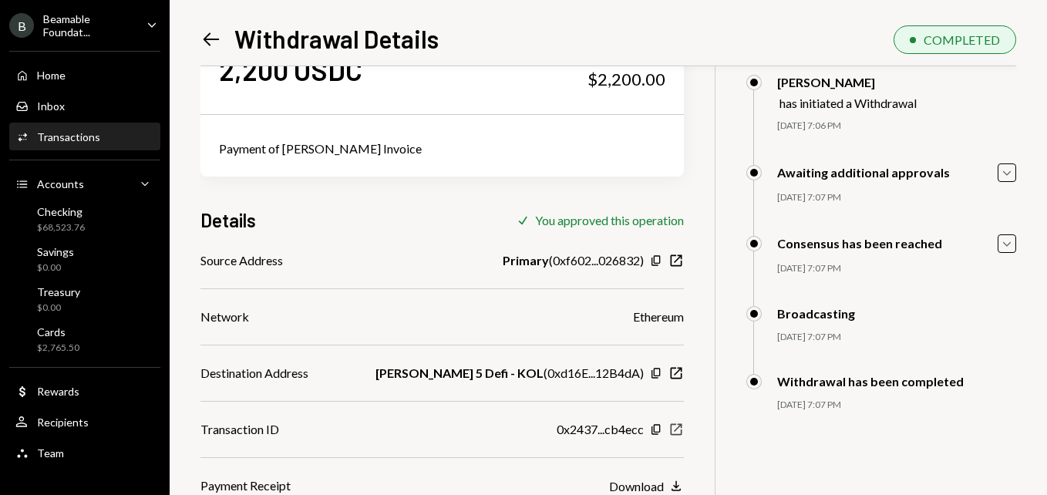
click at [670, 428] on icon "button" at bounding box center [676, 430] width 12 height 12
click at [208, 42] on icon at bounding box center [212, 38] width 16 height 13
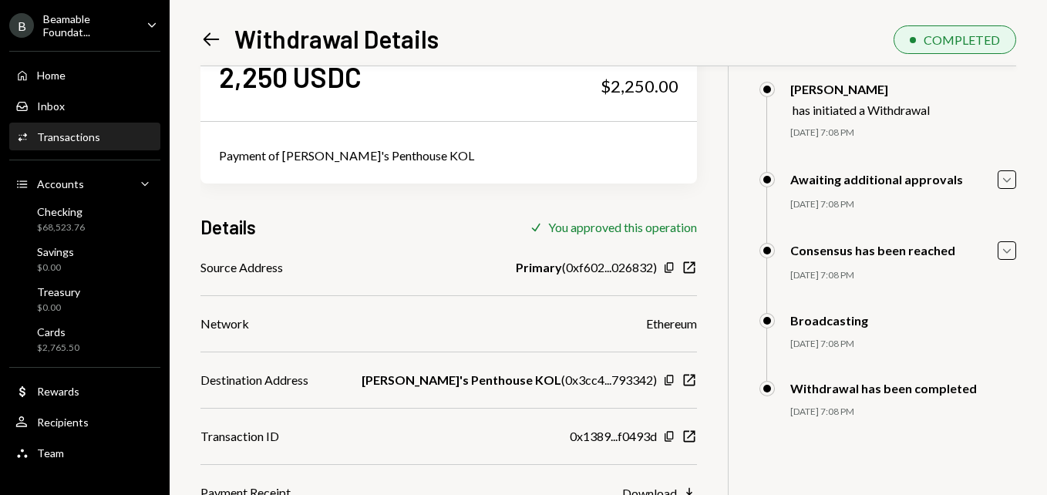
scroll to position [66, 0]
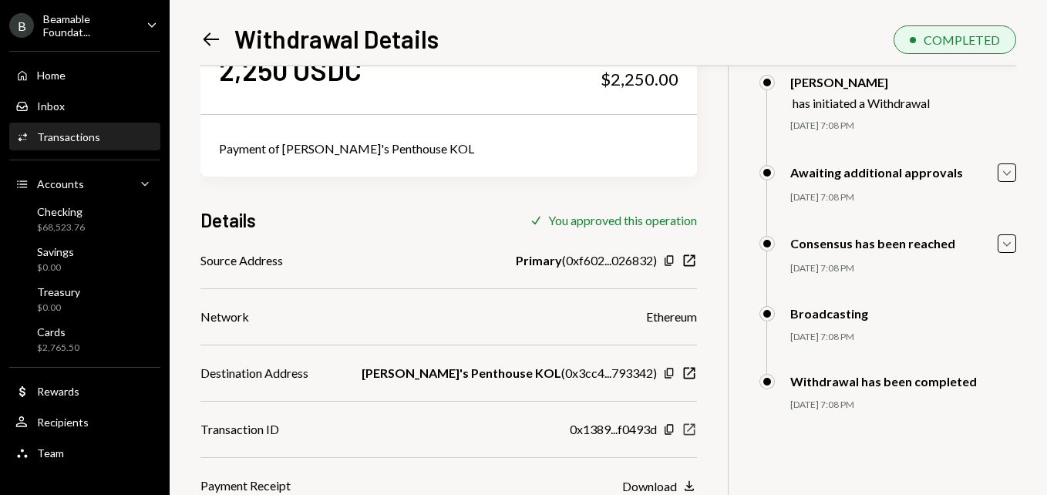
click at [681, 429] on icon "New Window" at bounding box center [688, 429] width 15 height 15
click at [216, 32] on icon "Left Arrow" at bounding box center [211, 40] width 22 height 22
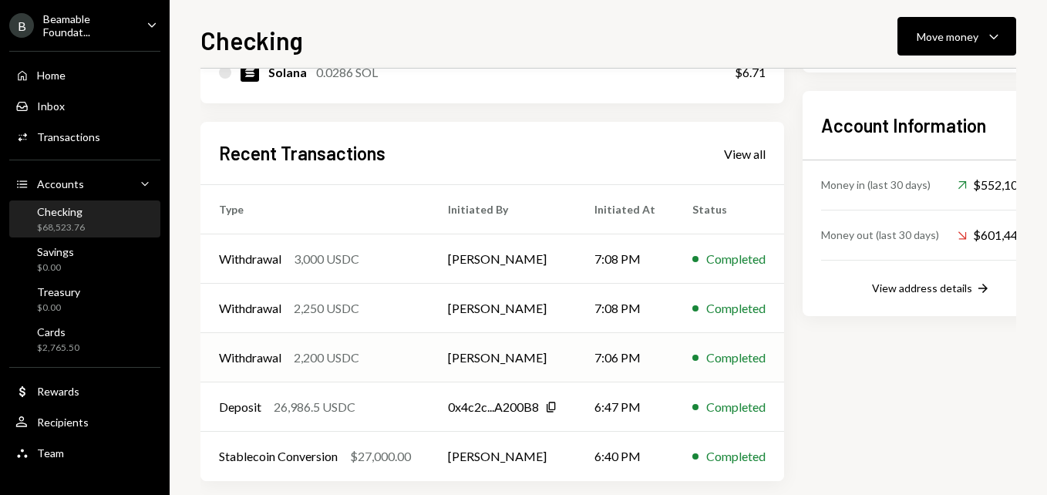
scroll to position [435, 0]
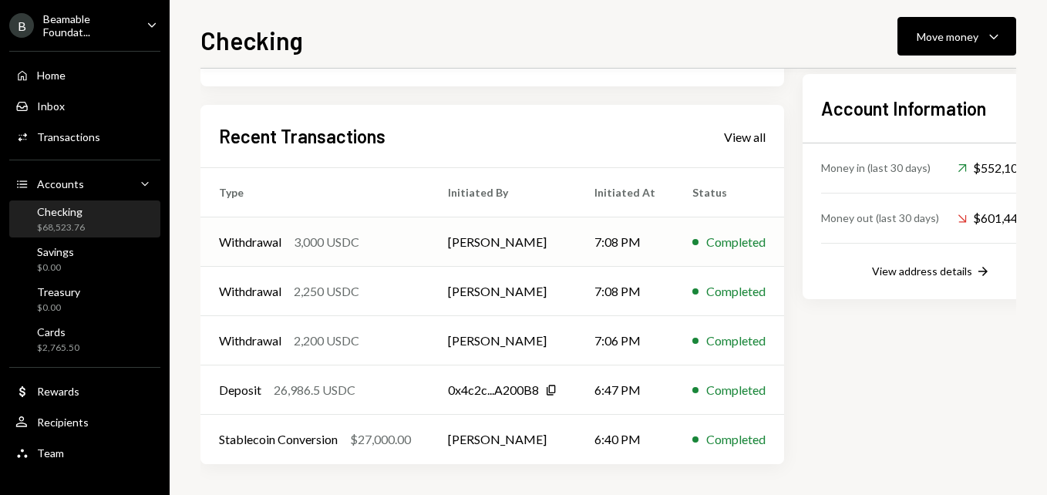
click at [533, 243] on td "[PERSON_NAME]" at bounding box center [502, 241] width 146 height 49
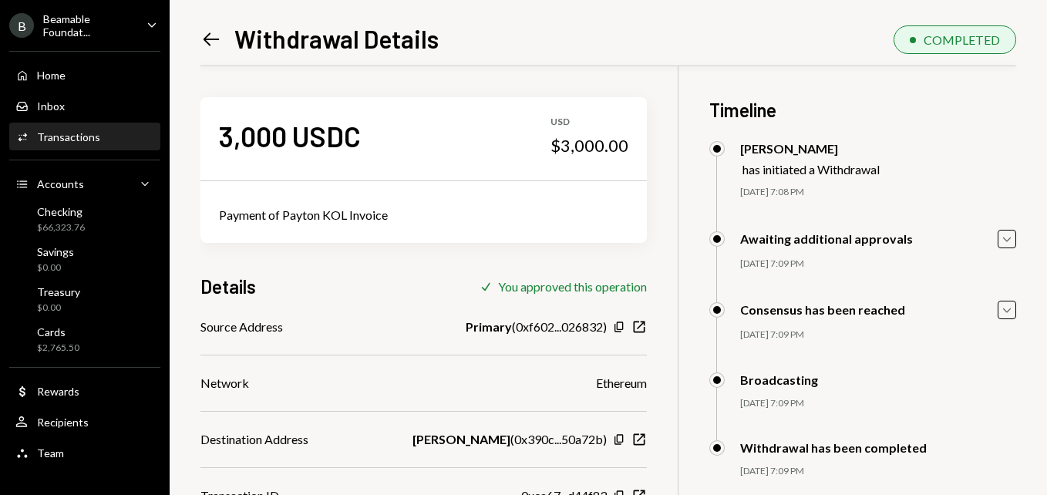
scroll to position [66, 0]
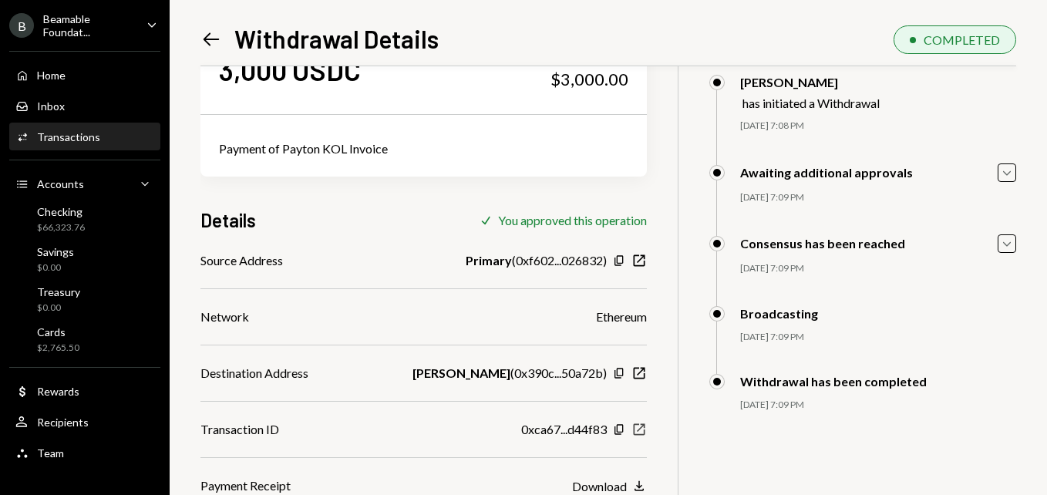
click at [633, 431] on icon "button" at bounding box center [639, 430] width 12 height 12
click at [210, 39] on icon at bounding box center [212, 38] width 16 height 13
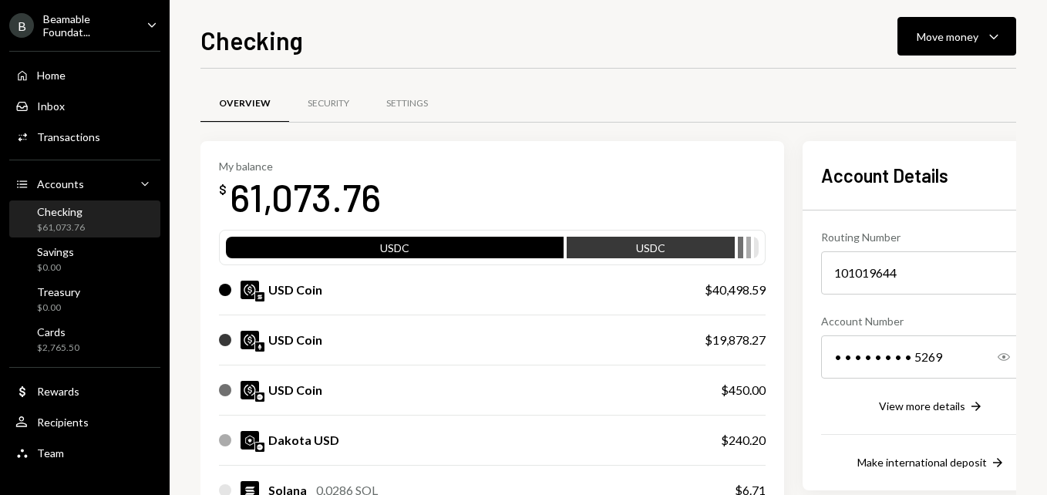
click at [130, 19] on div "Beamable Foundat..." at bounding box center [88, 25] width 91 height 26
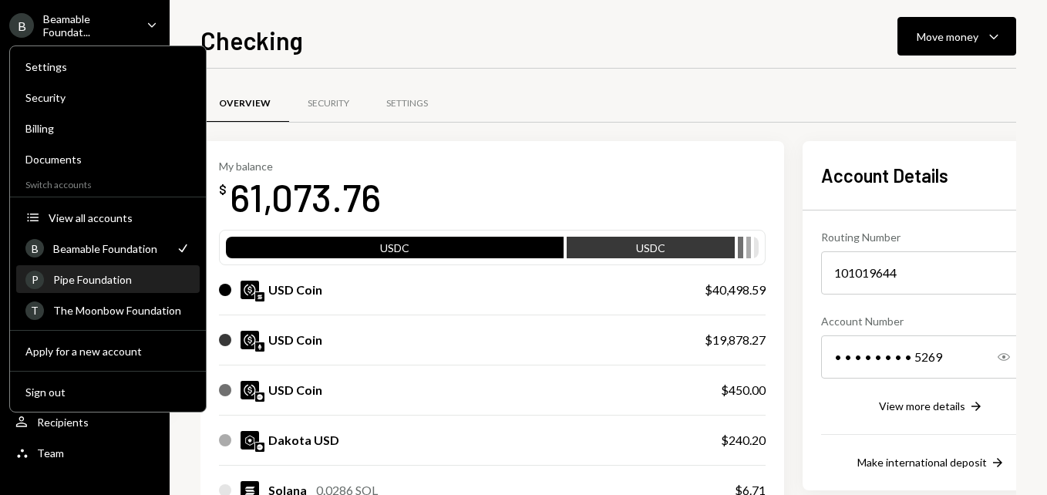
click at [150, 286] on div "P Pipe Foundation" at bounding box center [107, 280] width 165 height 26
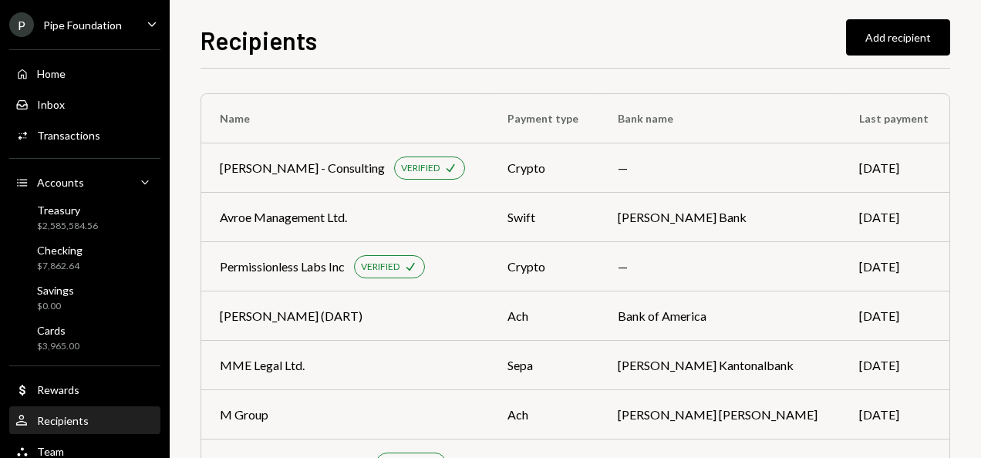
click at [89, 17] on div "P Pipe Foundation" at bounding box center [65, 24] width 113 height 25
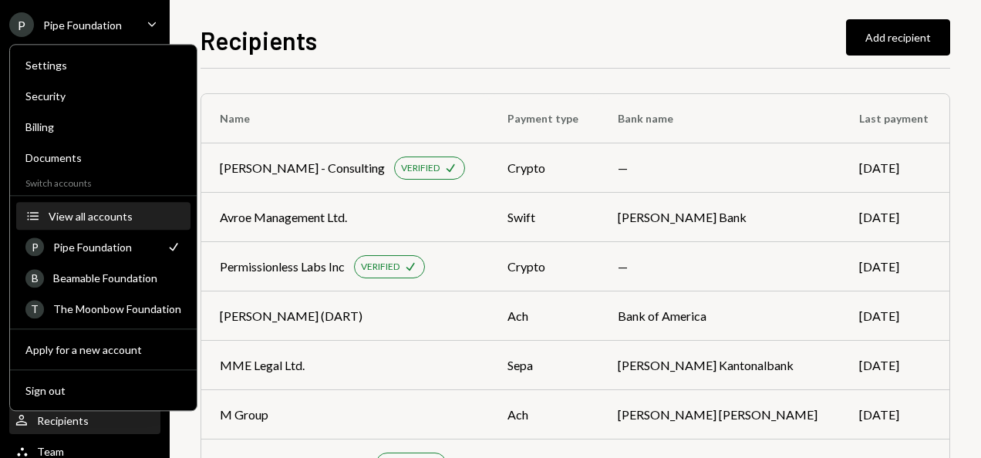
click at [106, 214] on div "View all accounts" at bounding box center [115, 216] width 133 height 13
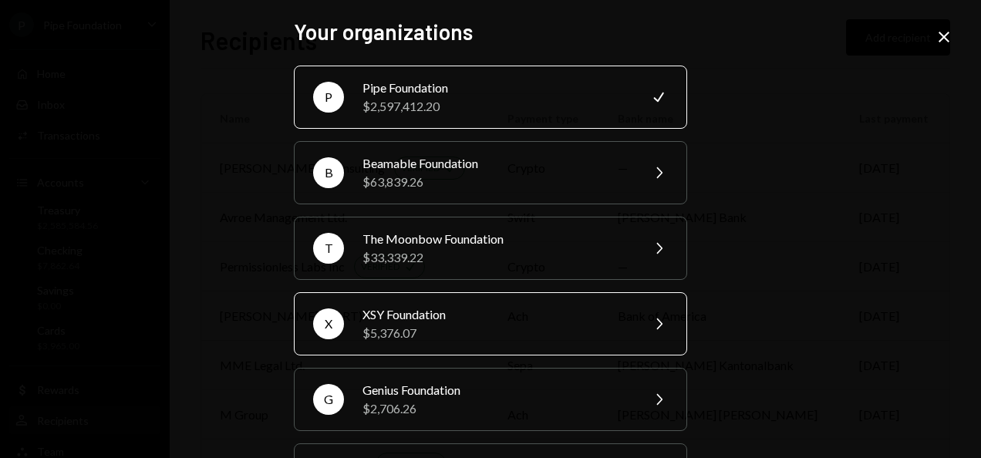
click at [429, 305] on div "XSY Foundation" at bounding box center [496, 314] width 268 height 19
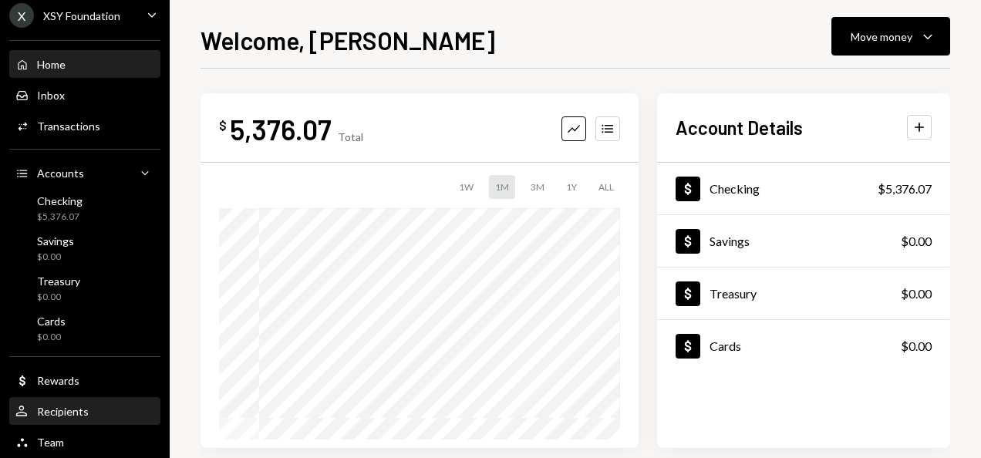
scroll to position [10, 0]
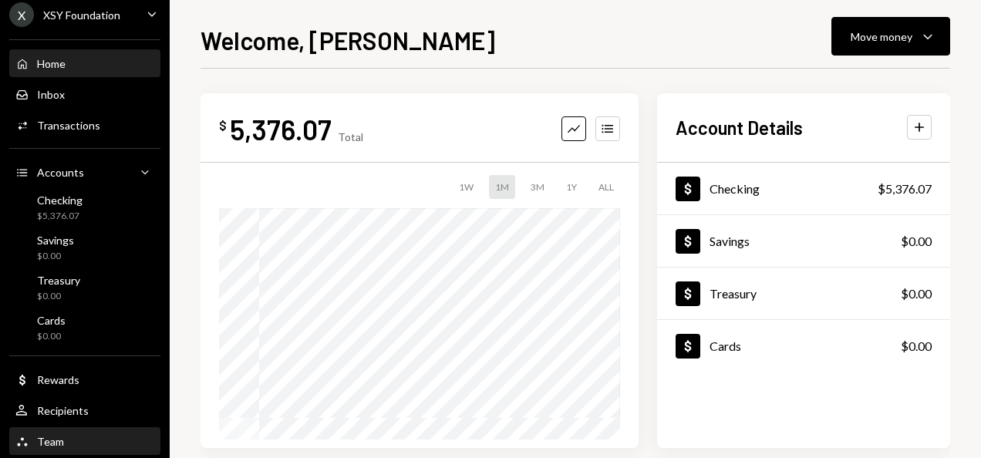
click at [96, 432] on div "Team Team" at bounding box center [84, 442] width 139 height 26
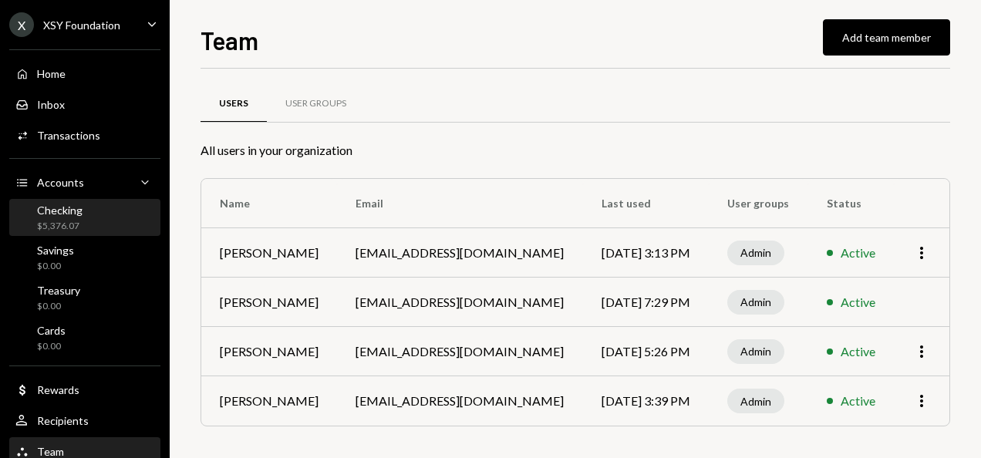
click at [63, 213] on div "Checking" at bounding box center [59, 210] width 45 height 13
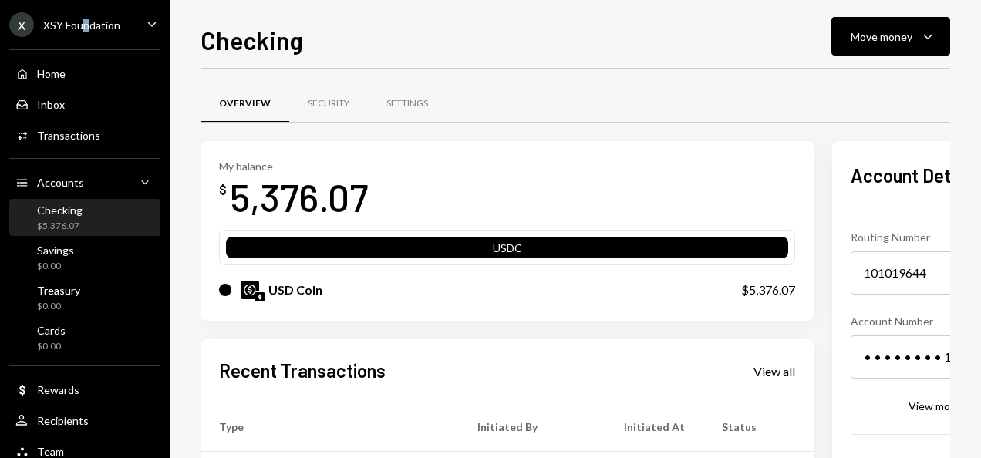
click at [86, 21] on div "XSY Foundation" at bounding box center [81, 25] width 77 height 13
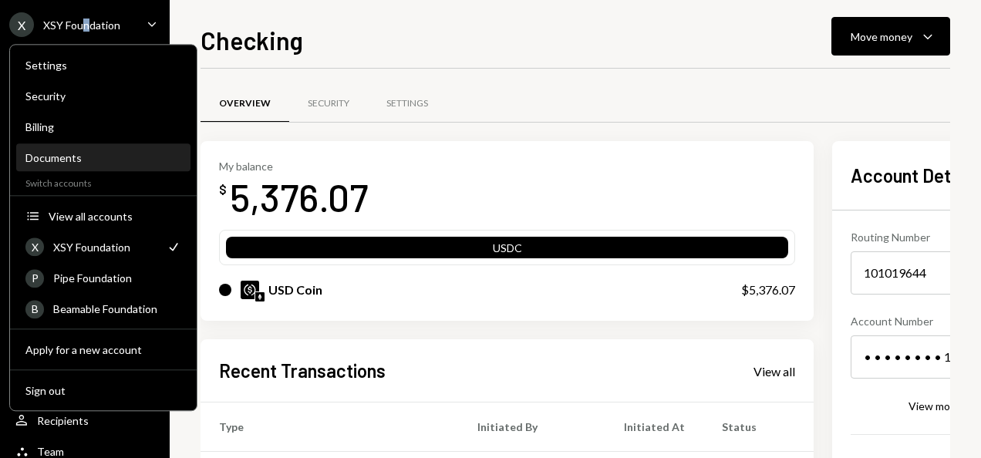
drag, startPoint x: 86, startPoint y: 21, endPoint x: 65, endPoint y: 160, distance: 141.1
click at [65, 160] on div "Documents" at bounding box center [103, 157] width 156 height 13
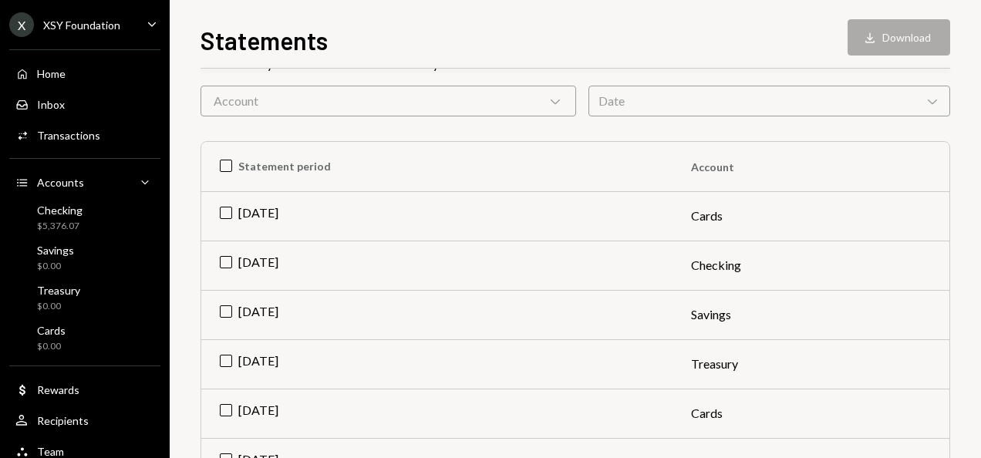
scroll to position [154, 0]
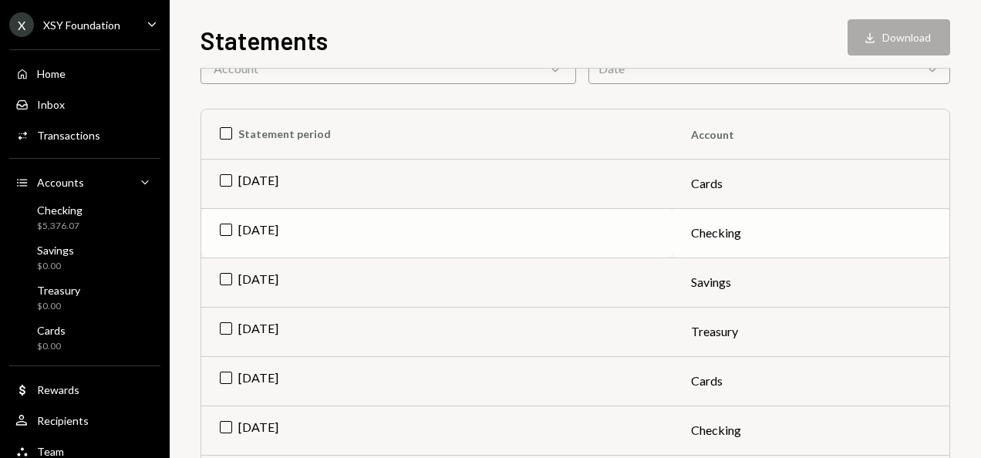
click at [227, 224] on td "[DATE]" at bounding box center [436, 232] width 471 height 49
click at [732, 28] on button "Download Download" at bounding box center [898, 37] width 103 height 36
click at [227, 230] on td "Check [DATE]" at bounding box center [436, 232] width 471 height 49
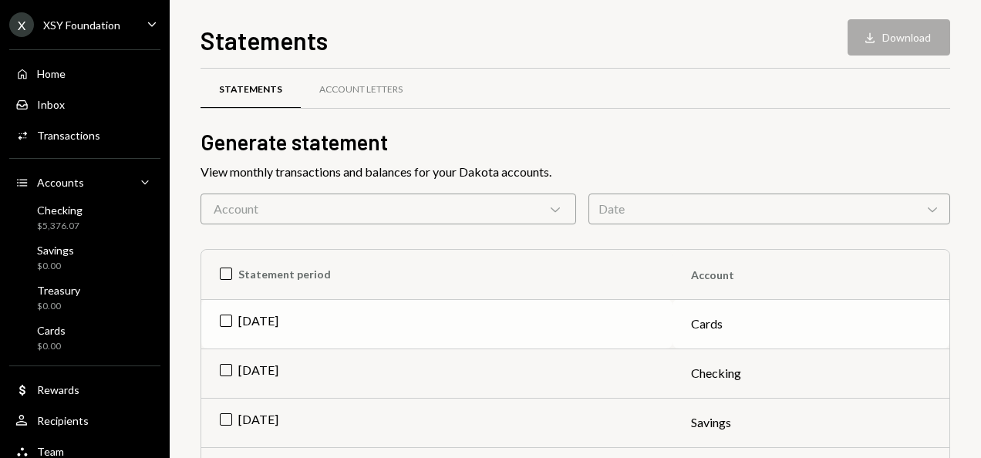
scroll to position [0, 0]
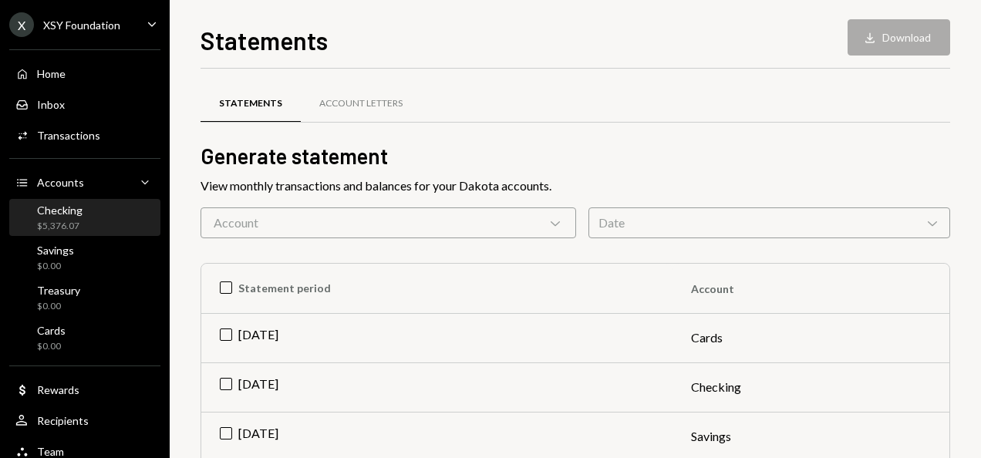
click at [90, 216] on div "Checking $5,376.07" at bounding box center [84, 218] width 139 height 29
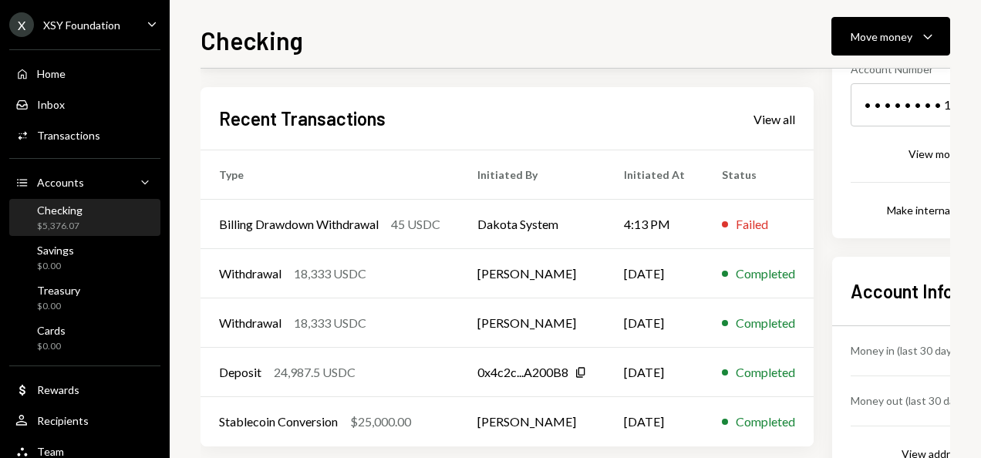
scroll to position [228, 0]
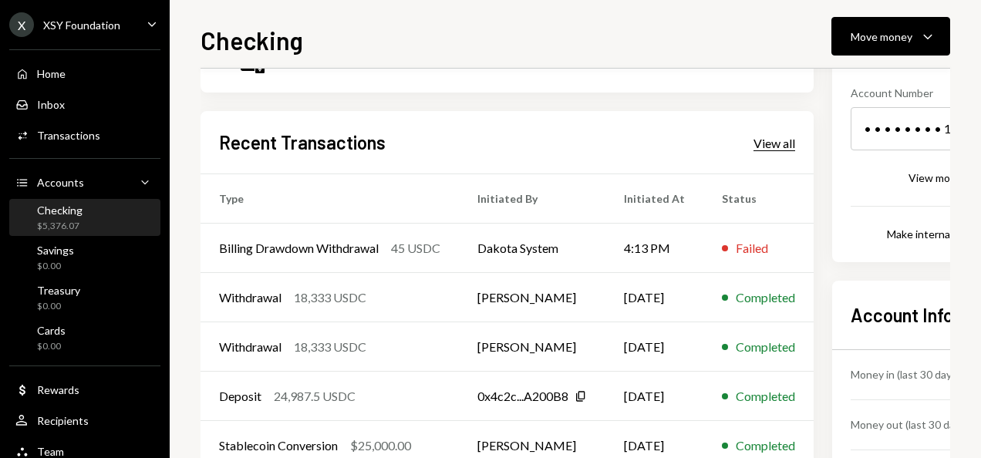
click at [732, 143] on div "View all" at bounding box center [774, 143] width 42 height 15
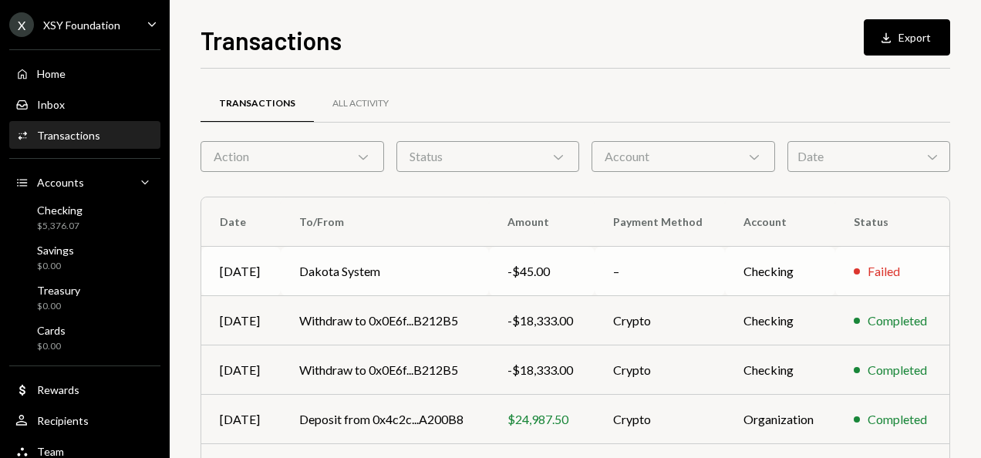
click at [369, 265] on td "Dakota System" at bounding box center [384, 271] width 207 height 49
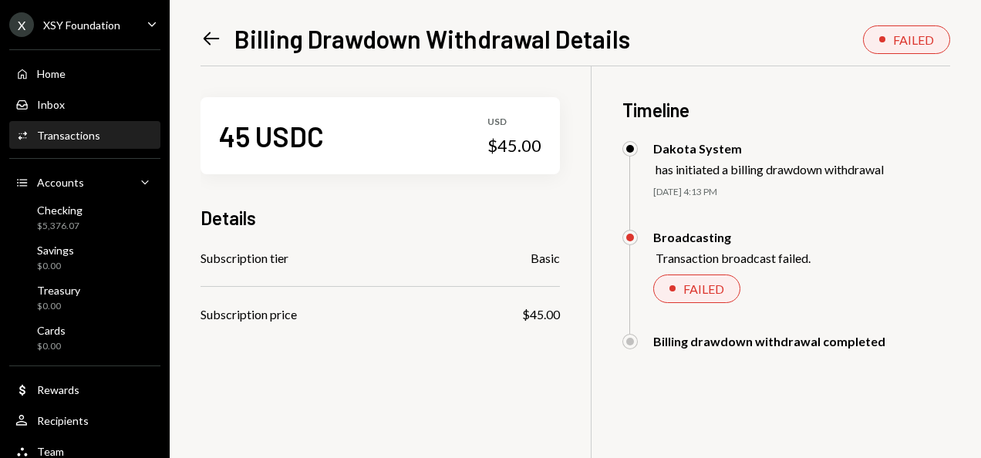
click at [207, 37] on icon "Left Arrow" at bounding box center [211, 39] width 22 height 22
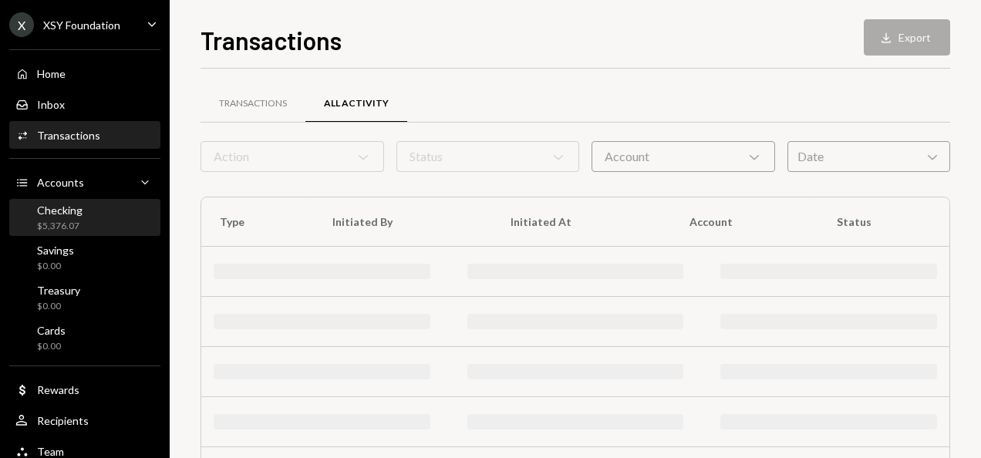
click at [82, 211] on div "Checking $5,376.07" at bounding box center [84, 218] width 139 height 29
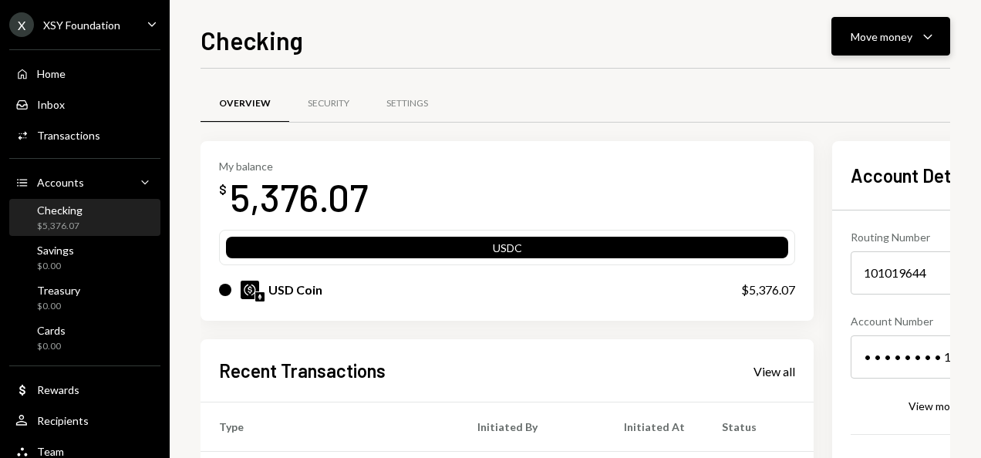
click at [732, 43] on div "Move money" at bounding box center [881, 37] width 62 height 16
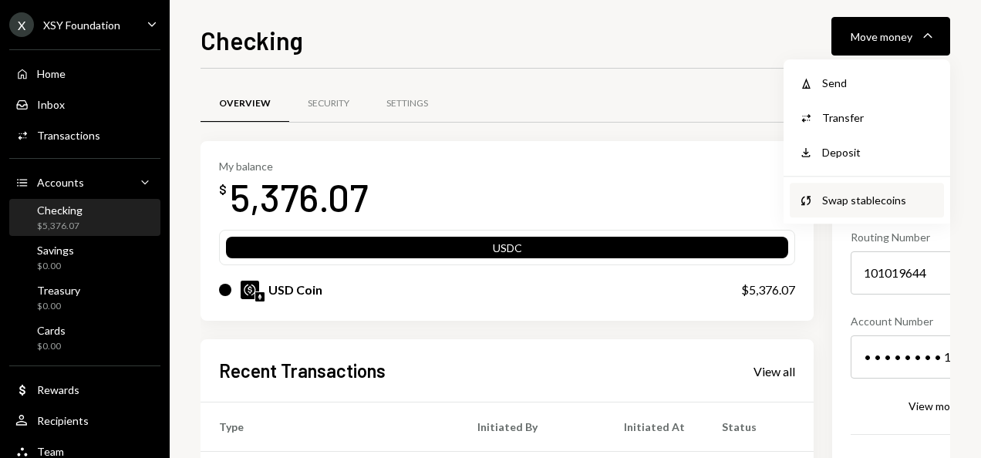
click at [732, 202] on div "Swap stablecoins" at bounding box center [878, 200] width 113 height 16
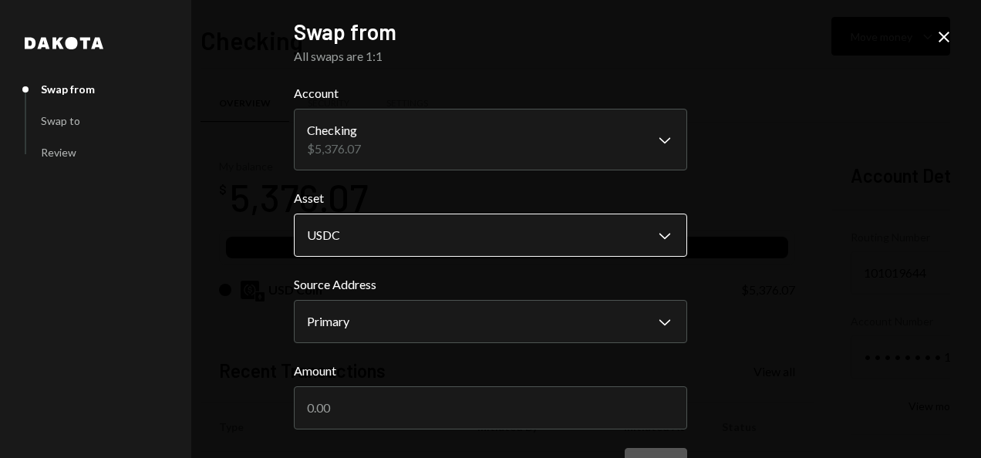
click at [392, 227] on body "X XSY Foundation Caret Down Home Home Inbox Inbox Activities Transactions Accou…" at bounding box center [490, 229] width 981 height 458
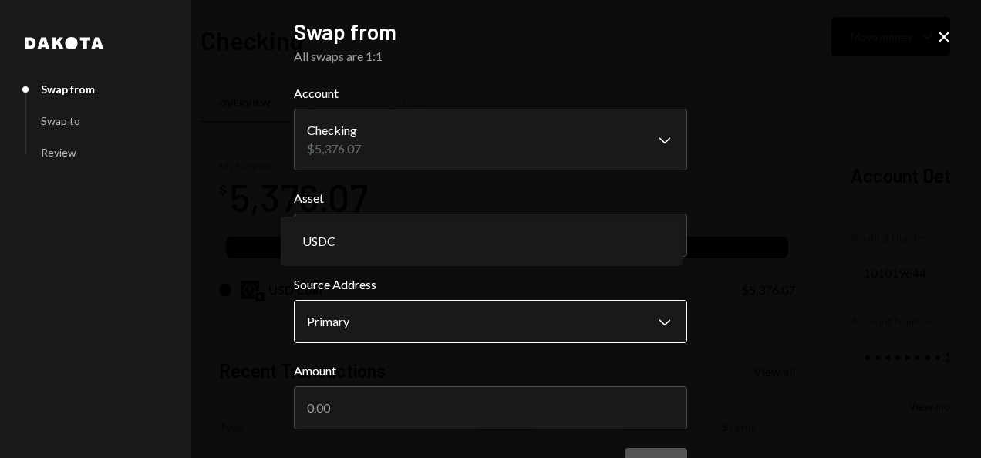
click at [379, 317] on body "X XSY Foundation Caret Down Home Home Inbox Inbox Activities Transactions Accou…" at bounding box center [490, 229] width 981 height 458
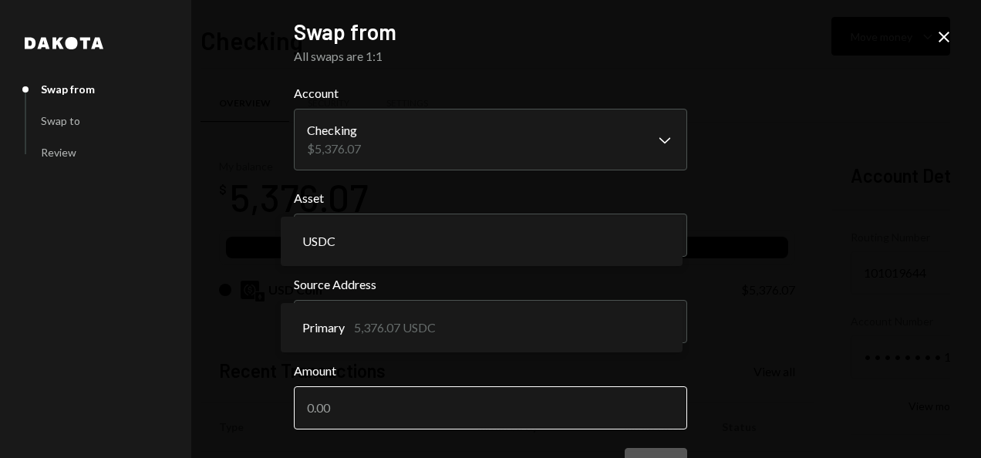
click at [425, 409] on input "Amount" at bounding box center [490, 407] width 393 height 43
click at [475, 412] on input "Amount" at bounding box center [490, 407] width 393 height 43
click at [505, 405] on input "Amount" at bounding box center [490, 407] width 393 height 43
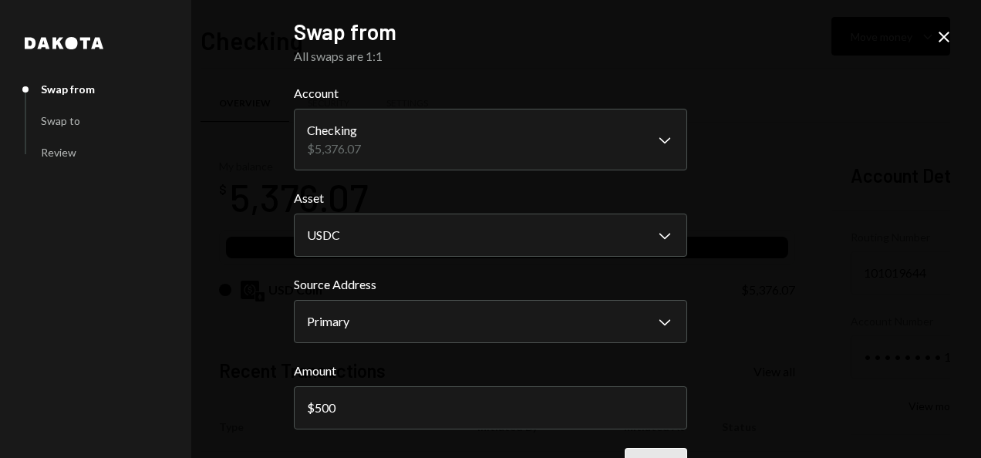
type input "500"
click at [658, 446] on button "Next" at bounding box center [655, 466] width 62 height 36
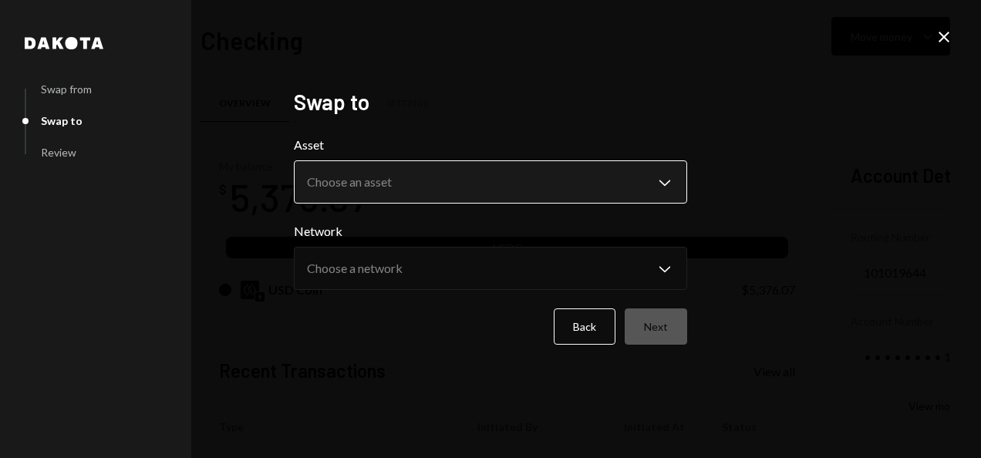
click at [313, 177] on body "X XSY Foundation Caret Down Home Home Inbox Inbox Activities Transactions Accou…" at bounding box center [490, 229] width 981 height 458
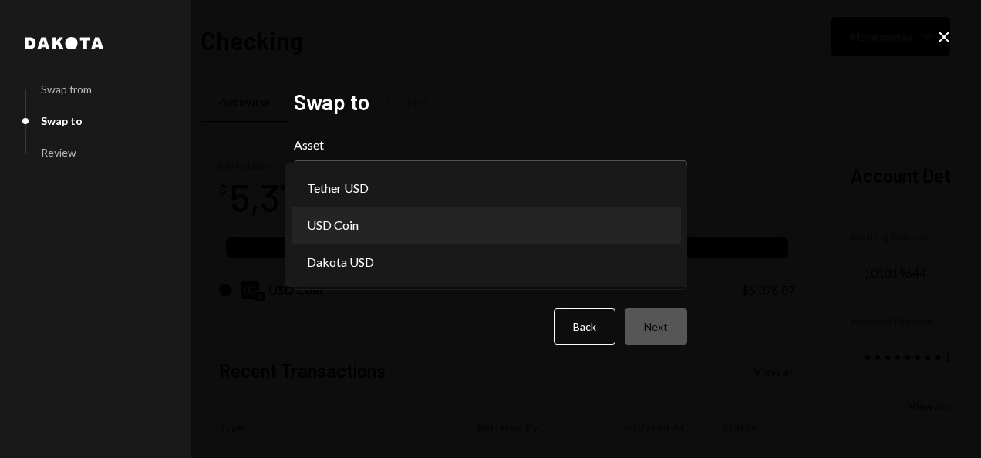
select select "****"
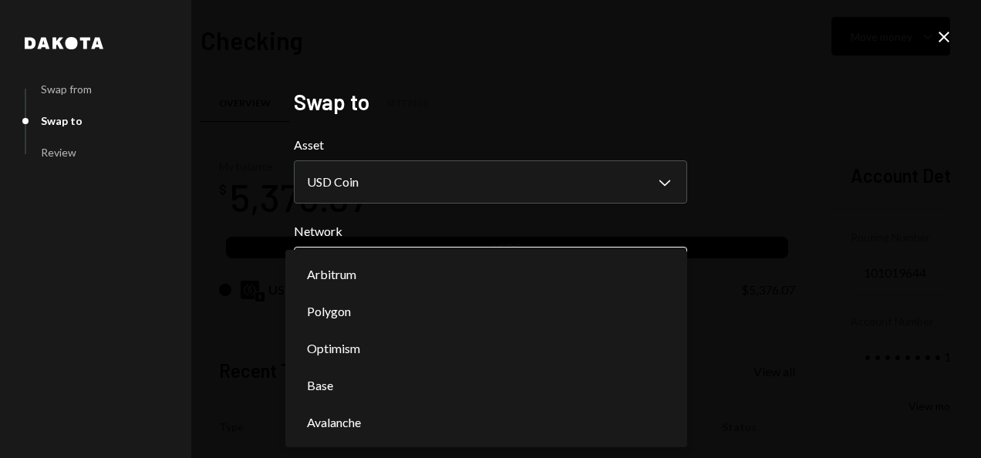
click at [373, 256] on body "X XSY Foundation Caret Down Home Home Inbox Inbox Activities Transactions Accou…" at bounding box center [490, 229] width 981 height 458
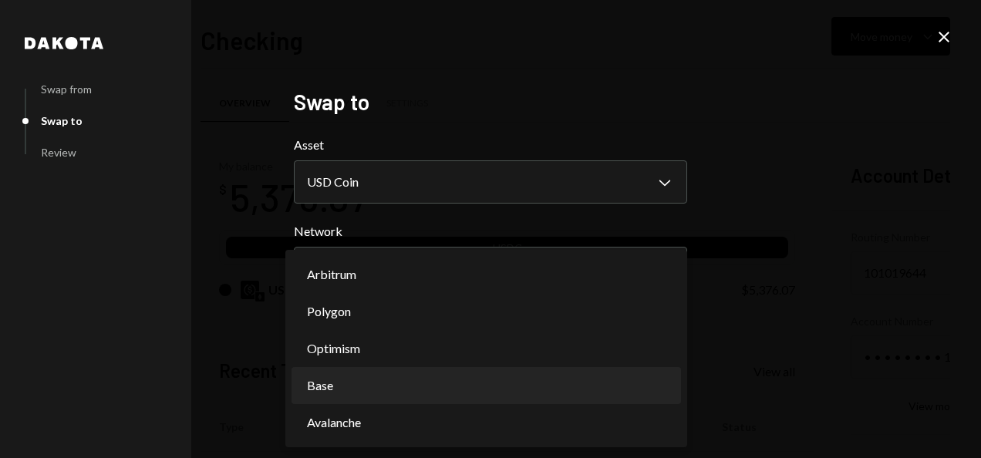
select select "**********"
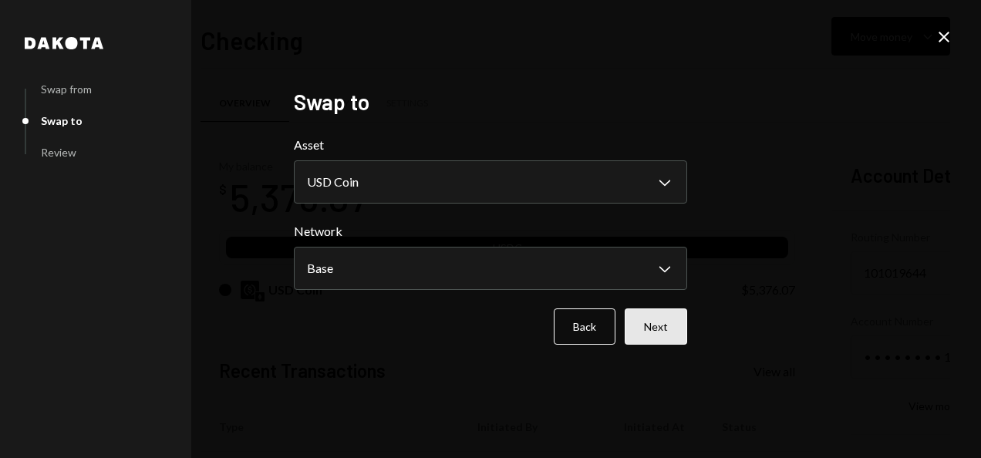
click at [674, 325] on button "Next" at bounding box center [655, 326] width 62 height 36
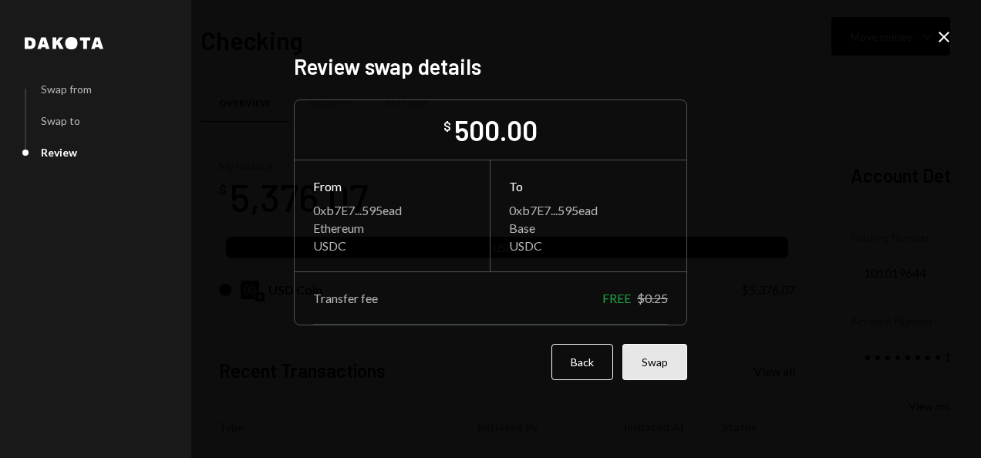
click at [665, 364] on button "Swap" at bounding box center [654, 362] width 65 height 36
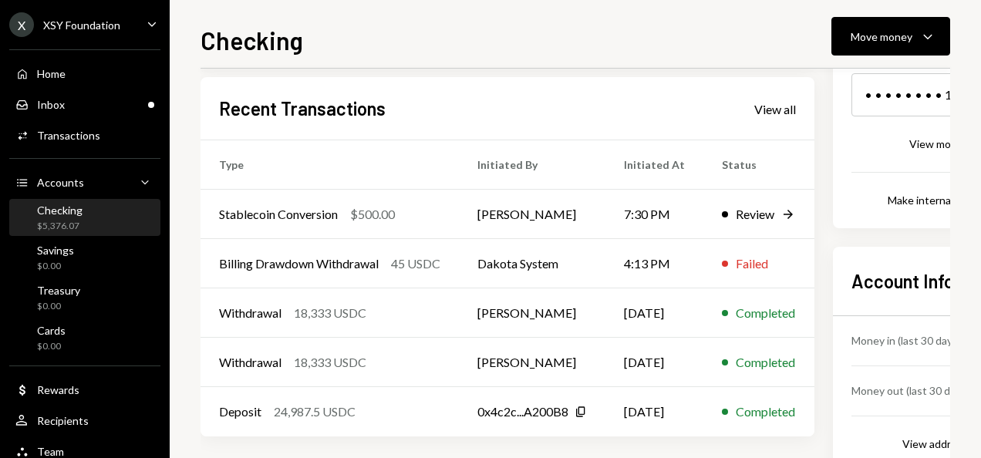
scroll to position [228, 0]
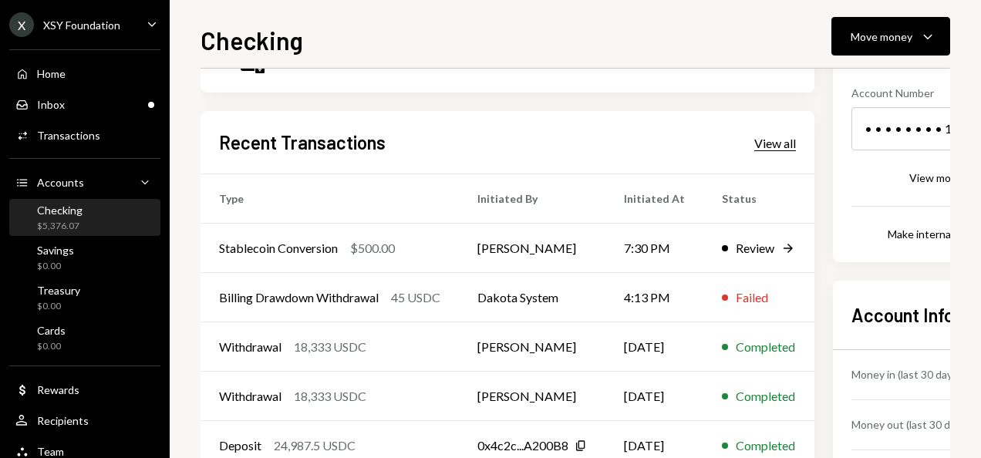
click at [732, 140] on div "View all" at bounding box center [775, 143] width 42 height 15
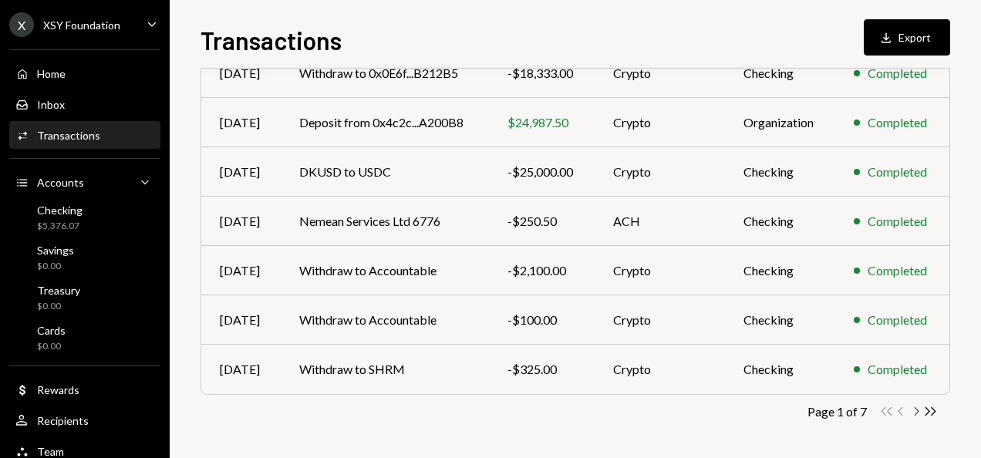
click at [732, 409] on icon "Chevron Right" at bounding box center [915, 411] width 15 height 15
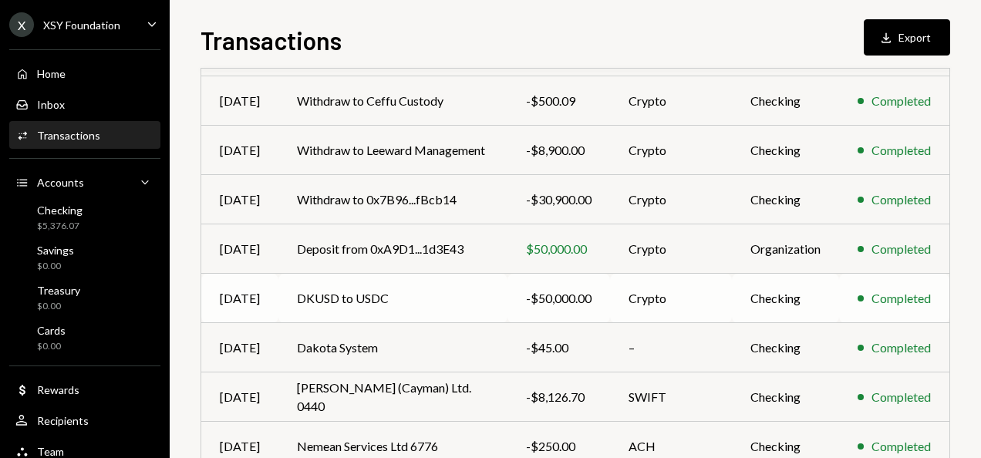
scroll to position [192, 0]
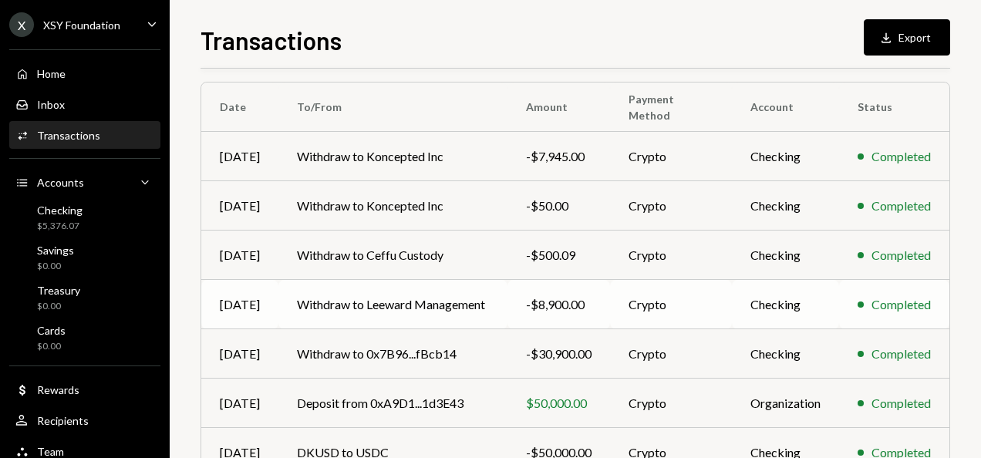
scroll to position [346, 0]
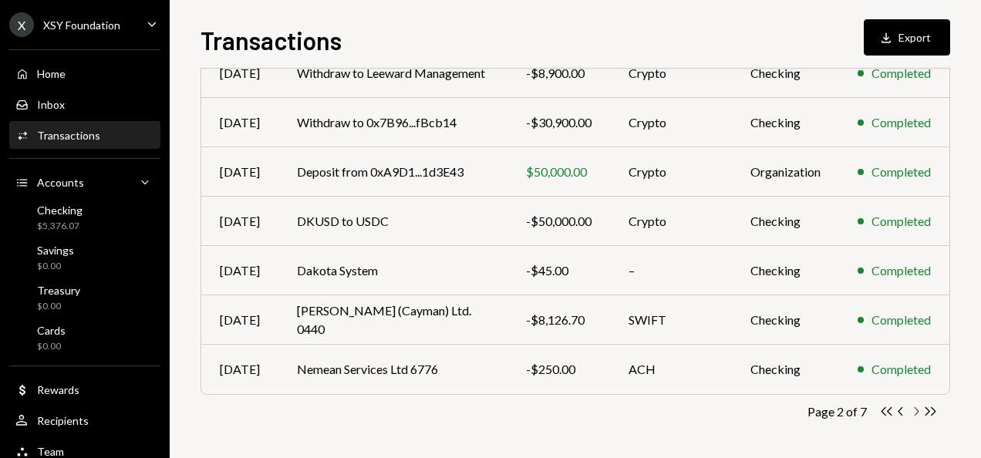
click at [917, 413] on icon "Chevron Right" at bounding box center [915, 411] width 15 height 15
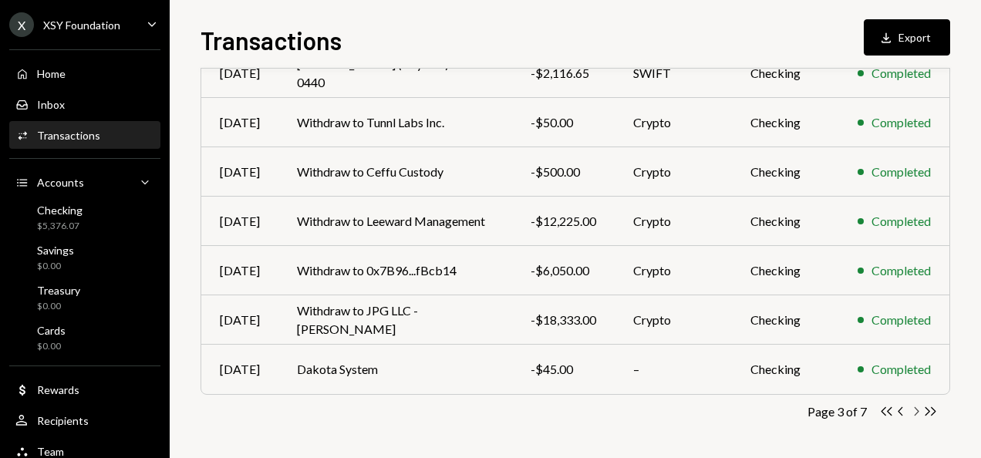
click at [911, 408] on icon "Chevron Right" at bounding box center [915, 411] width 15 height 15
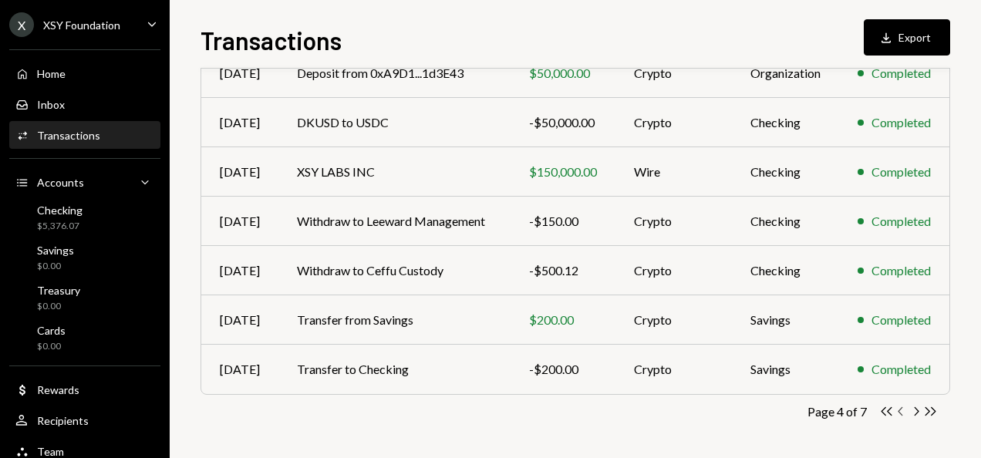
click at [900, 410] on icon "Chevron Left" at bounding box center [900, 411] width 15 height 15
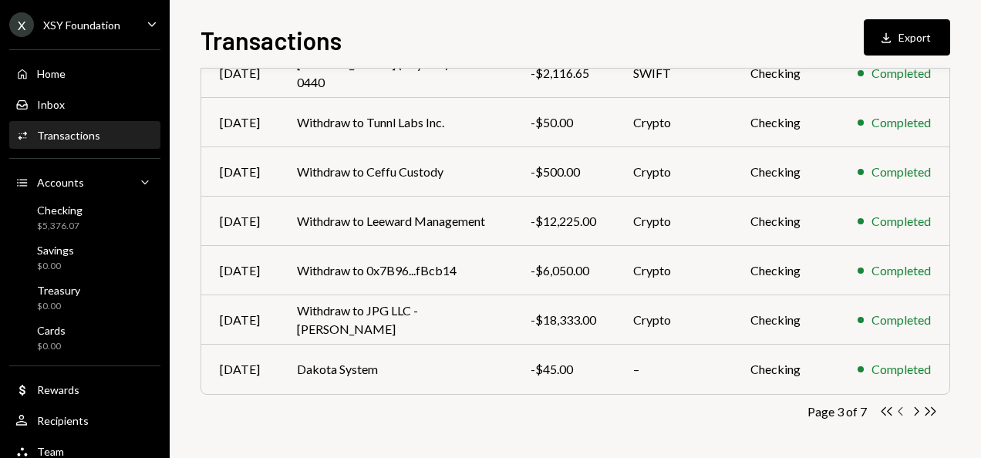
click at [904, 409] on icon "Chevron Left" at bounding box center [900, 411] width 15 height 15
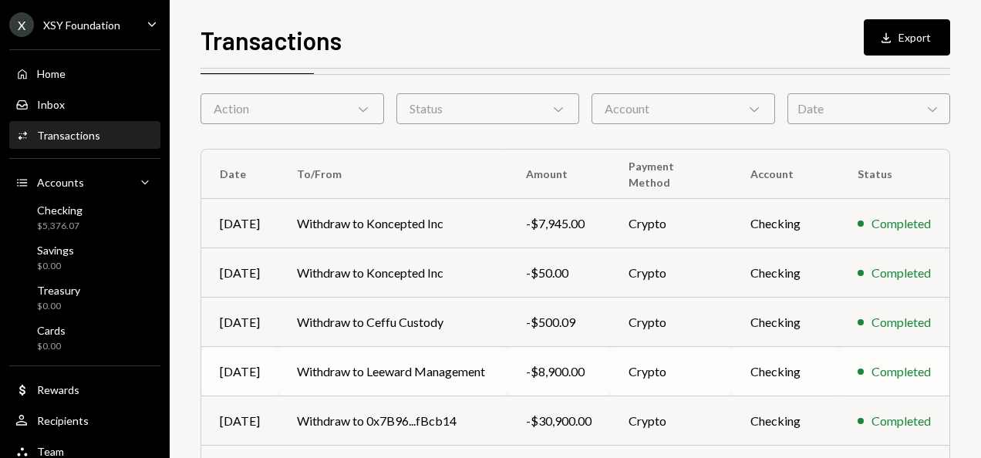
scroll to position [0, 0]
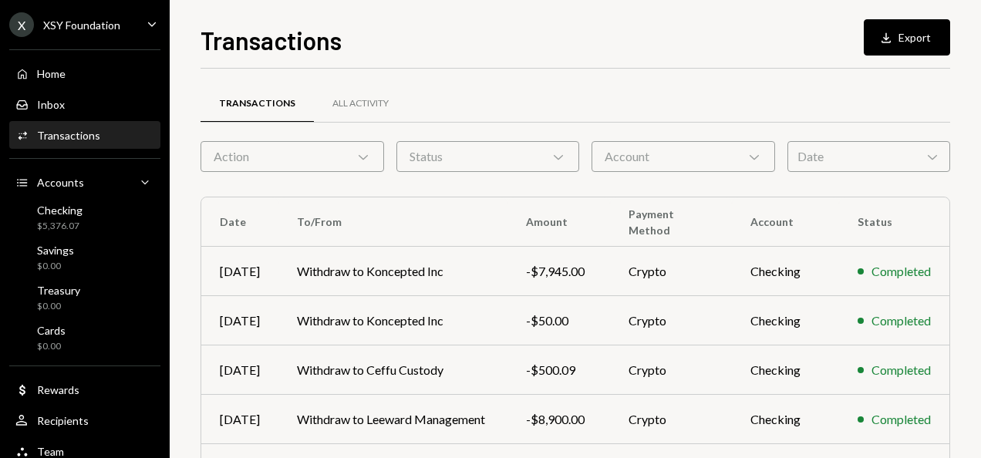
click at [76, 137] on div "Transactions" at bounding box center [68, 135] width 63 height 13
click at [89, 26] on div "XSY Foundation" at bounding box center [81, 25] width 77 height 13
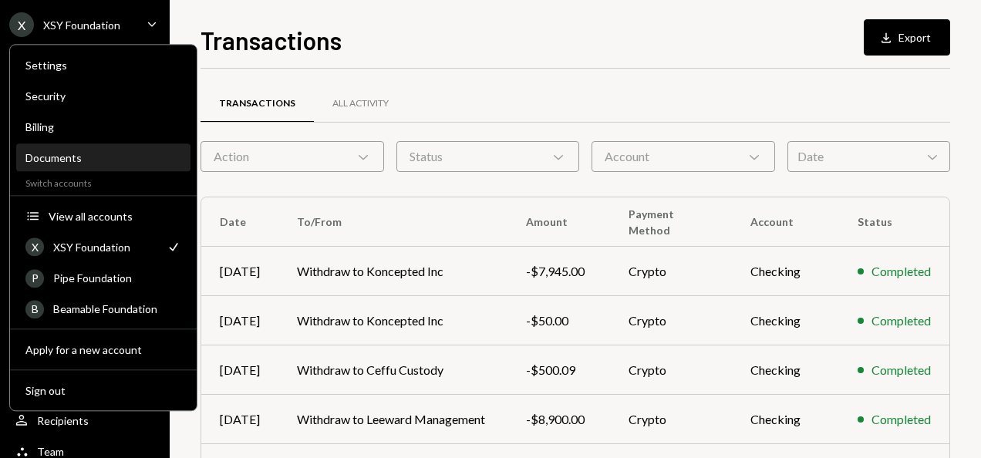
click at [96, 162] on div "Documents" at bounding box center [103, 157] width 156 height 13
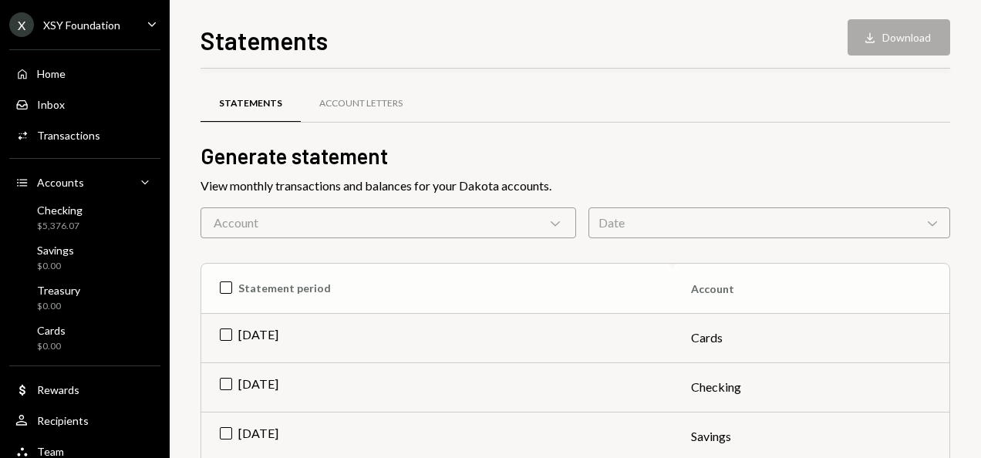
scroll to position [154, 0]
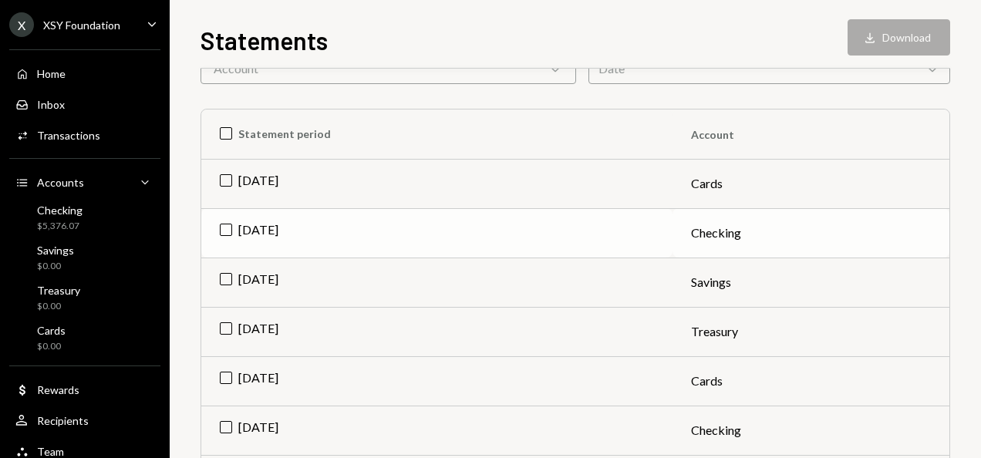
drag, startPoint x: 228, startPoint y: 229, endPoint x: 287, endPoint y: 230, distance: 58.6
click at [227, 229] on td "[DATE]" at bounding box center [436, 232] width 471 height 49
click at [890, 37] on button "Download Download" at bounding box center [898, 37] width 103 height 36
click at [220, 234] on td "Check [DATE]" at bounding box center [436, 232] width 471 height 49
click at [222, 424] on td "[DATE]" at bounding box center [436, 430] width 471 height 49
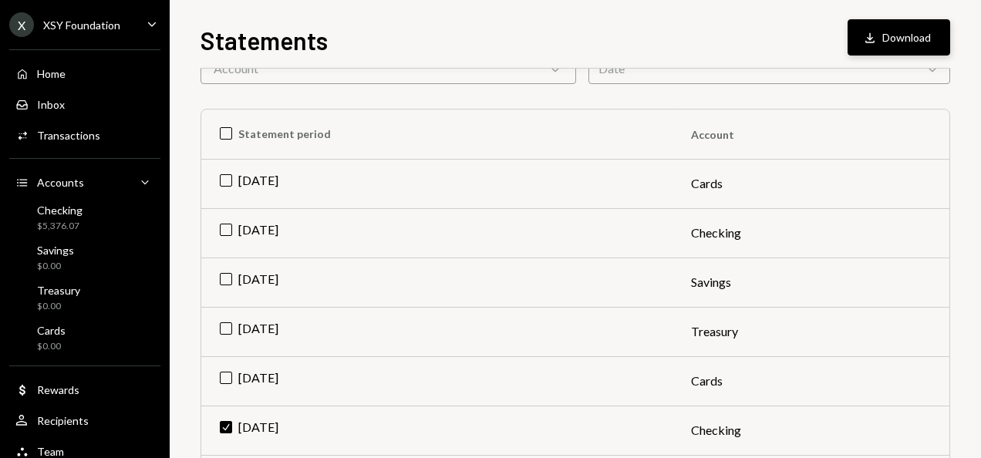
click at [881, 31] on div "Download" at bounding box center [872, 37] width 20 height 15
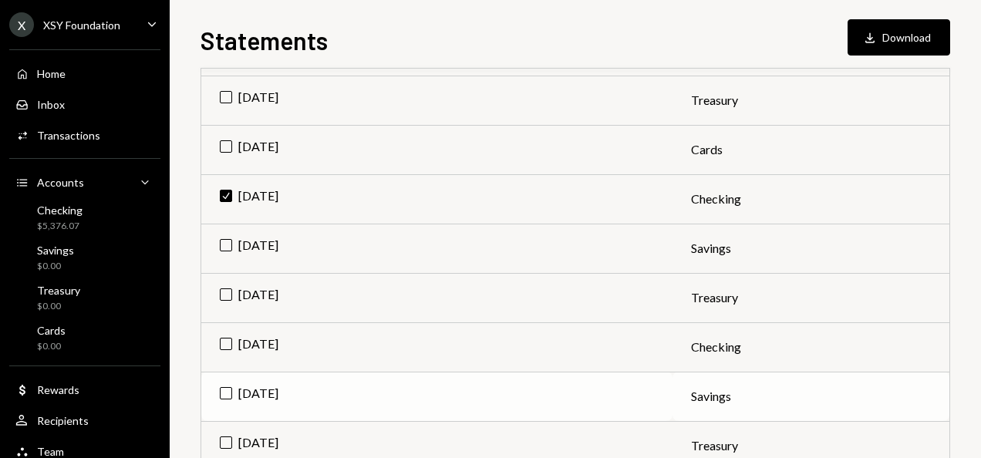
scroll to position [463, 0]
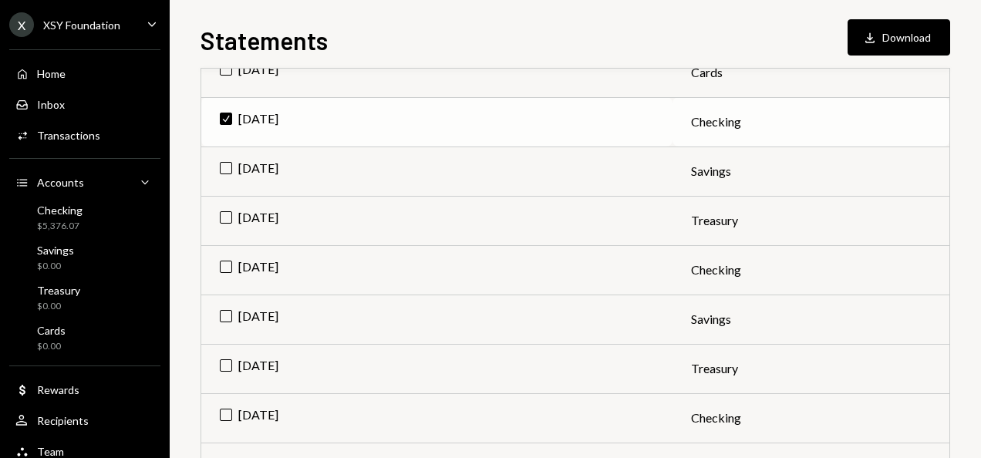
click at [220, 115] on td "Check Aug 2025" at bounding box center [436, 121] width 471 height 49
click at [227, 265] on td "[DATE]" at bounding box center [436, 269] width 471 height 49
click at [883, 39] on button "Download Download" at bounding box center [898, 37] width 103 height 36
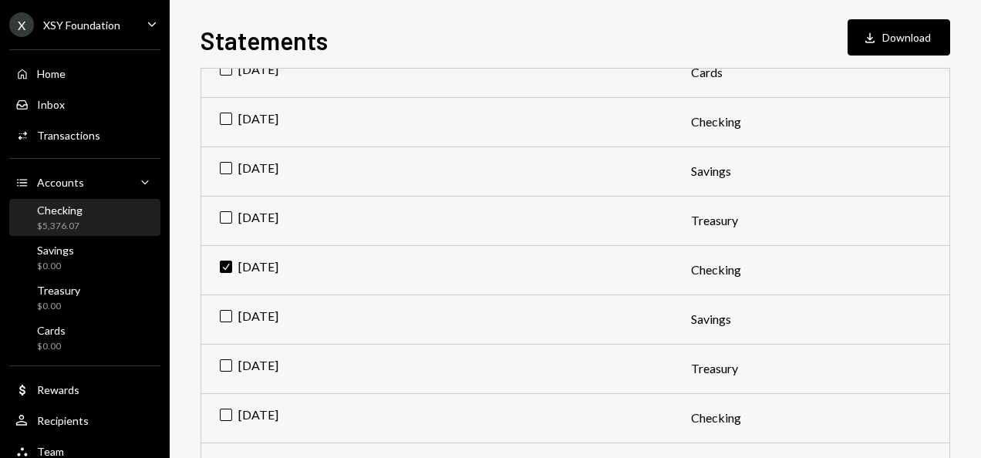
click at [86, 224] on div "Checking $5,376.07" at bounding box center [84, 218] width 139 height 29
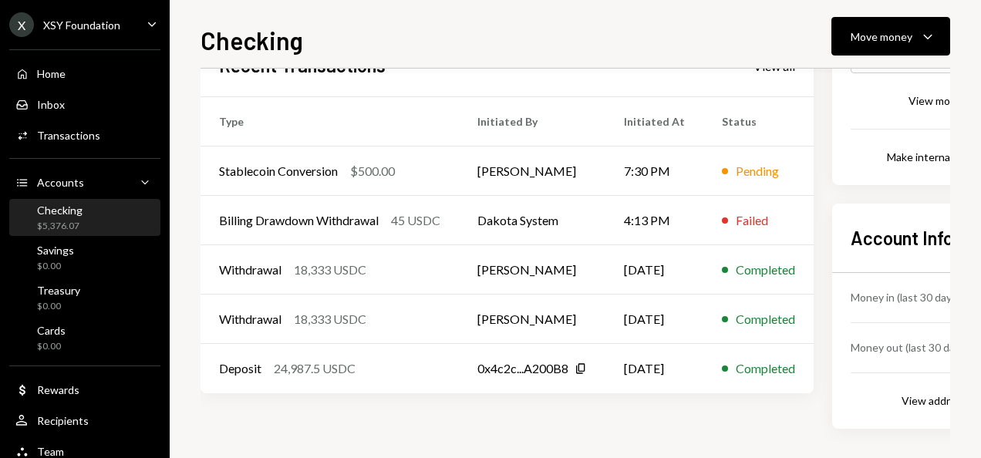
scroll to position [228, 0]
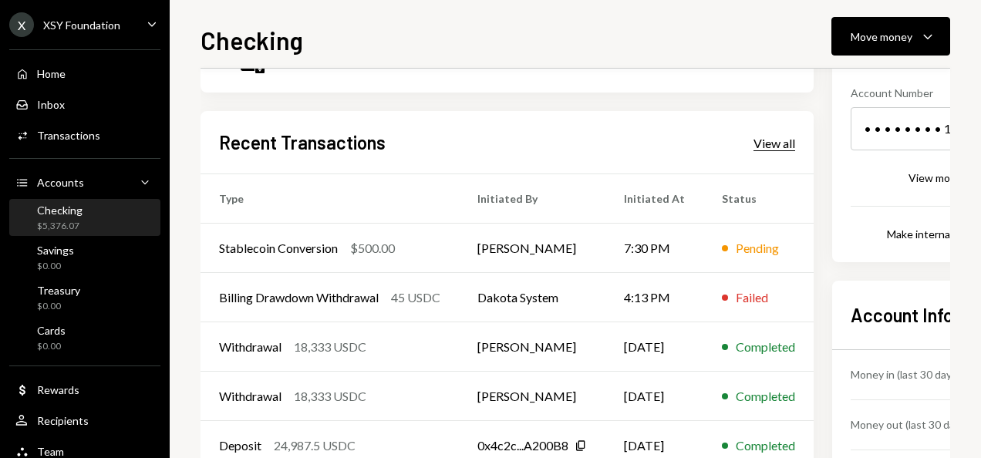
click at [782, 145] on div "View all" at bounding box center [774, 143] width 42 height 15
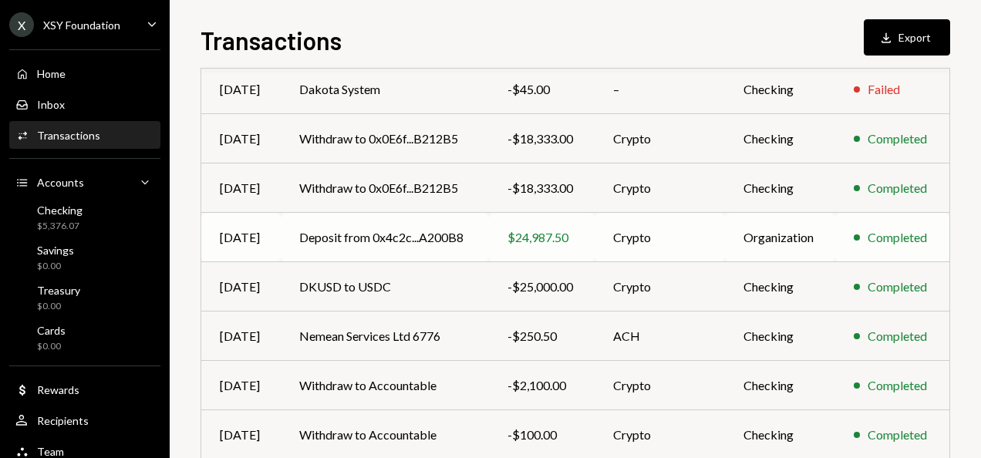
scroll to position [154, 0]
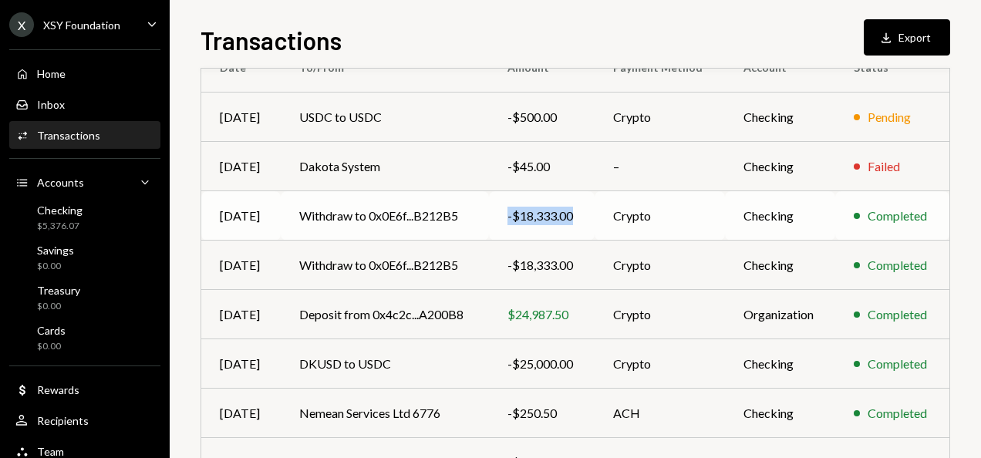
drag, startPoint x: 578, startPoint y: 214, endPoint x: 506, endPoint y: 219, distance: 72.6
click at [506, 219] on td "-$18,333.00" at bounding box center [542, 215] width 106 height 49
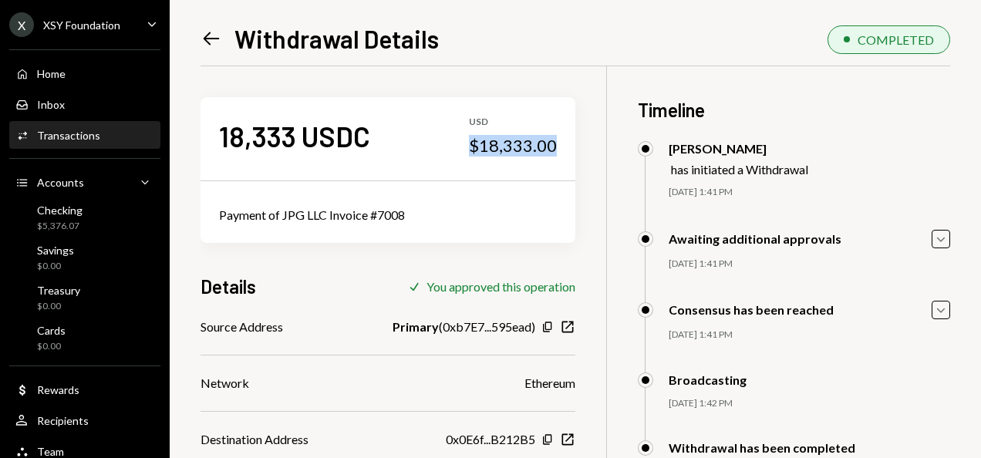
drag, startPoint x: 463, startPoint y: 145, endPoint x: 552, endPoint y: 143, distance: 88.7
click at [552, 143] on div "18,333 USDC USD $18,333.00" at bounding box center [387, 135] width 375 height 77
copy div "$18,333.00"
click at [213, 40] on icon "Left Arrow" at bounding box center [211, 39] width 22 height 22
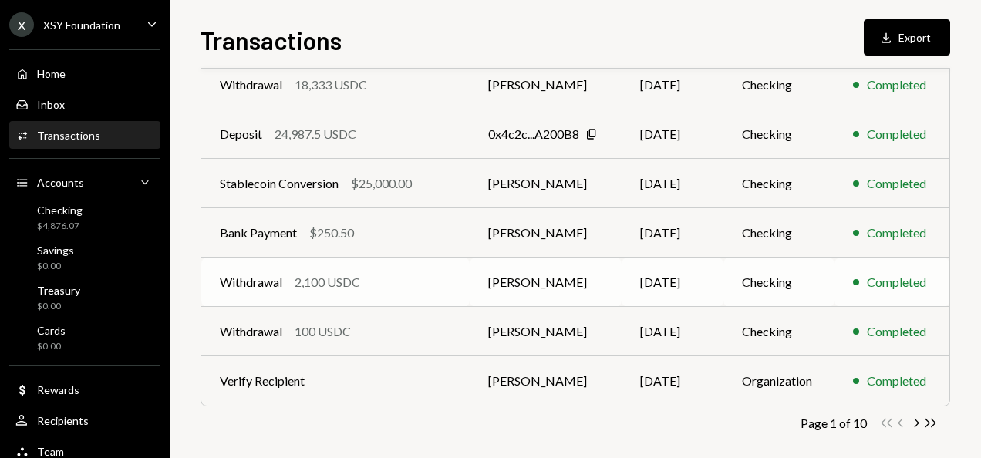
scroll to position [346, 0]
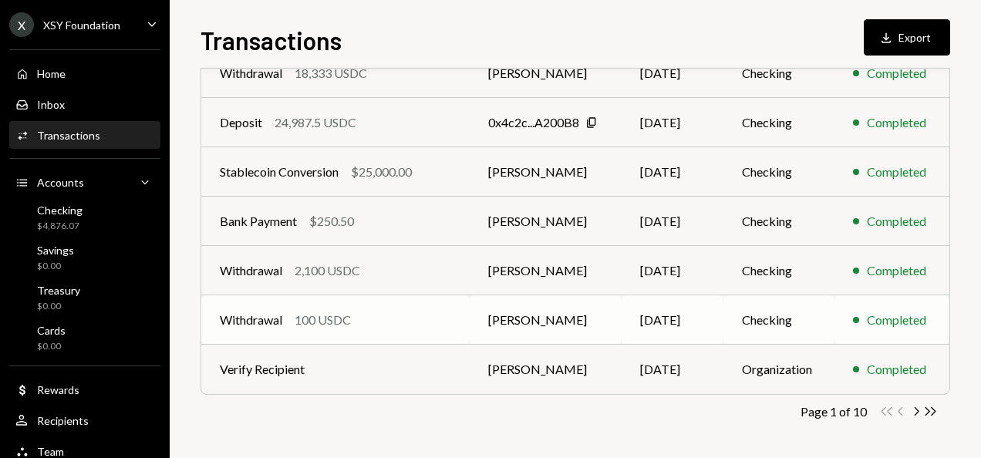
click at [429, 319] on div "Withdrawal 100 USDC" at bounding box center [335, 320] width 231 height 19
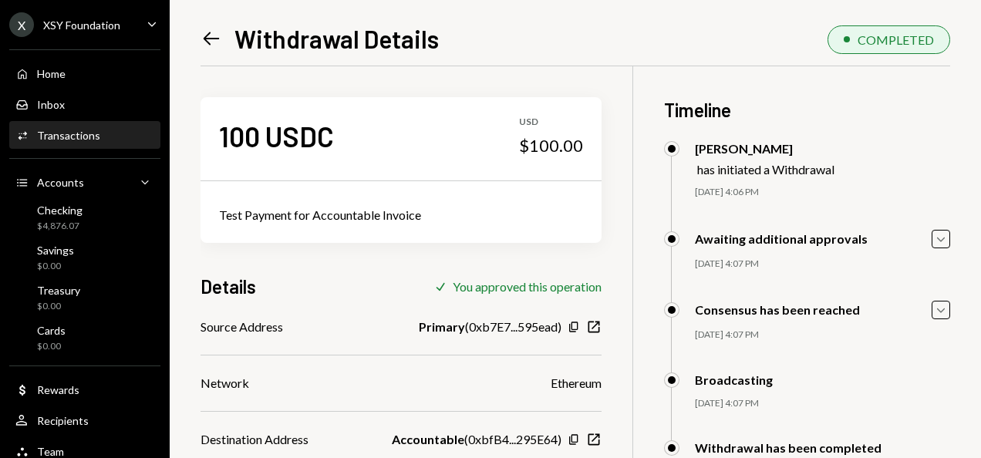
click at [214, 34] on icon "Left Arrow" at bounding box center [211, 39] width 22 height 22
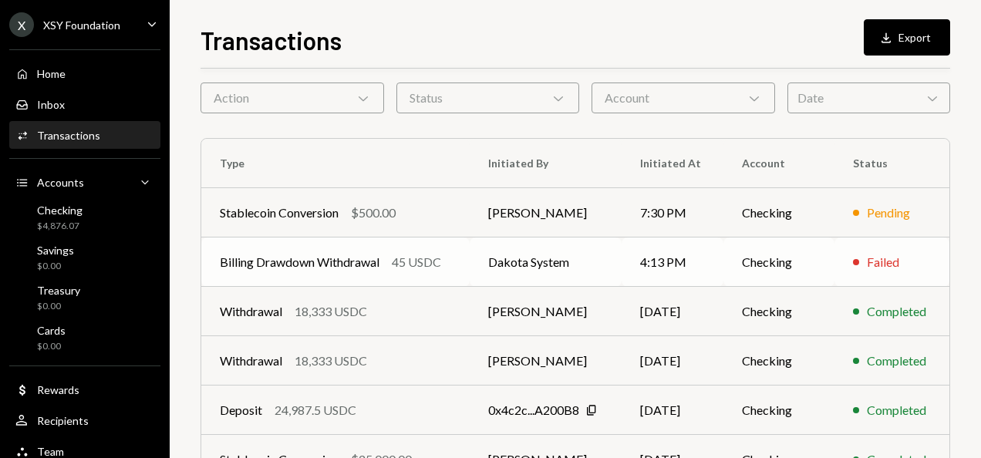
scroll to position [154, 0]
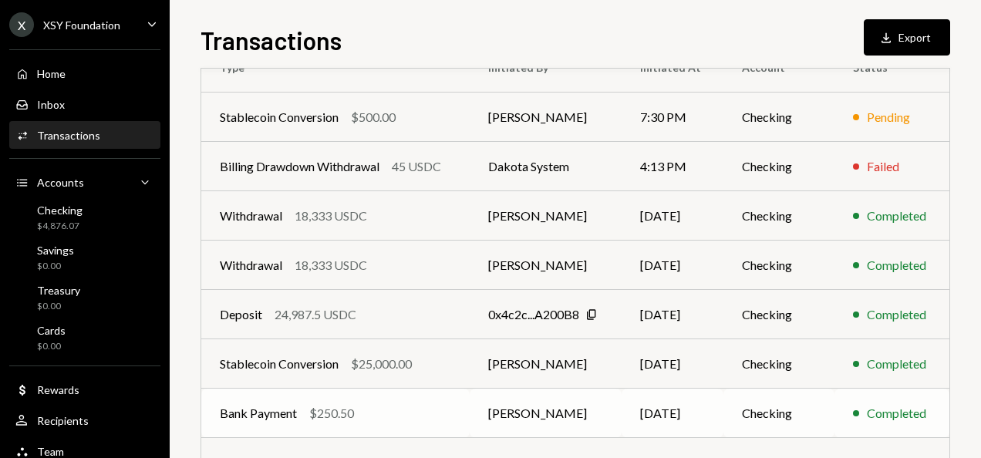
click at [544, 418] on td "[PERSON_NAME]" at bounding box center [545, 413] width 152 height 49
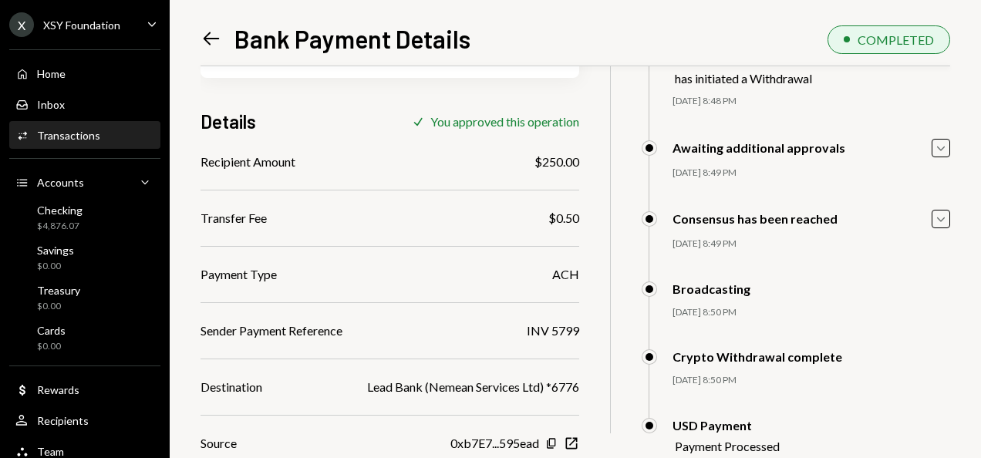
scroll to position [154, 0]
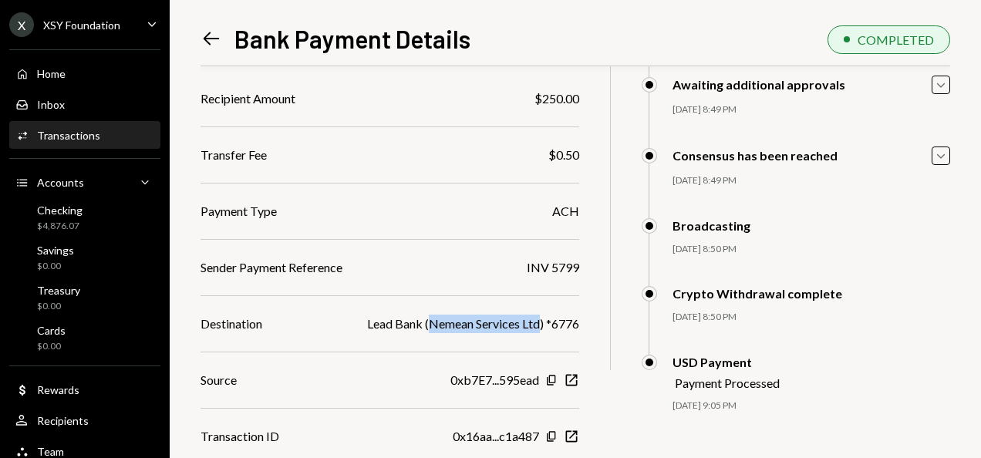
drag, startPoint x: 425, startPoint y: 323, endPoint x: 536, endPoint y: 326, distance: 111.1
click at [536, 326] on div "Lead Bank (Nemean Services Ltd) *6776" at bounding box center [473, 324] width 212 height 19
copy div "Nemean Services Ltd"
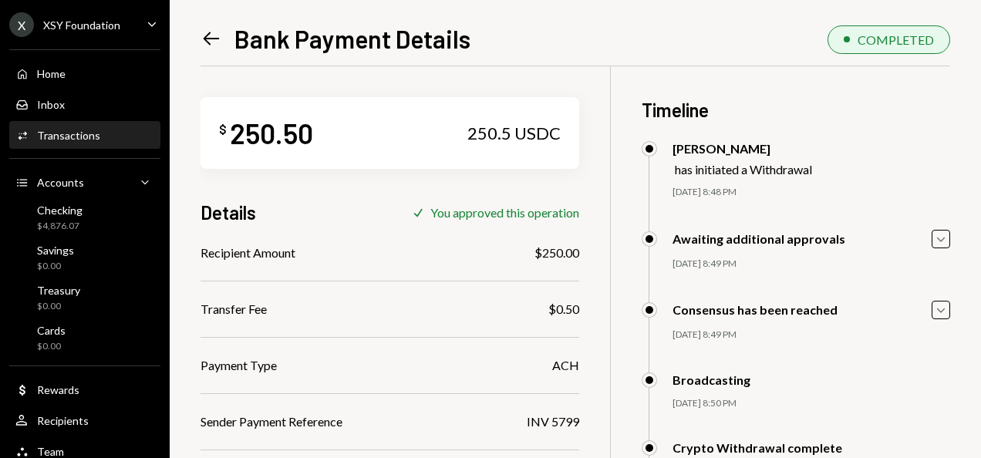
click at [211, 40] on icon "Left Arrow" at bounding box center [211, 39] width 22 height 22
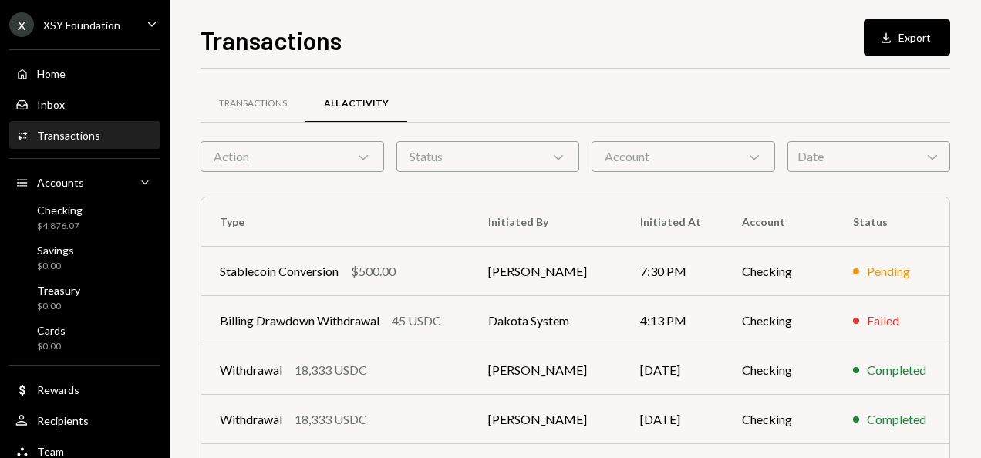
click at [324, 155] on div "Action Chevron Down" at bounding box center [291, 156] width 183 height 31
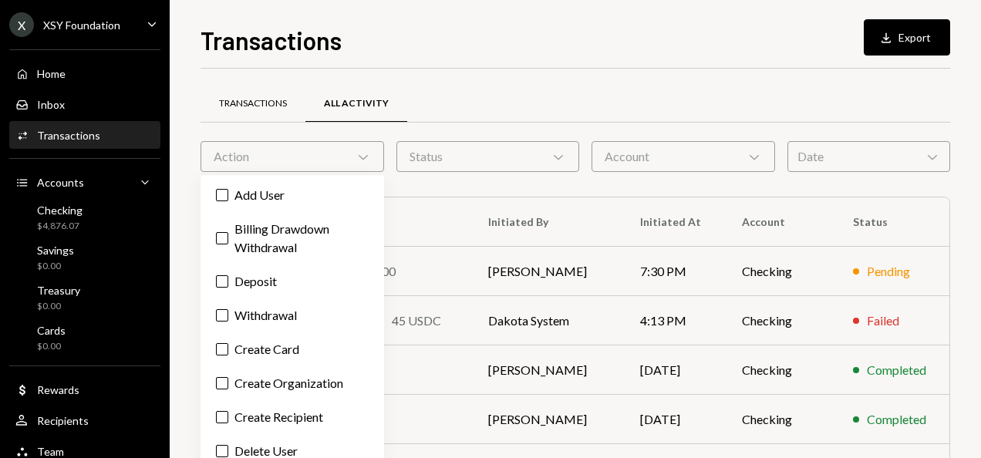
click at [253, 101] on div "Transactions" at bounding box center [253, 103] width 68 height 13
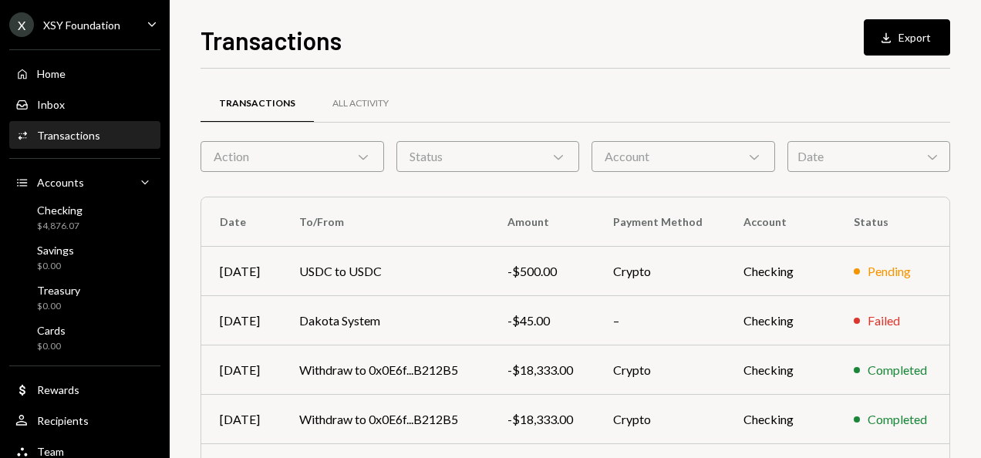
click at [301, 165] on div "Action Chevron Down" at bounding box center [291, 156] width 183 height 31
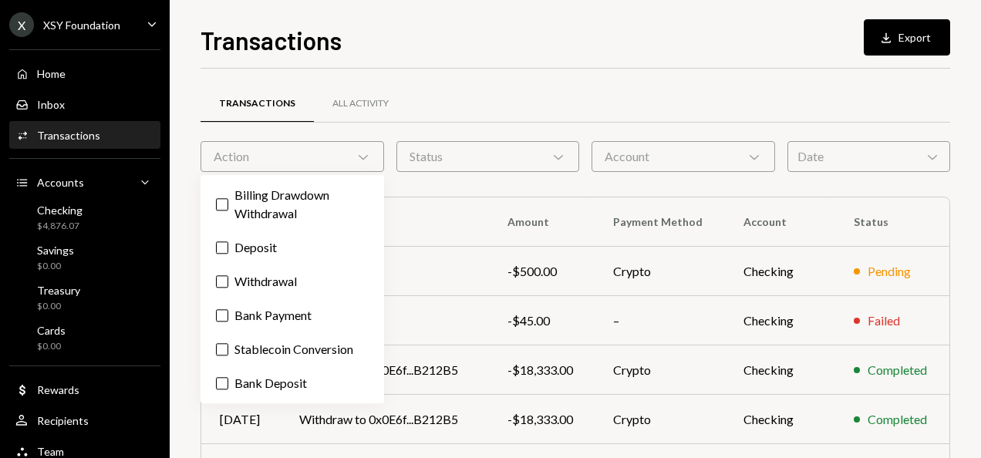
click at [589, 105] on div "Transactions All Activity" at bounding box center [574, 103] width 749 height 39
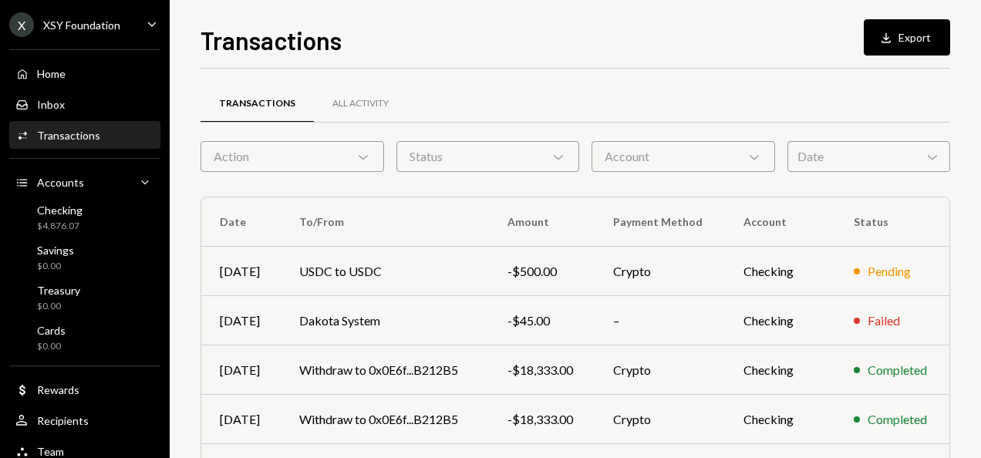
click at [820, 162] on div "Date Chevron Down" at bounding box center [868, 156] width 163 height 31
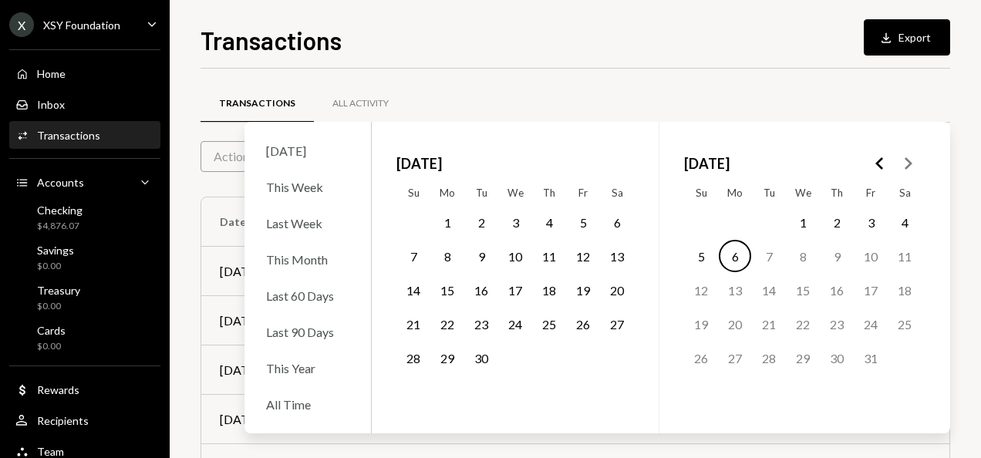
click at [443, 355] on button "29" at bounding box center [447, 358] width 32 height 32
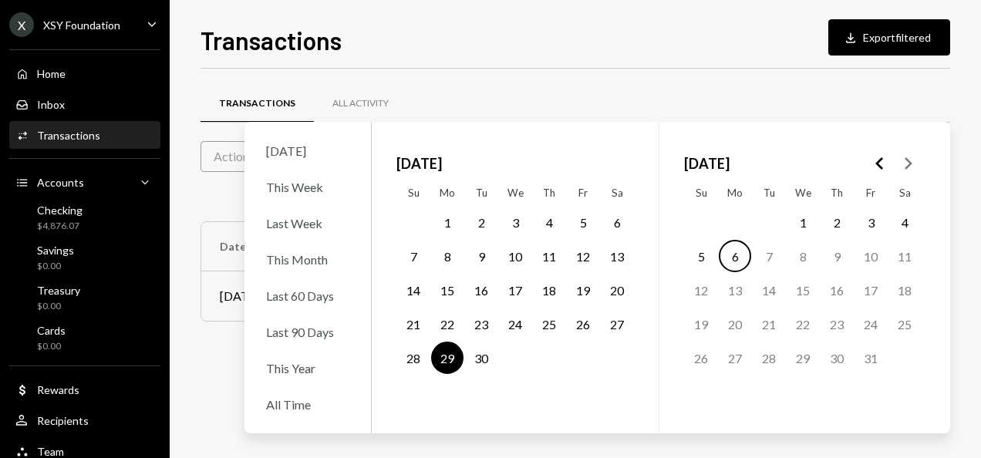
click at [737, 256] on button "6" at bounding box center [734, 256] width 32 height 32
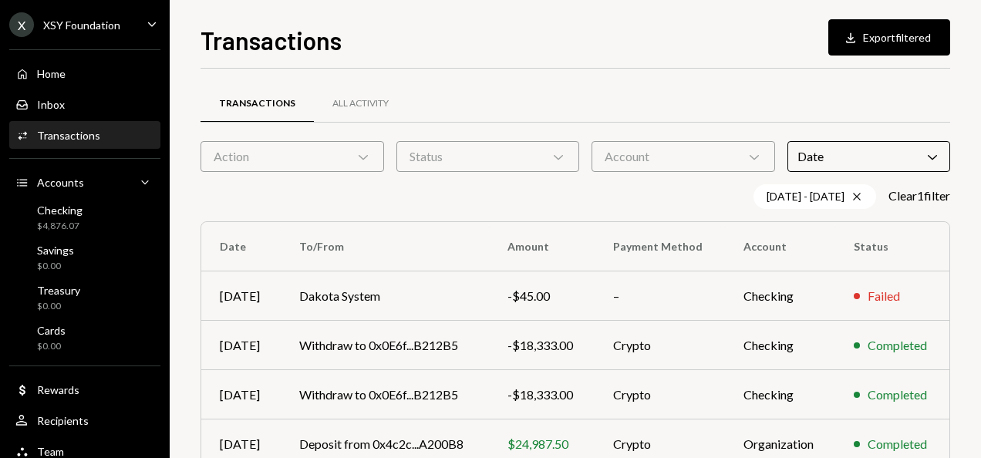
click at [763, 74] on div "Transactions All Activity Action Chevron Down Status Chevron Down Account Chevr…" at bounding box center [574, 383] width 749 height 629
click at [877, 42] on button "Download Export filtered" at bounding box center [889, 37] width 122 height 36
click at [869, 153] on div "Date Chevron Down" at bounding box center [868, 156] width 163 height 31
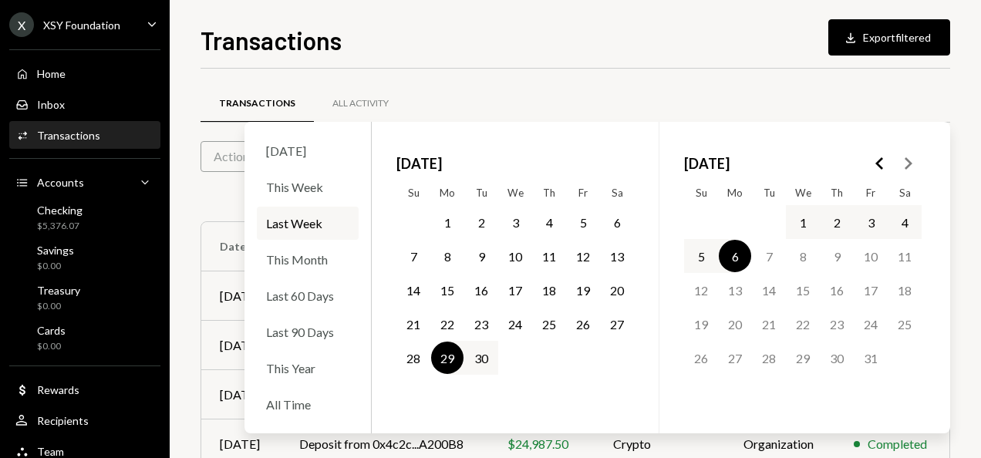
click at [875, 157] on icon "Go to the Previous Month" at bounding box center [879, 163] width 19 height 19
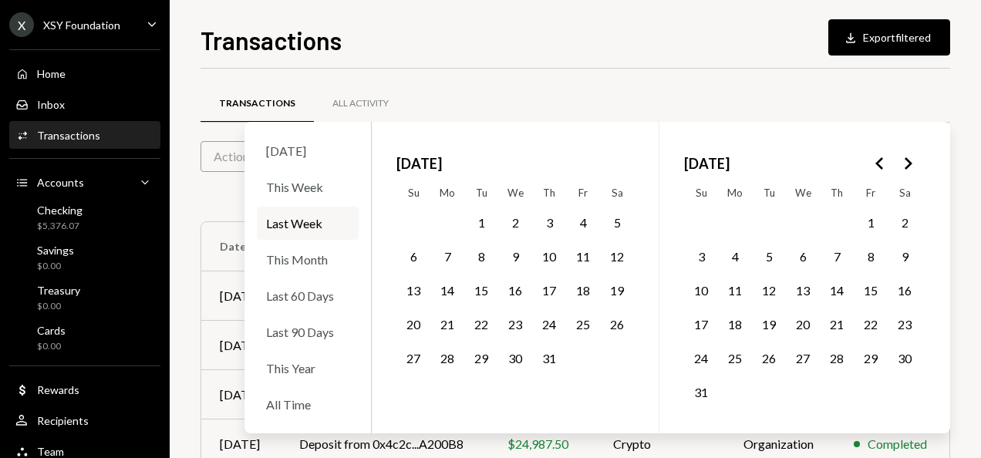
click at [879, 159] on icon "Go to the Previous Month" at bounding box center [879, 163] width 19 height 19
click at [735, 353] on button "30" at bounding box center [734, 358] width 32 height 32
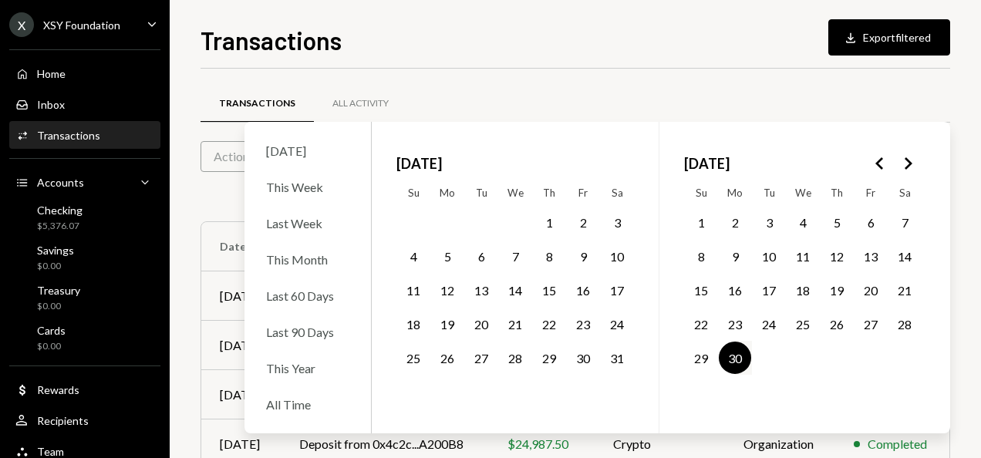
click at [908, 164] on polygon "Go to the Next Month" at bounding box center [908, 163] width 8 height 12
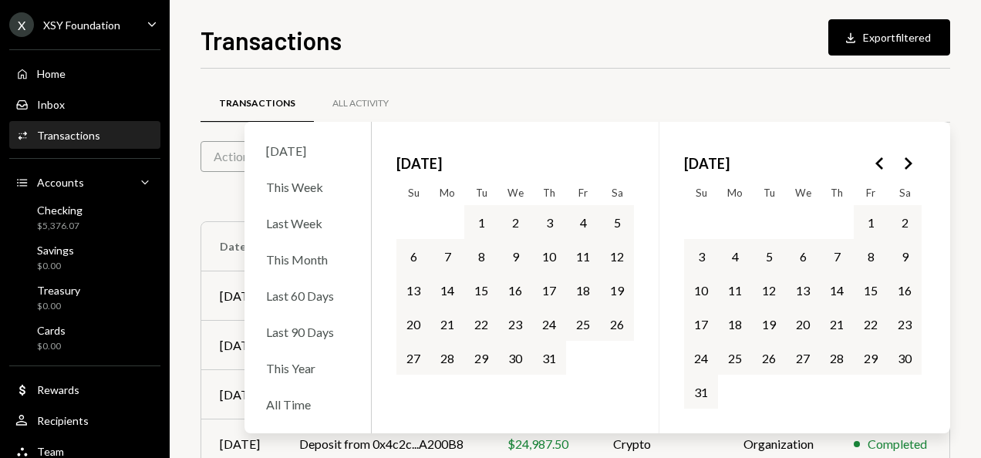
click at [910, 164] on icon "Go to the Next Month" at bounding box center [907, 163] width 19 height 19
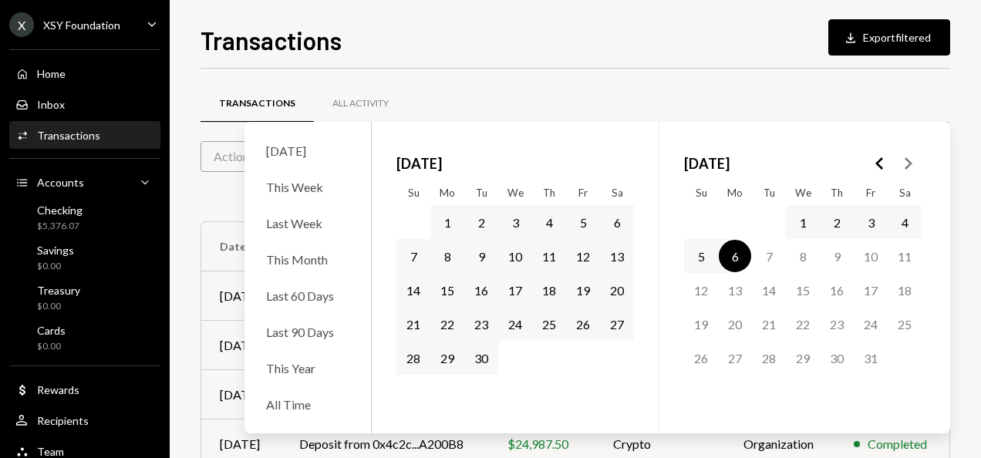
click at [745, 252] on button "6" at bounding box center [734, 256] width 32 height 32
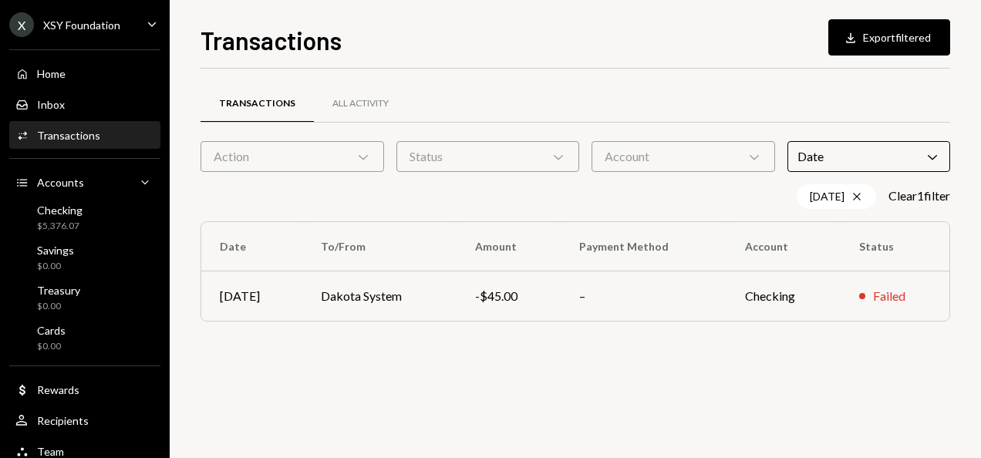
click at [808, 76] on div "Transactions All Activity Action Chevron Down Status Chevron Down Account Chevr…" at bounding box center [574, 211] width 749 height 284
click at [837, 162] on div "Date Chevron Down" at bounding box center [868, 156] width 163 height 31
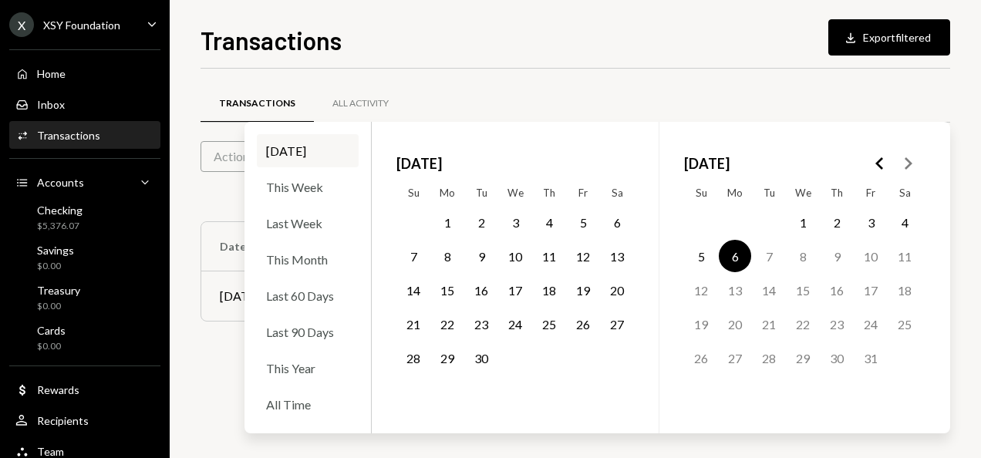
click at [883, 163] on icon "Go to the Previous Month" at bounding box center [879, 163] width 19 height 19
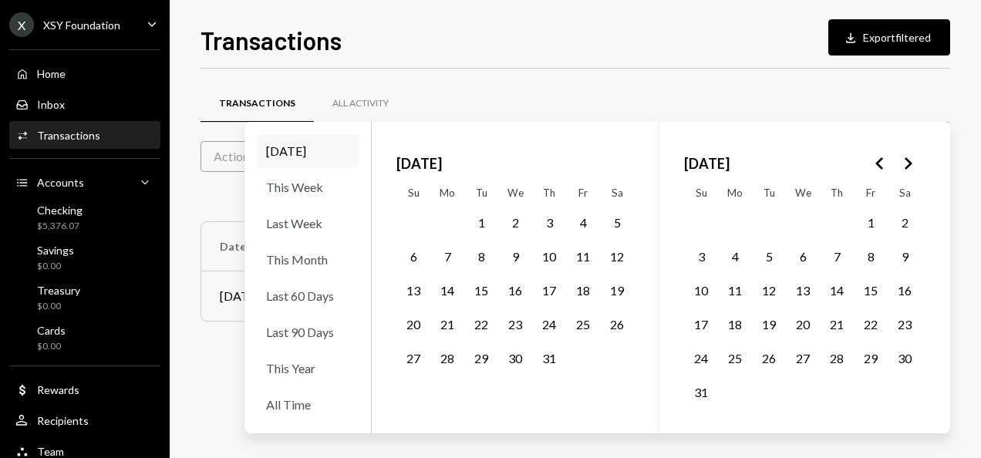
click at [877, 162] on polygon "Go to the Previous Month" at bounding box center [879, 163] width 8 height 12
click at [729, 355] on button "30" at bounding box center [734, 358] width 32 height 32
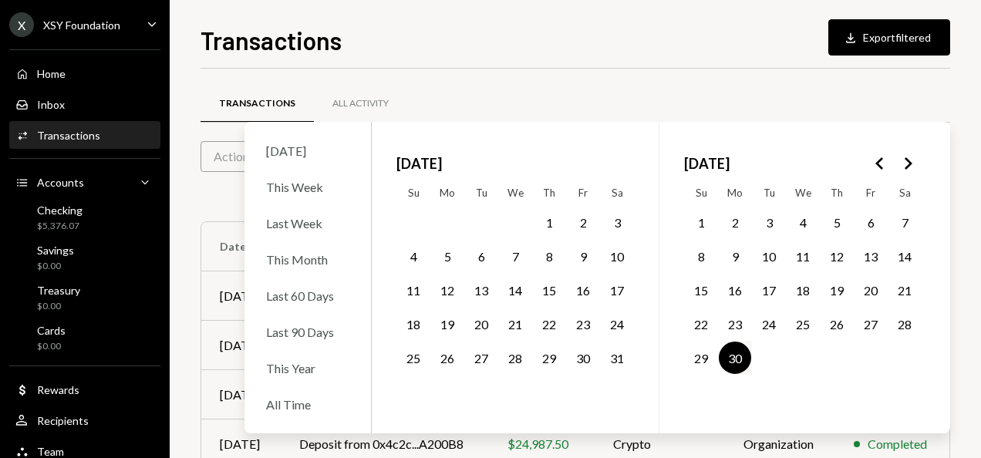
click at [718, 52] on div "Transactions Download Export filtered" at bounding box center [574, 39] width 749 height 34
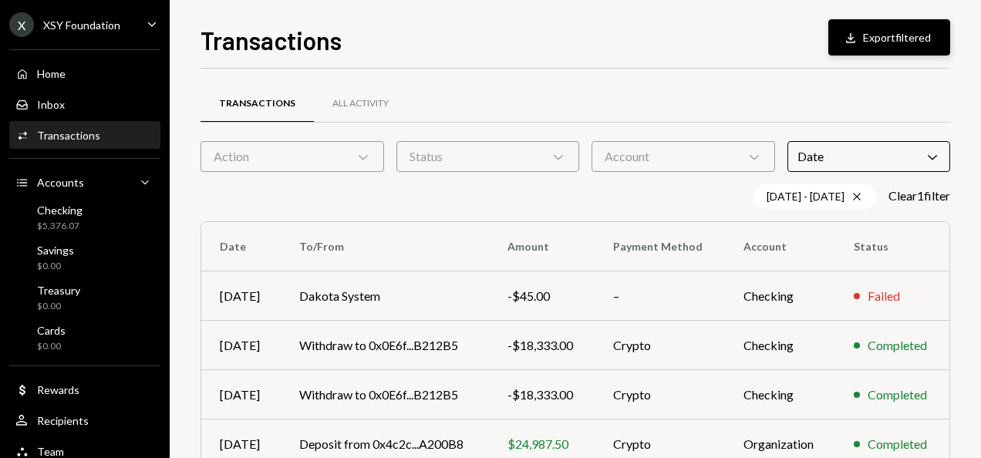
click at [903, 37] on button "Download Export filtered" at bounding box center [889, 37] width 122 height 36
click at [315, 187] on div "06/30/25 - 10/06/25 Cross Clear 1 filter" at bounding box center [574, 196] width 749 height 25
click at [67, 82] on div "Home Home" at bounding box center [84, 74] width 139 height 26
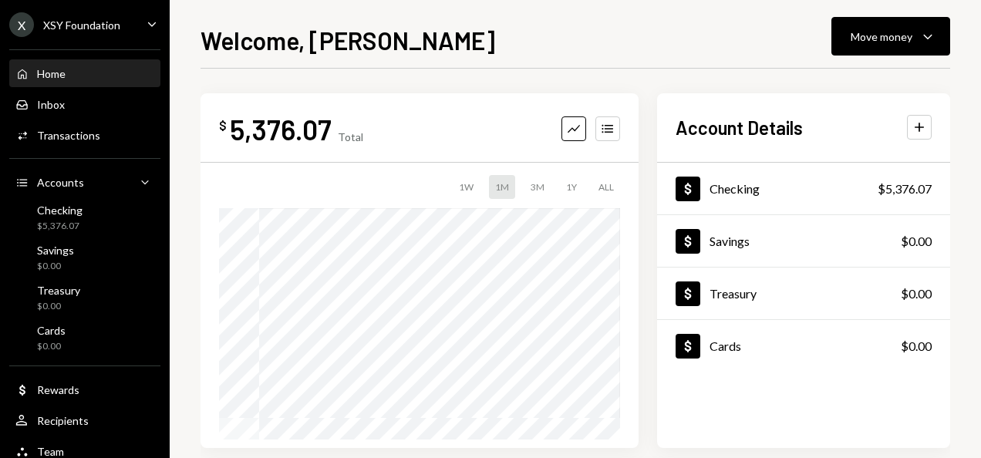
click at [51, 154] on div "Home Home Inbox Inbox Activities Transactions Accounts Accounts Caret Down Chec…" at bounding box center [85, 254] width 170 height 428
click at [59, 132] on div "Transactions" at bounding box center [68, 135] width 63 height 13
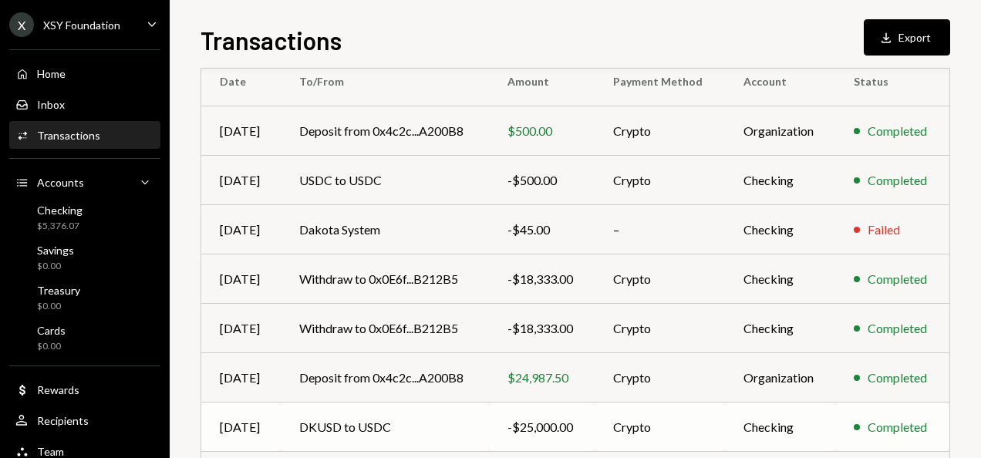
scroll to position [346, 0]
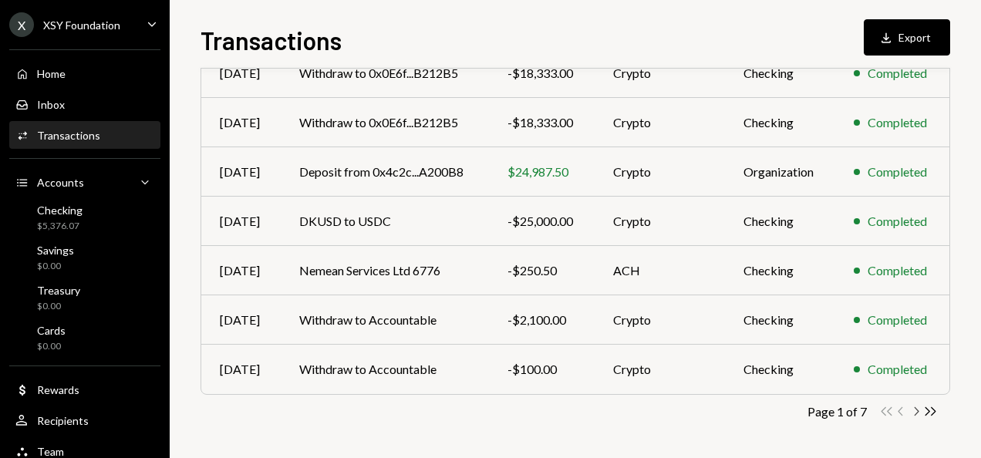
click at [919, 412] on icon "Chevron Right" at bounding box center [915, 411] width 15 height 15
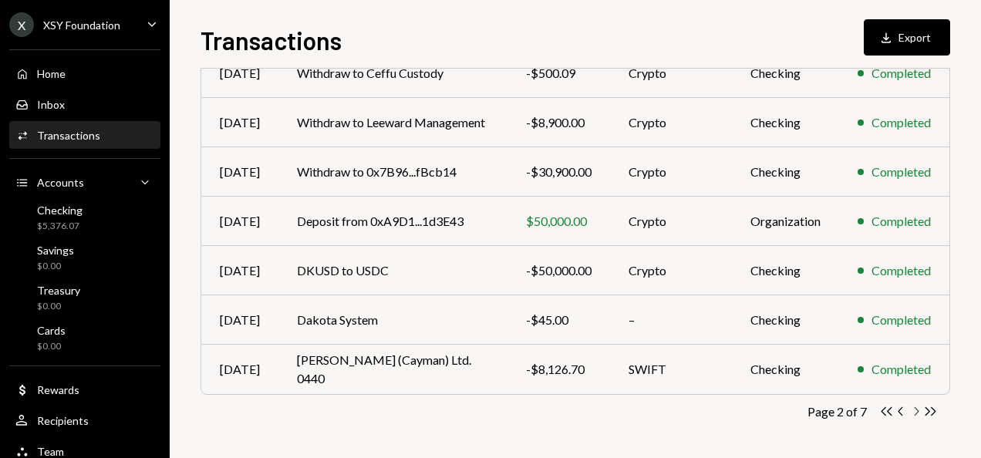
click at [919, 413] on icon "Chevron Right" at bounding box center [915, 411] width 15 height 15
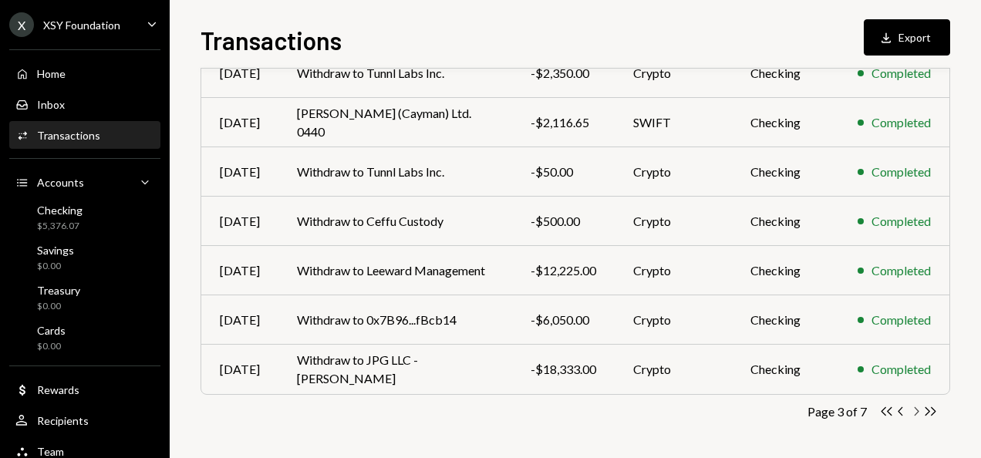
click at [919, 410] on icon "Chevron Right" at bounding box center [915, 411] width 15 height 15
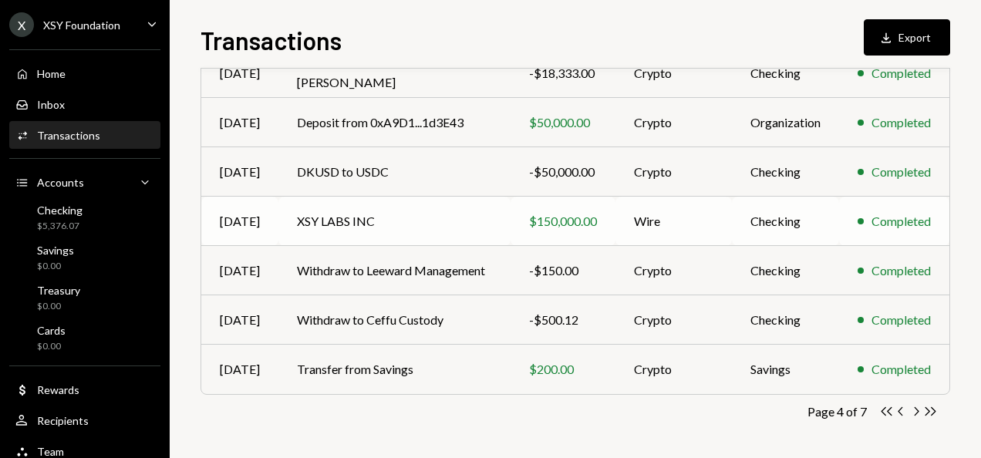
click at [381, 219] on td "XSY LABS INC" at bounding box center [394, 221] width 232 height 49
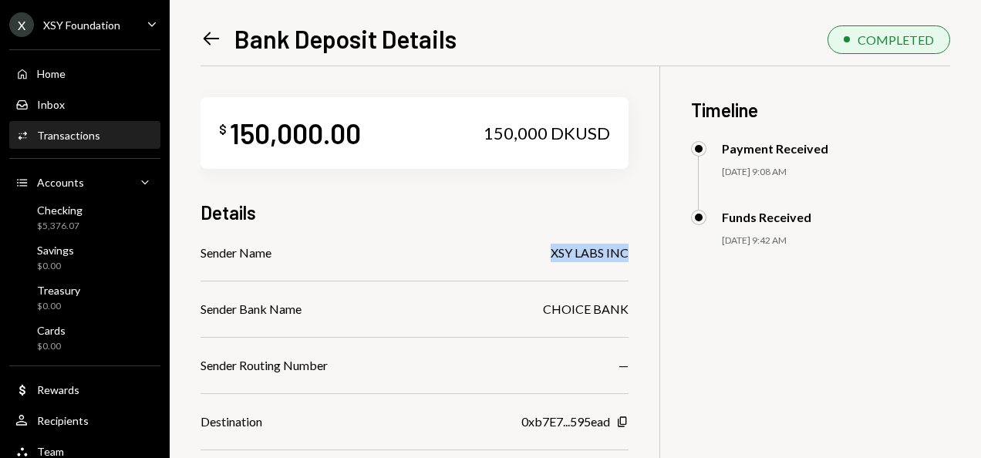
drag, startPoint x: 550, startPoint y: 256, endPoint x: 637, endPoint y: 256, distance: 86.3
click at [637, 256] on div "$ 150,000.00 150,000 DKUSD Details Sender Name XSY LABS INC Sender Bank Name CH…" at bounding box center [574, 389] width 749 height 646
copy div "XSY LABS INC"
click at [214, 45] on icon "Left Arrow" at bounding box center [211, 39] width 22 height 22
